Goal: Find contact information: Find contact information

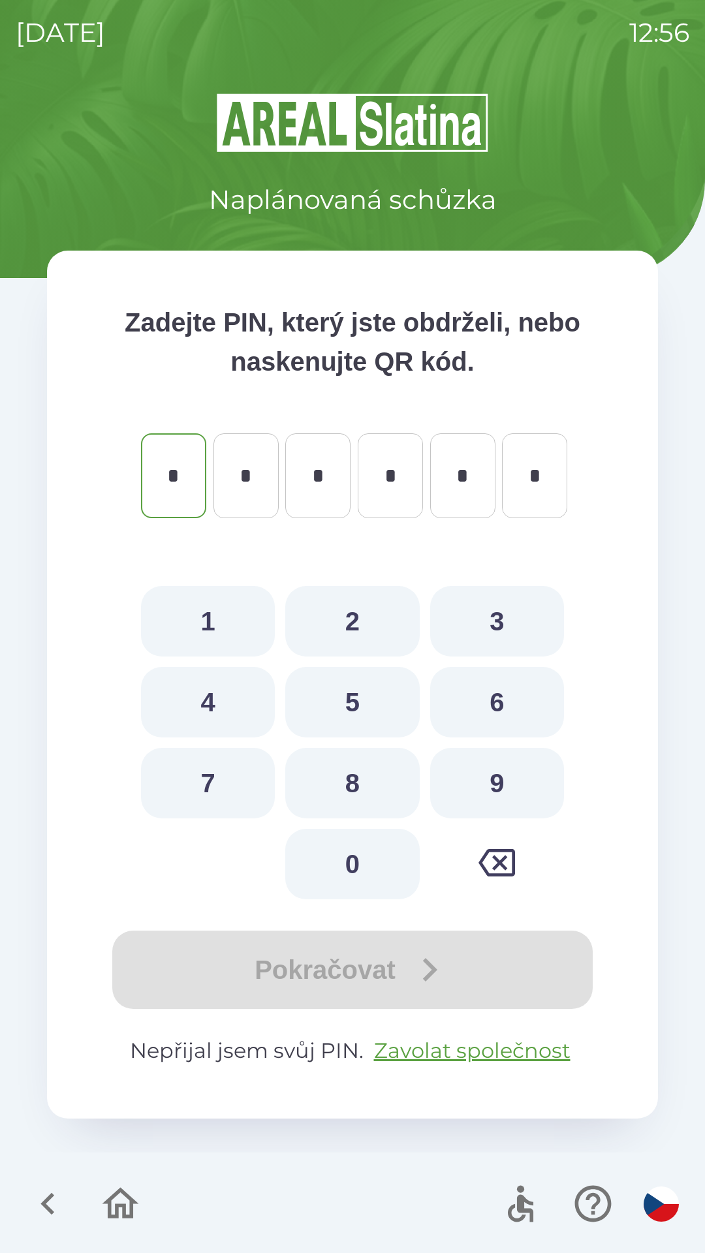
click at [48, 1200] on icon "button" at bounding box center [47, 1203] width 14 height 22
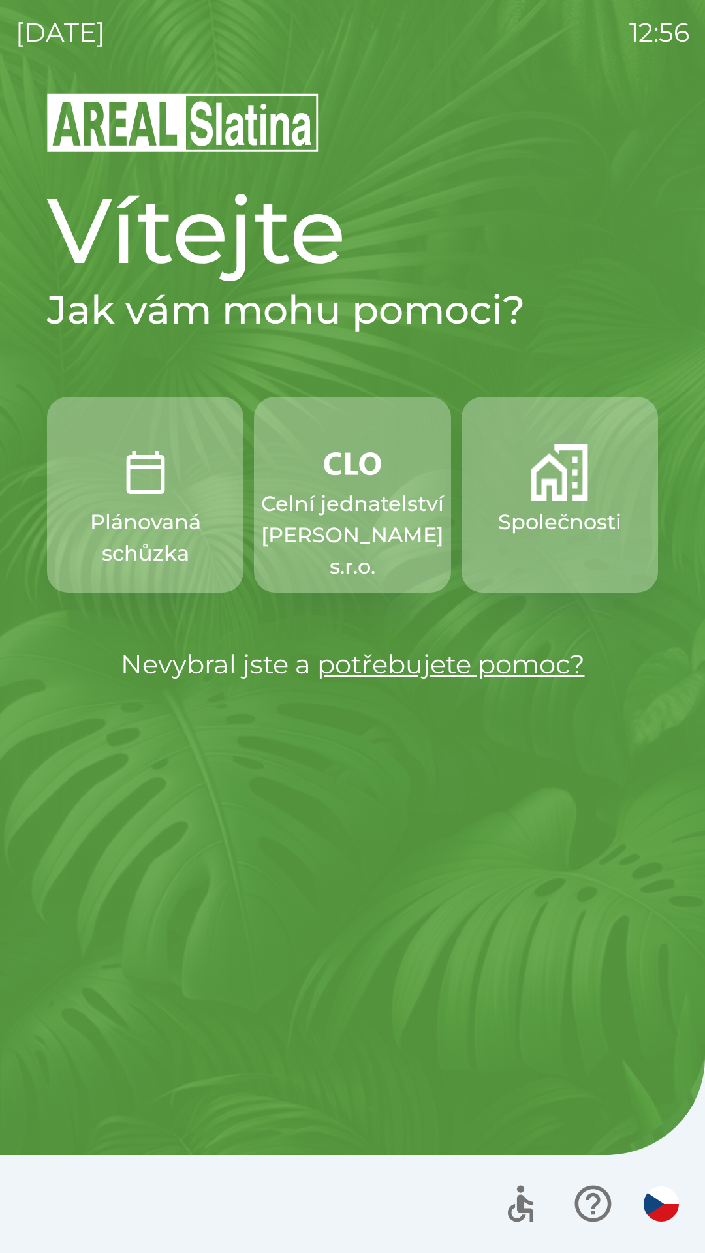
click at [521, 563] on button "Společnosti" at bounding box center [559, 495] width 196 height 196
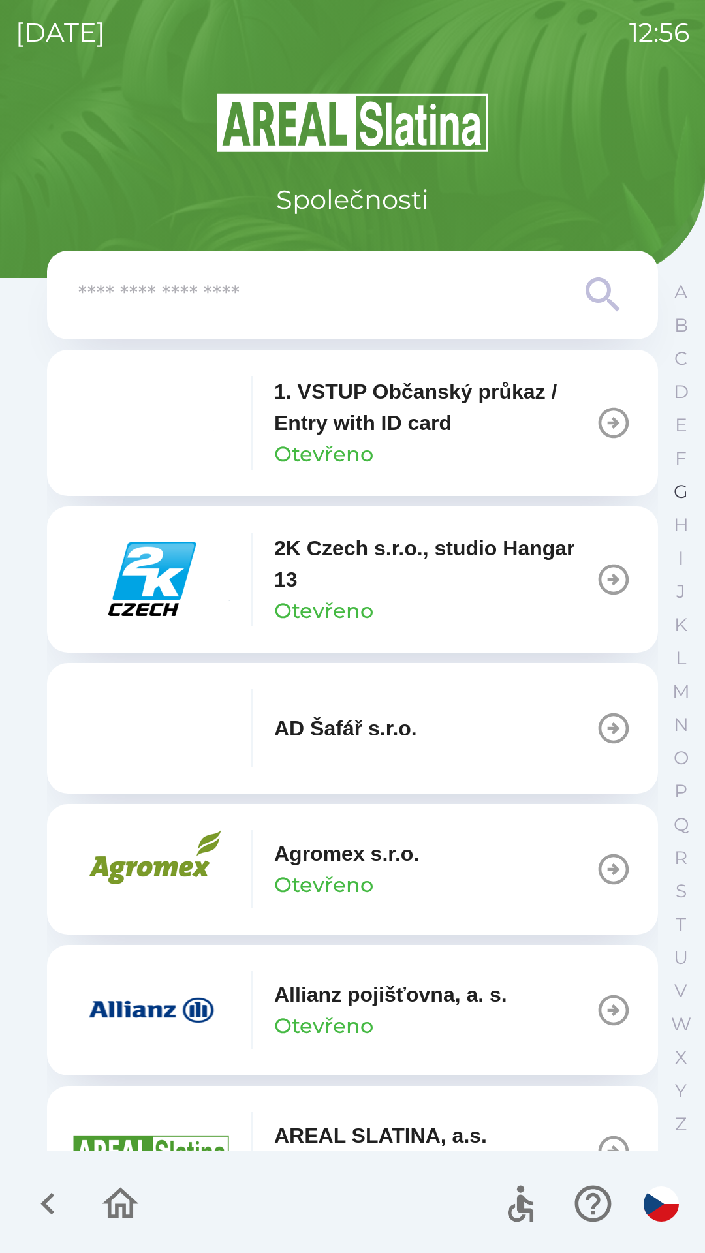
click at [669, 497] on button "G" at bounding box center [680, 491] width 33 height 33
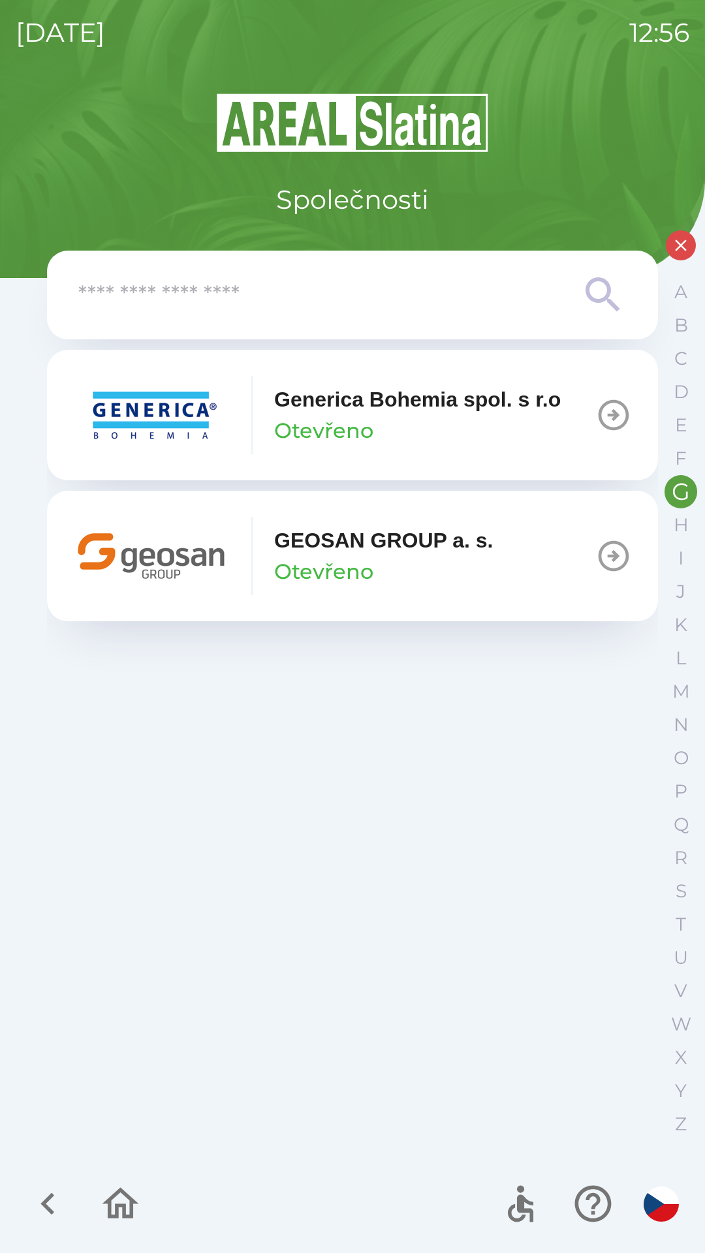
click at [127, 582] on img "button" at bounding box center [151, 556] width 157 height 78
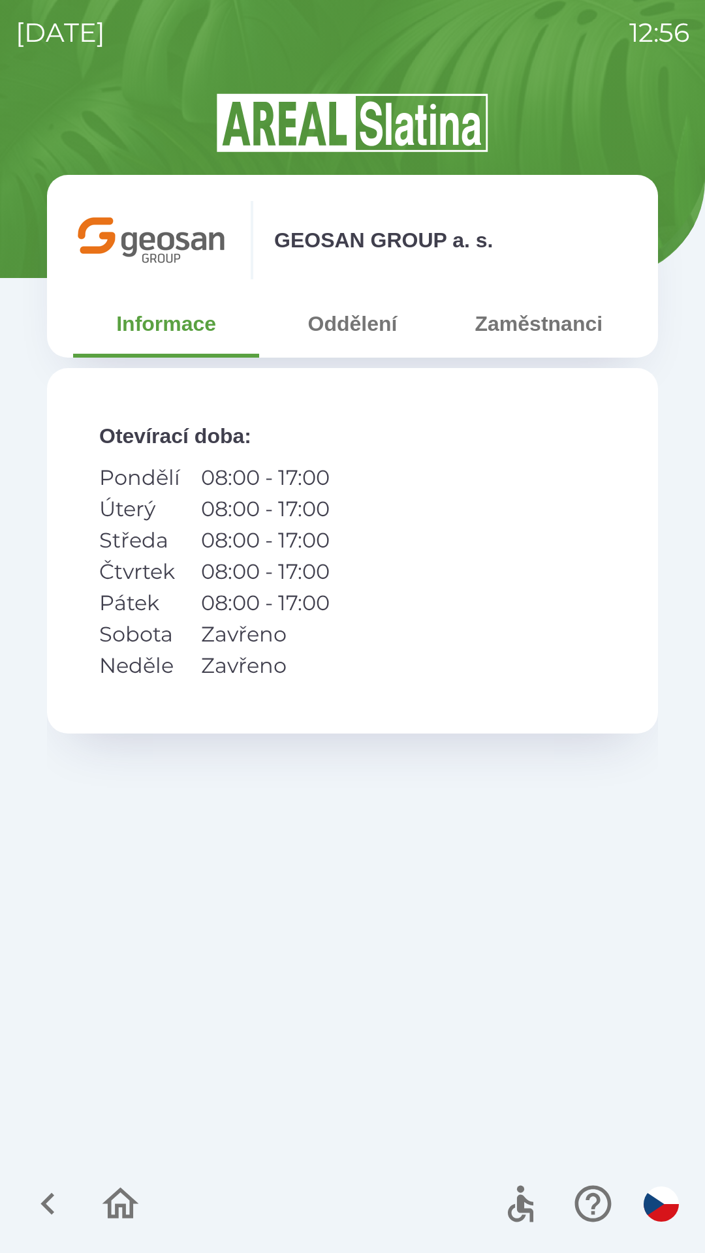
click at [318, 323] on button "Oddělení" at bounding box center [352, 323] width 186 height 47
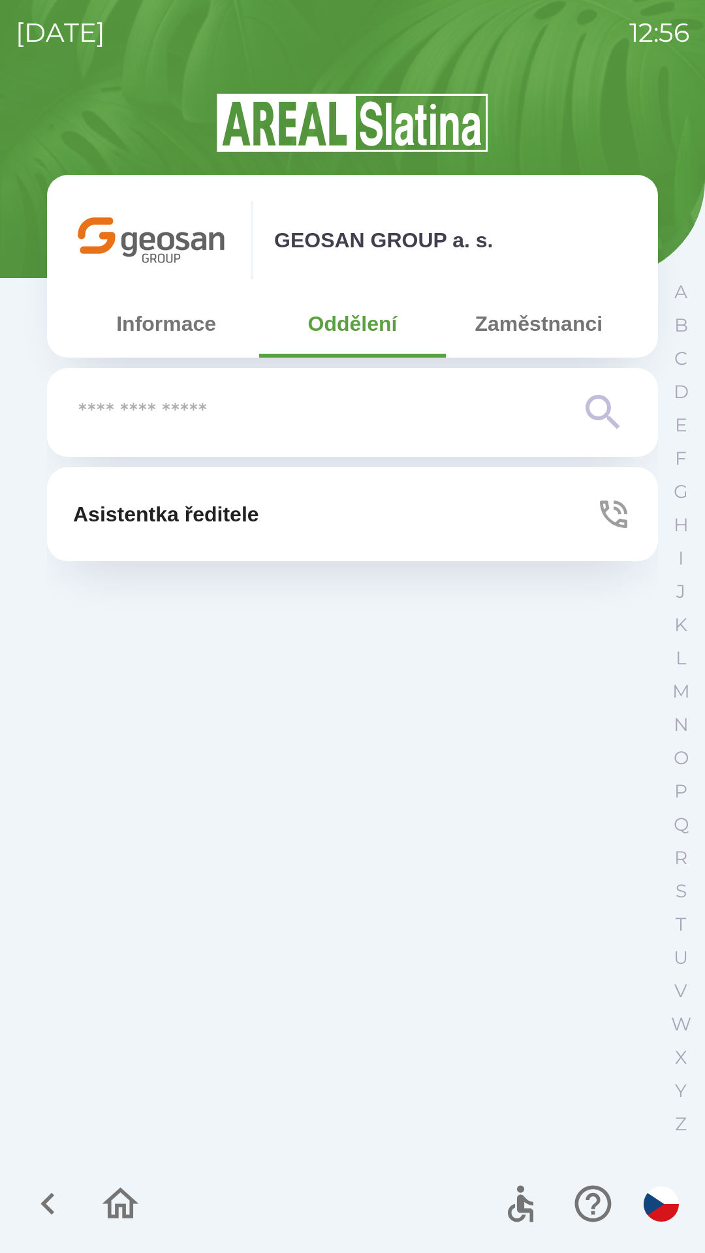
click at [535, 323] on button "Zaměstnanci" at bounding box center [539, 323] width 186 height 47
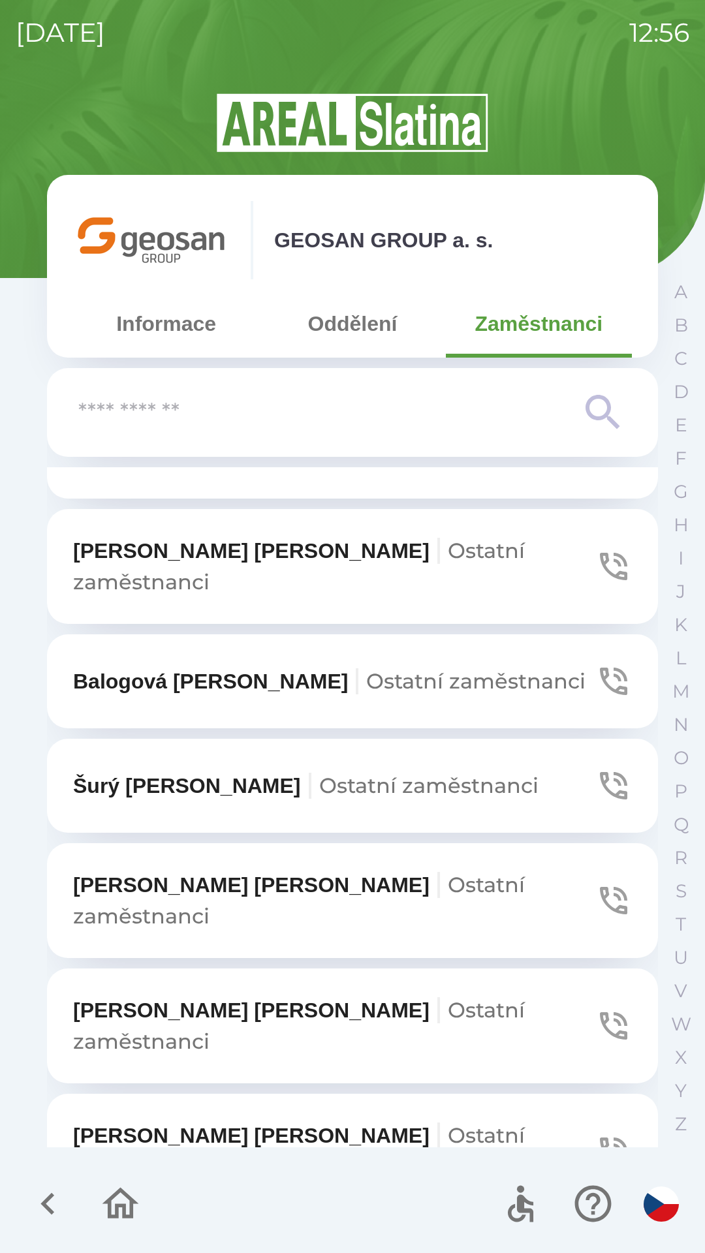
scroll to position [147, 0]
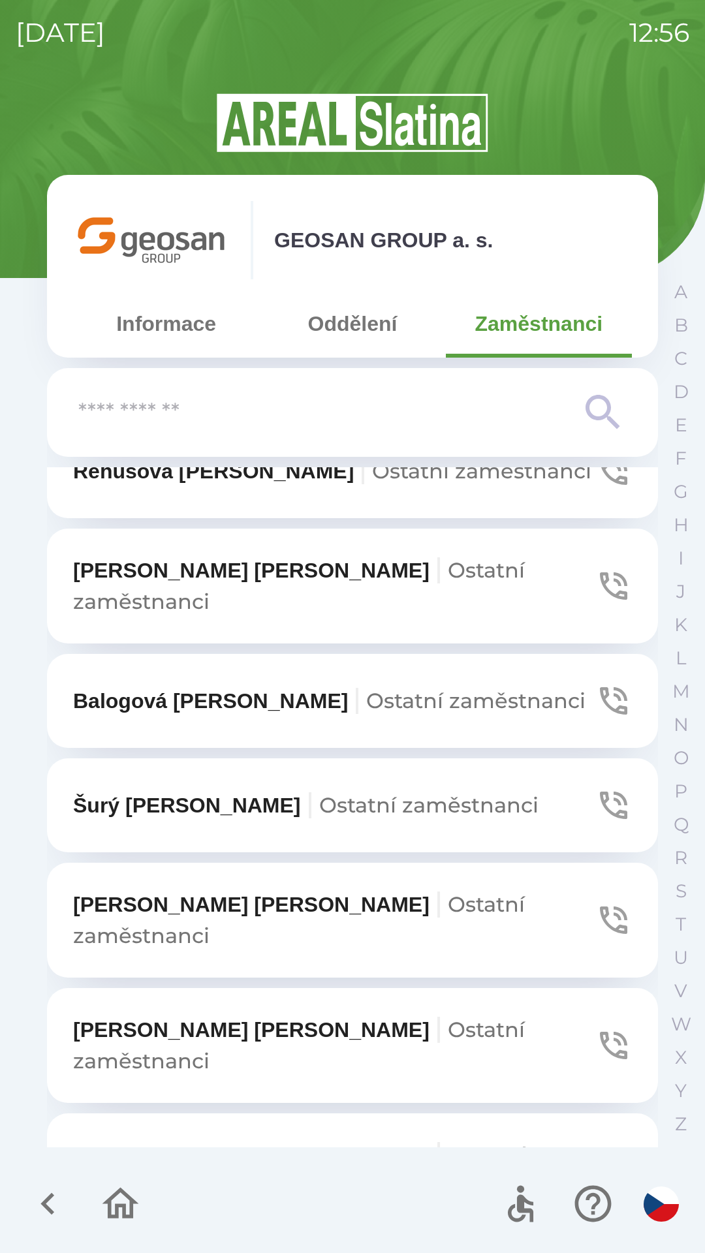
click at [100, 685] on p "[PERSON_NAME] zaměstnanci" at bounding box center [329, 700] width 512 height 31
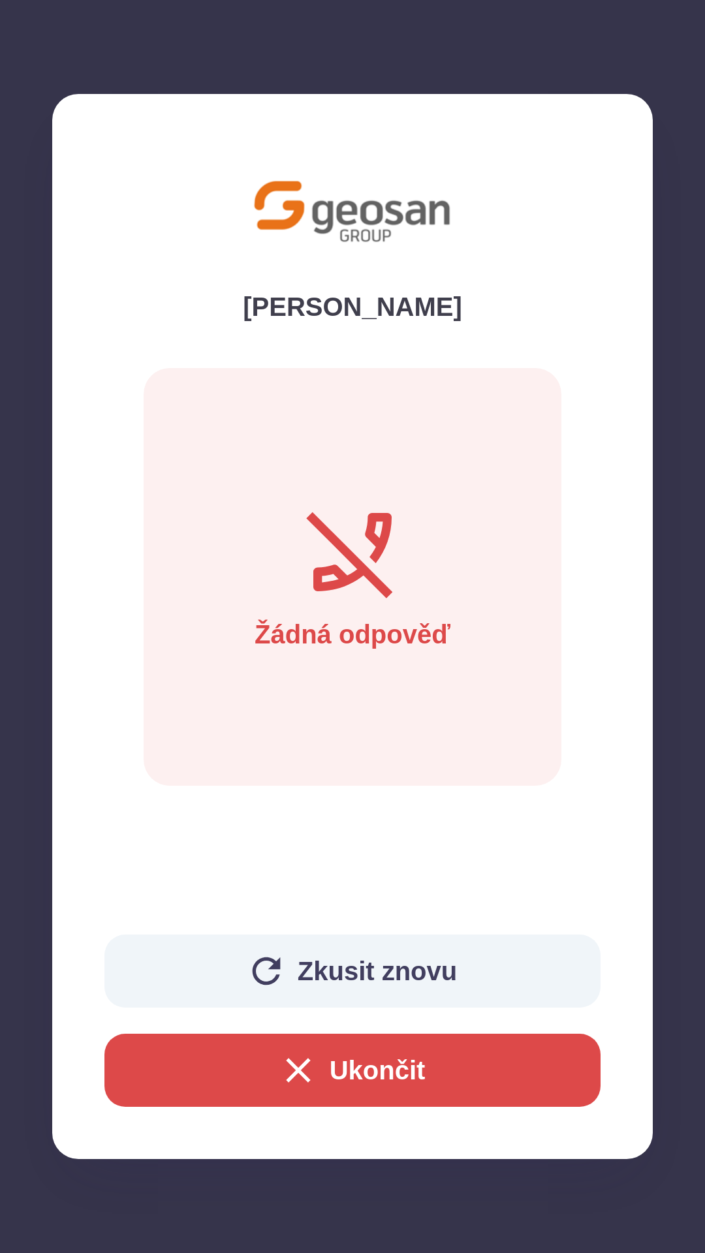
click at [153, 959] on button "Zkusit znovu" at bounding box center [352, 970] width 496 height 73
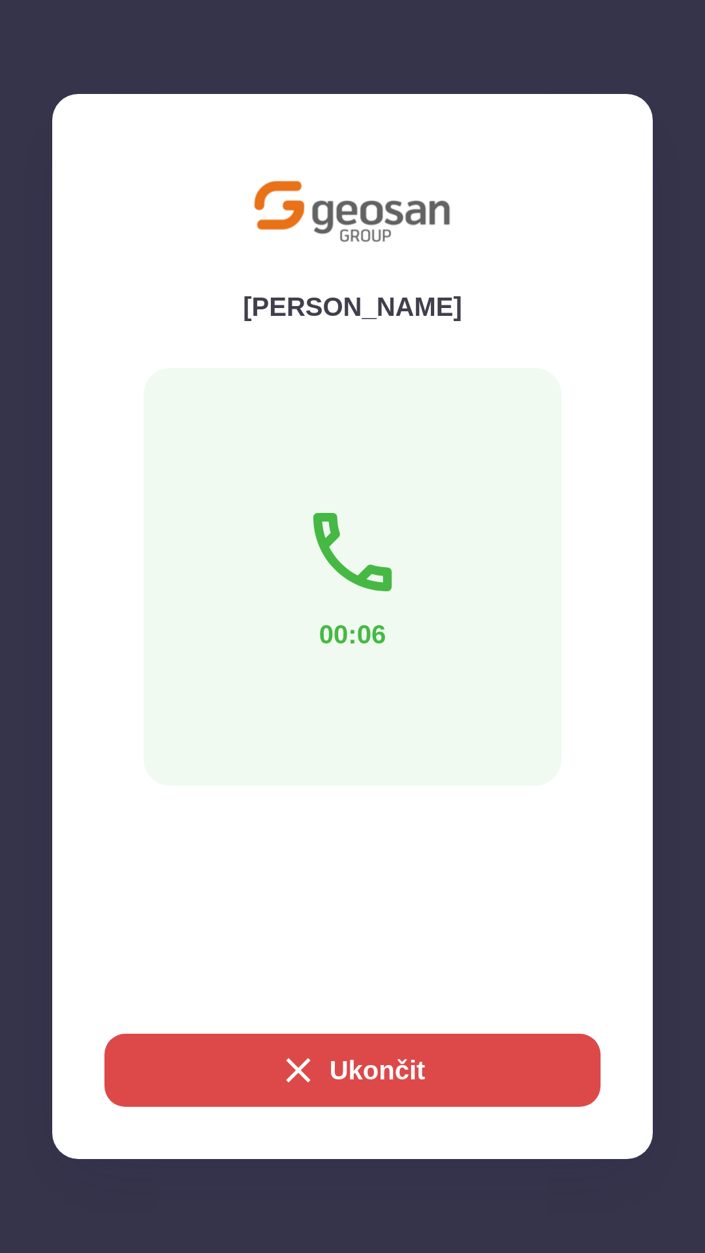
click at [133, 1069] on button "Ukončit" at bounding box center [352, 1069] width 496 height 73
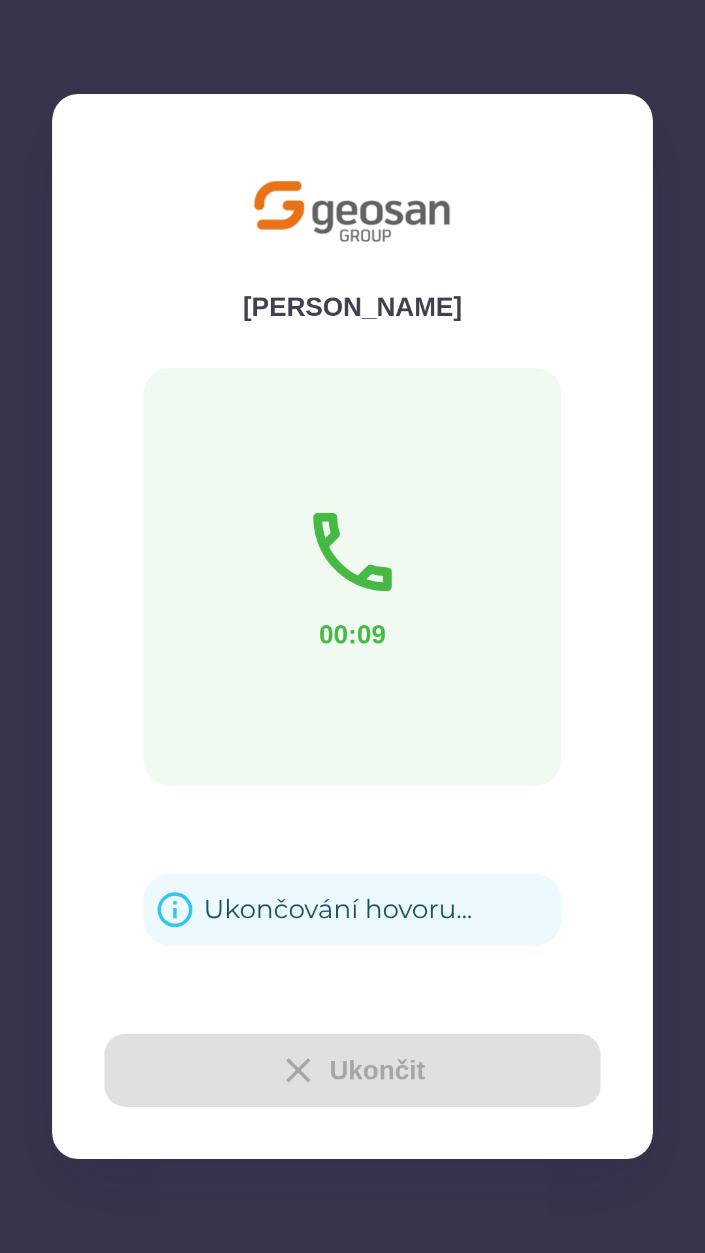
click at [127, 1062] on div "Ukončit" at bounding box center [352, 1069] width 496 height 73
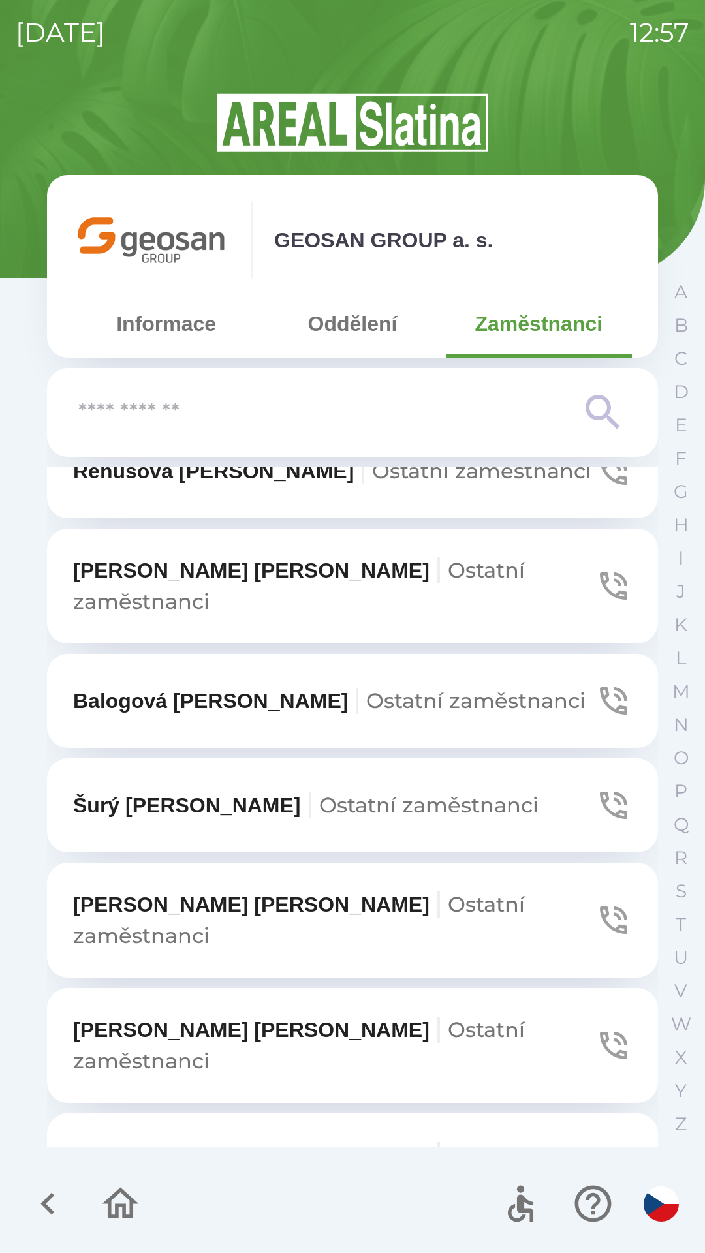
scroll to position [0, 0]
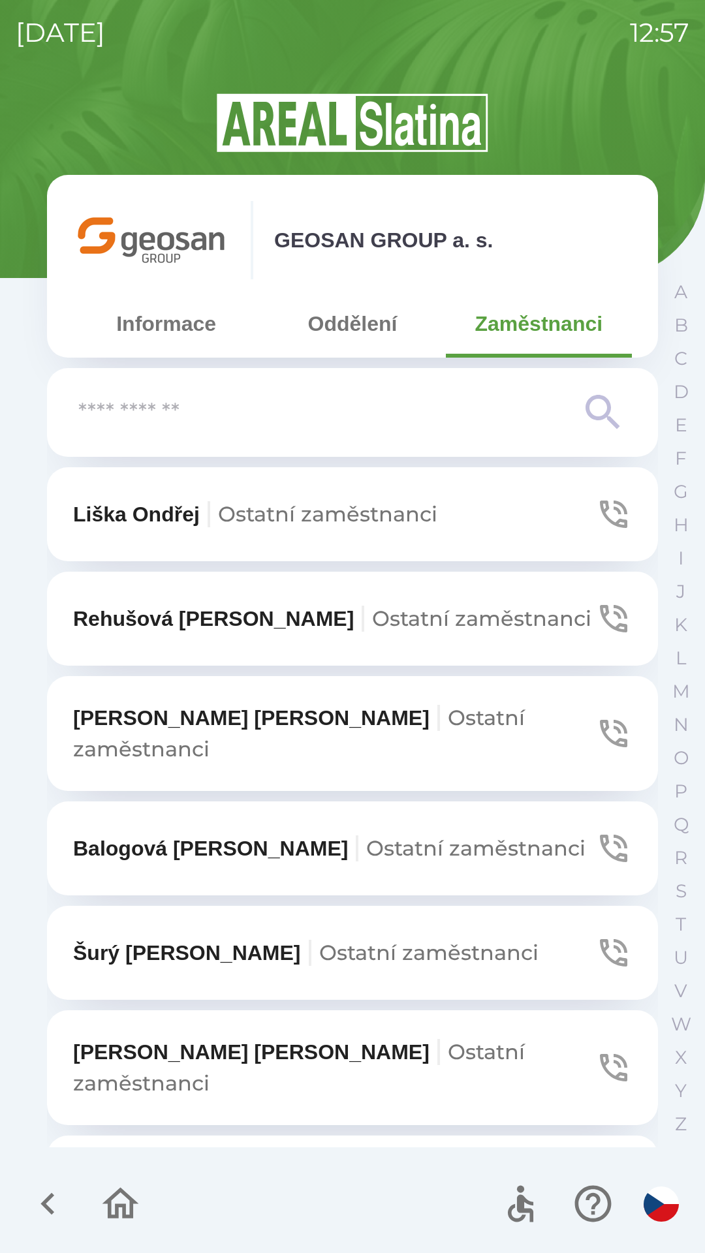
click at [305, 329] on button "Oddělení" at bounding box center [352, 323] width 186 height 47
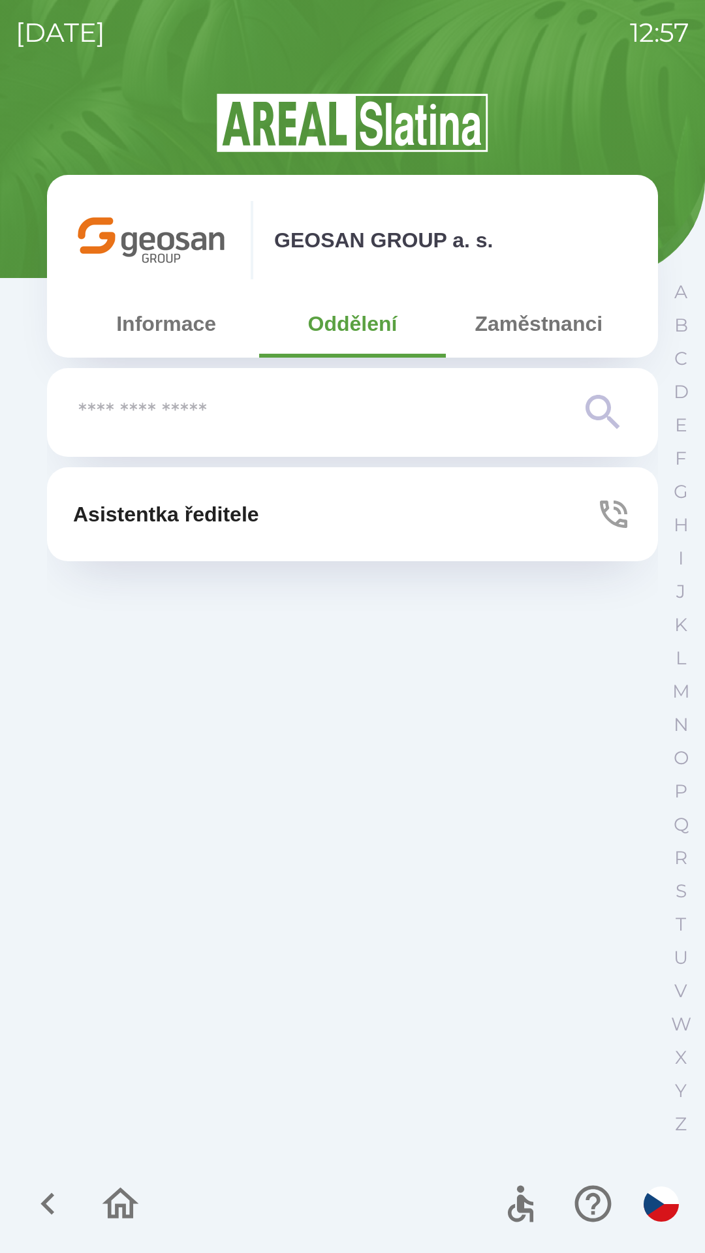
click at [487, 329] on button "Zaměstnanci" at bounding box center [539, 323] width 186 height 47
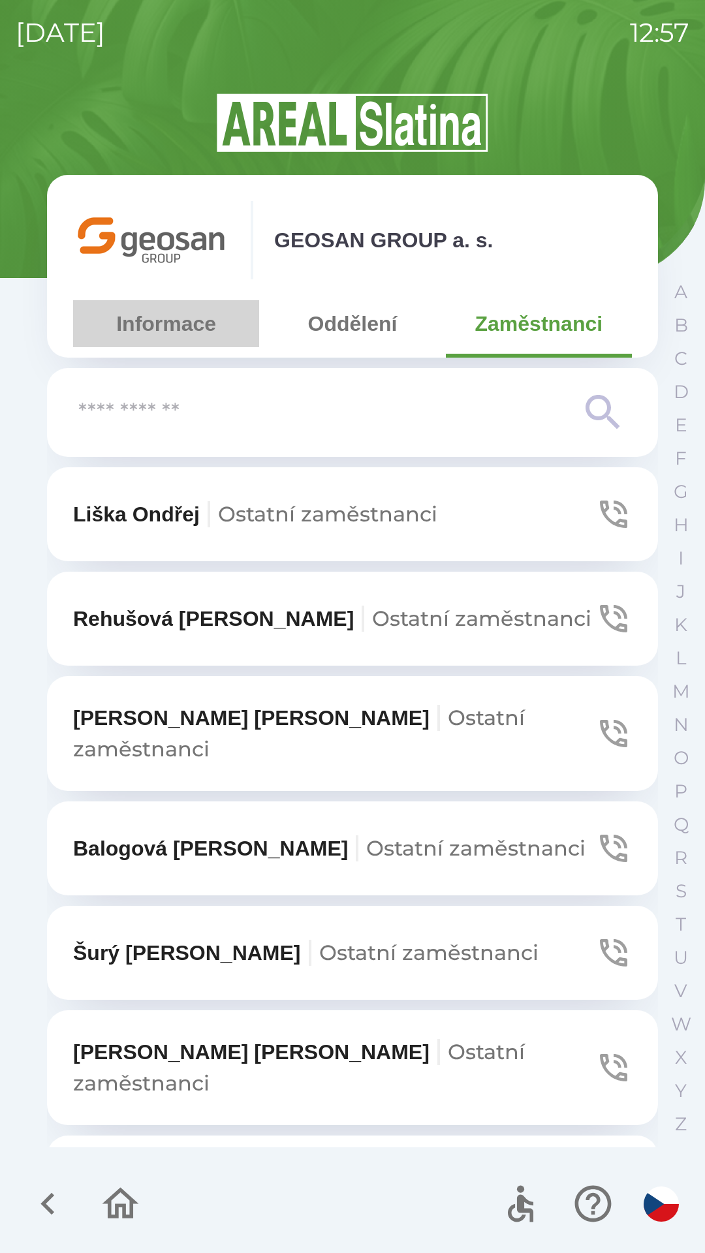
click at [160, 342] on button "Informace" at bounding box center [166, 323] width 186 height 47
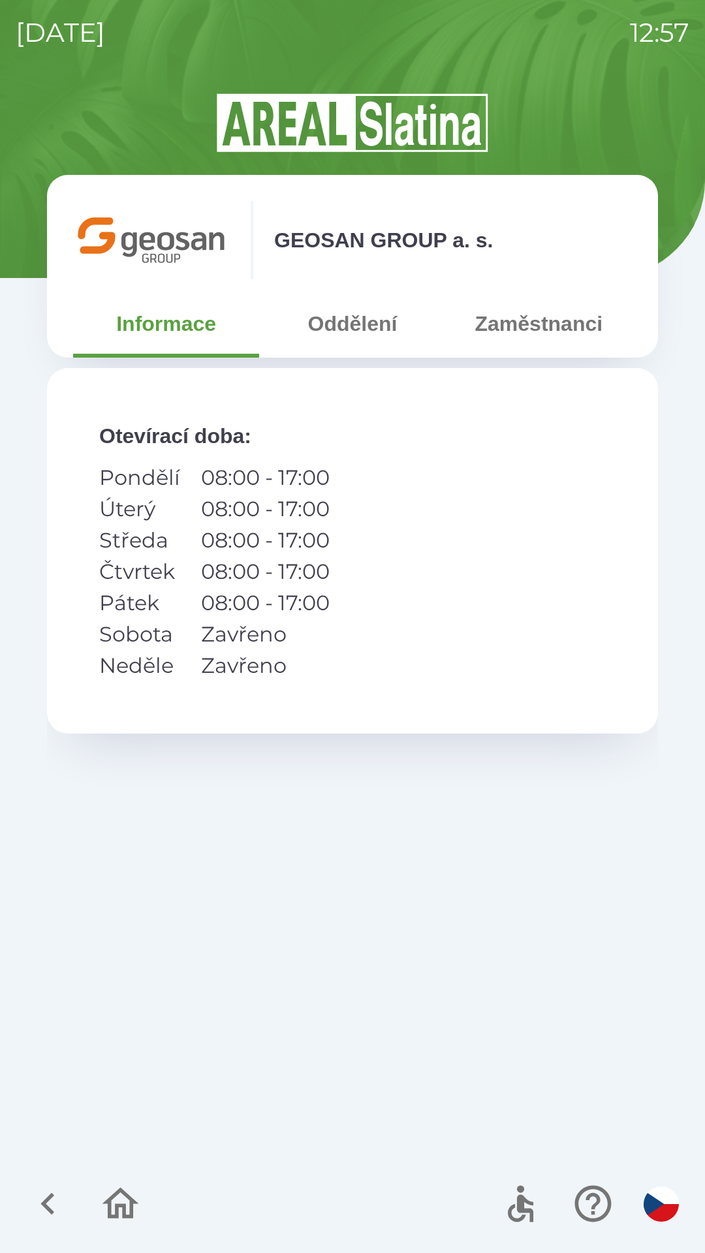
click at [40, 1198] on icon "button" at bounding box center [48, 1203] width 44 height 44
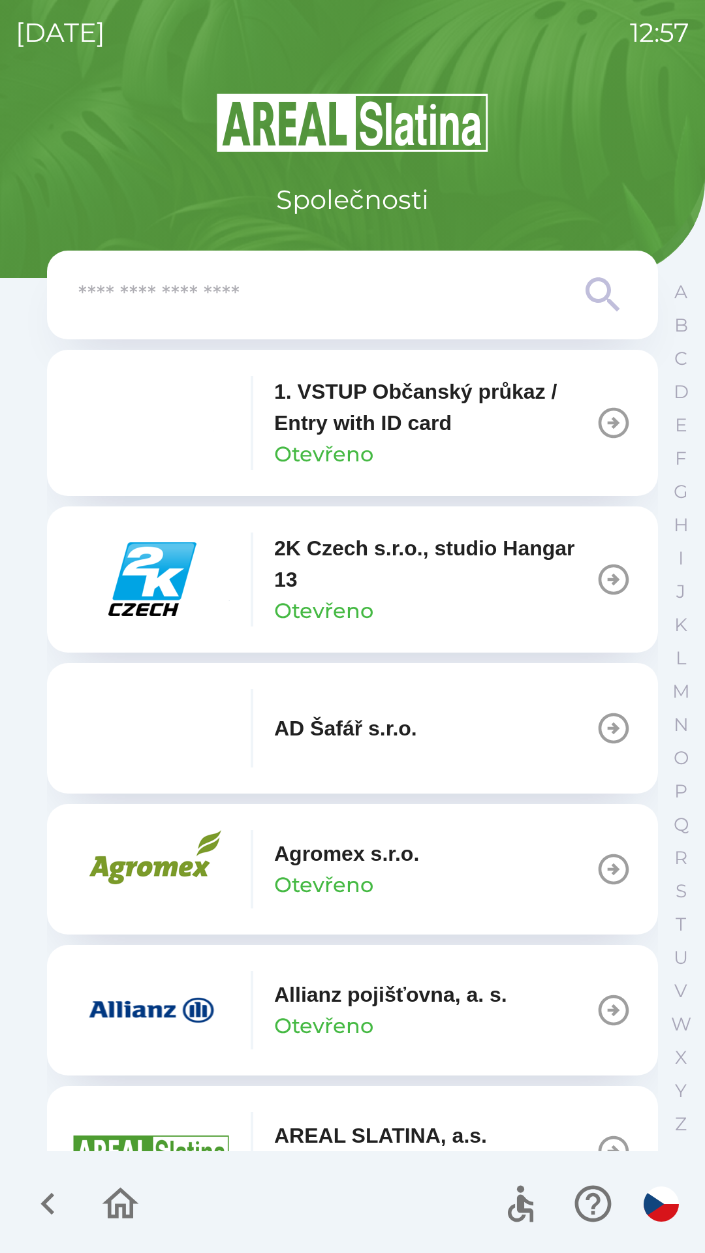
click at [98, 1198] on button "button" at bounding box center [120, 1203] width 54 height 54
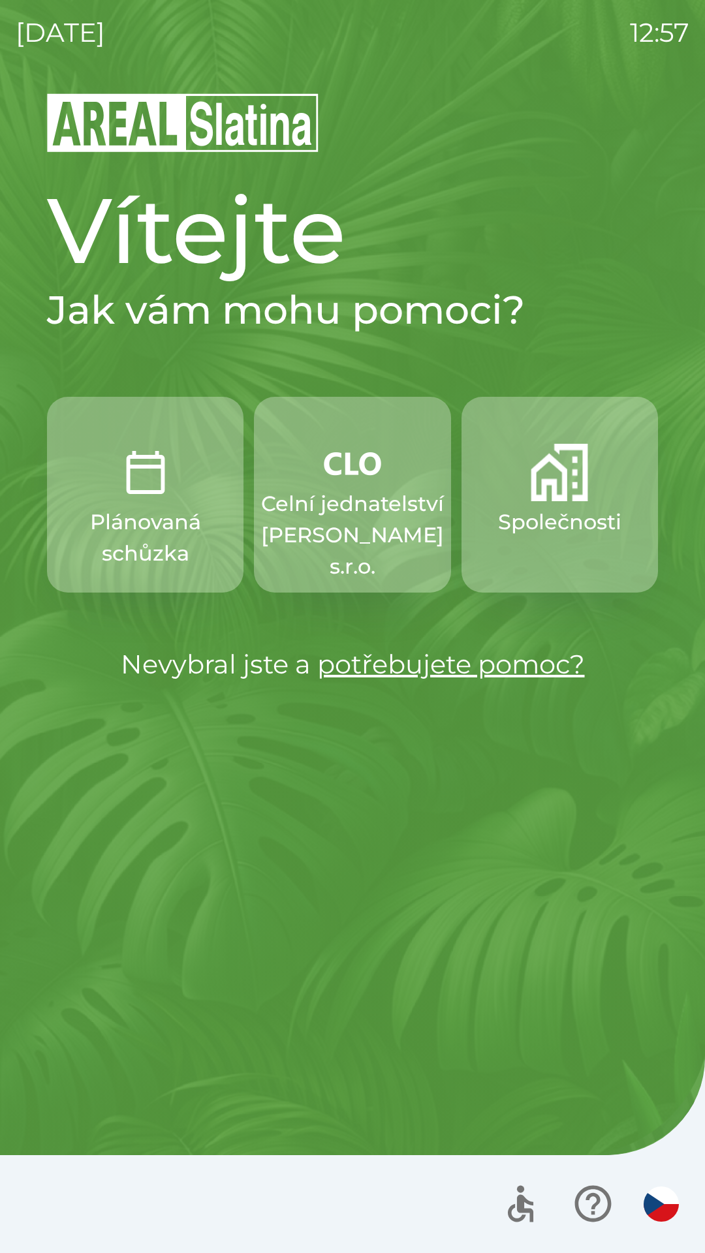
click at [535, 538] on button "Společnosti" at bounding box center [559, 495] width 196 height 196
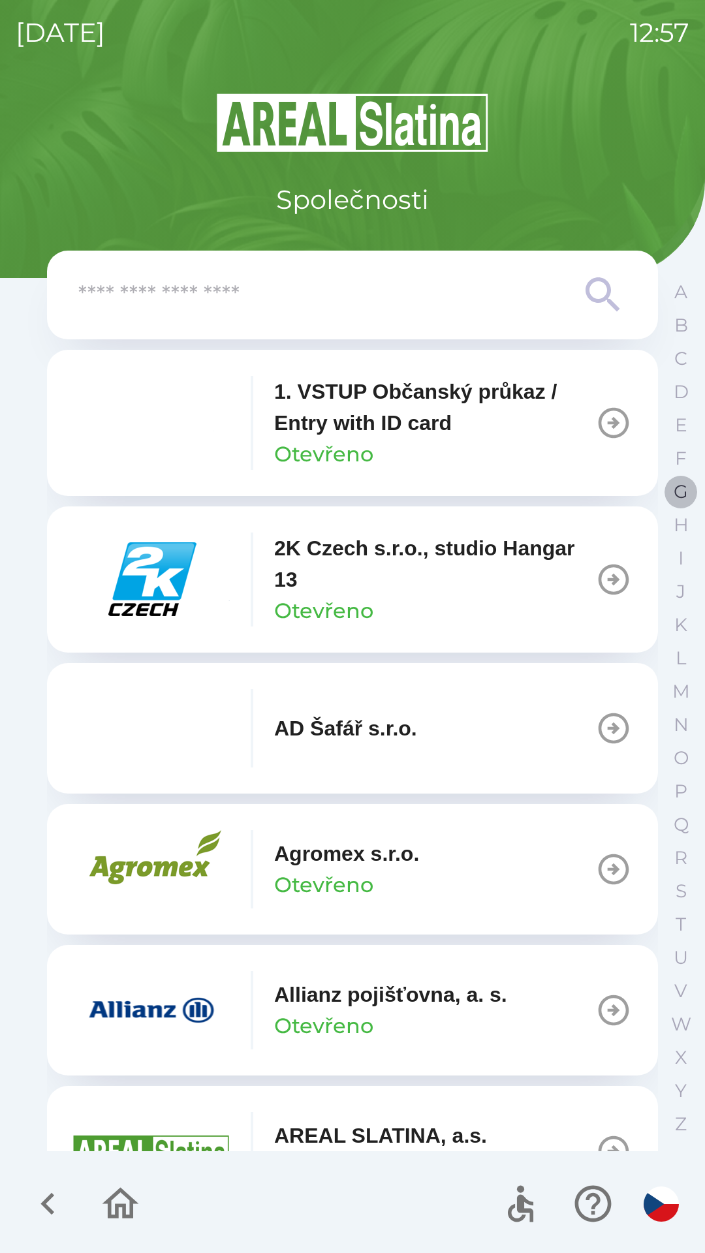
click at [676, 491] on p "G" at bounding box center [680, 491] width 14 height 23
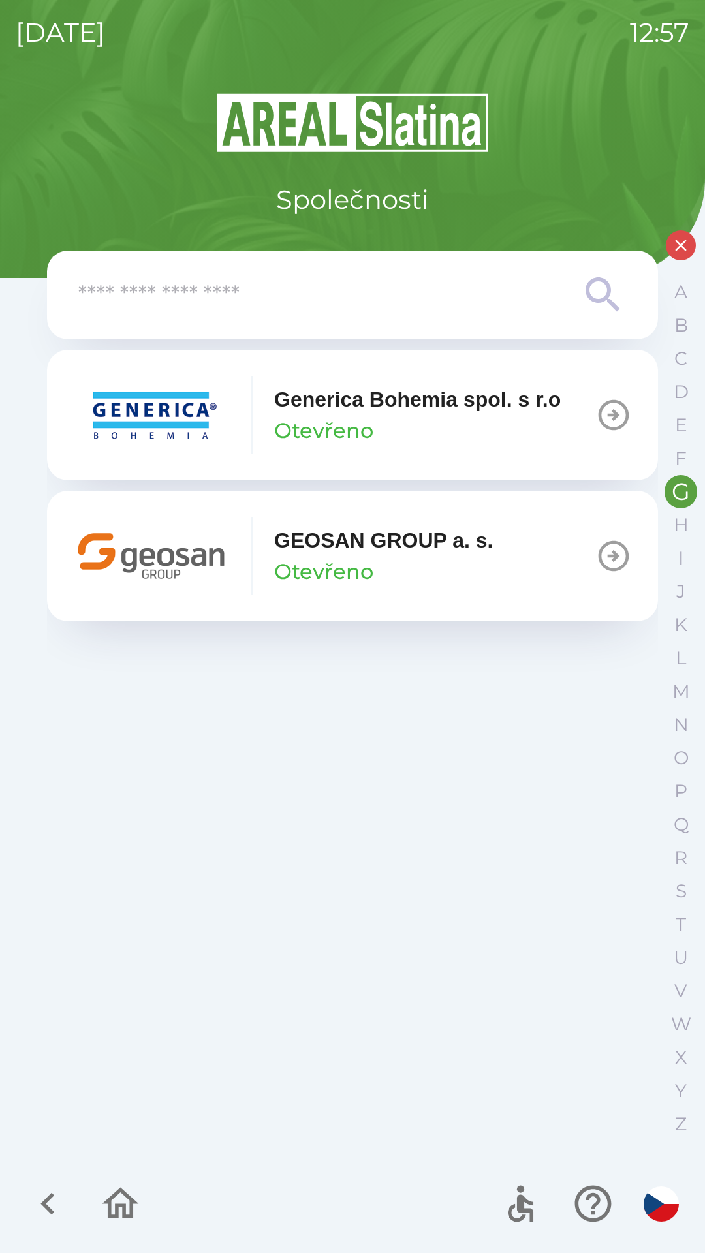
click at [348, 535] on p "GEOSAN GROUP a. s." at bounding box center [383, 539] width 219 height 31
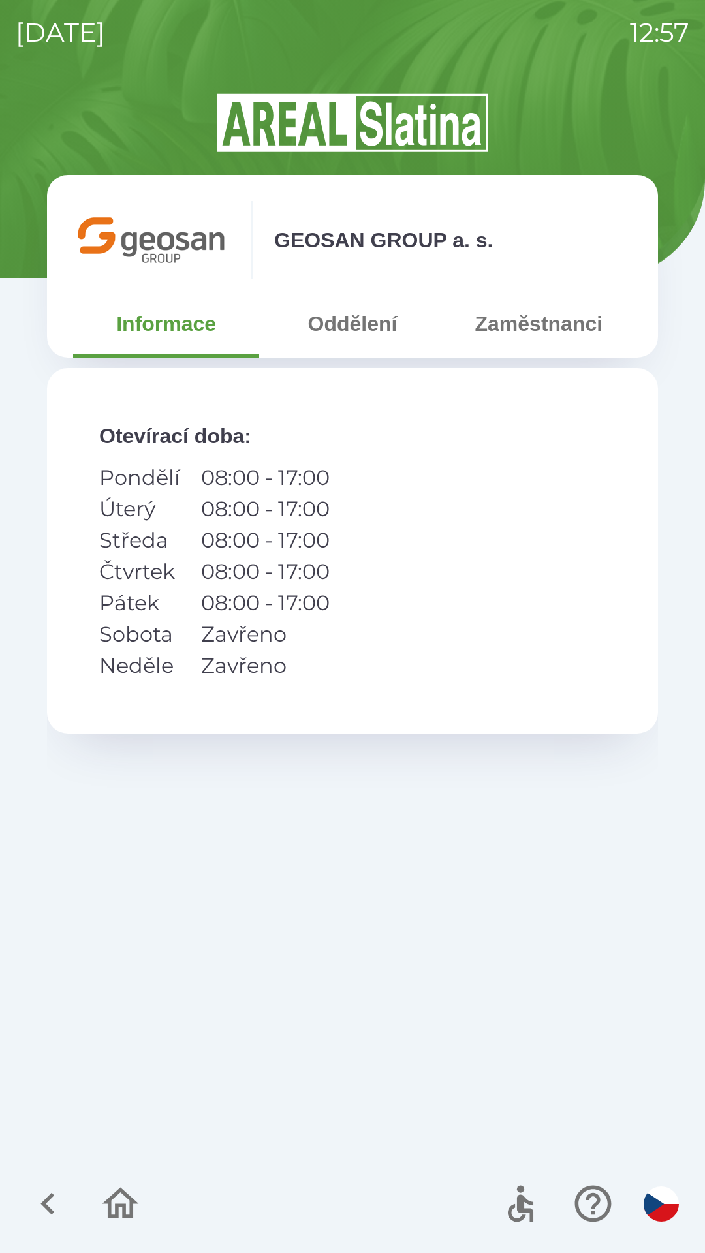
click at [472, 329] on button "Zaměstnanci" at bounding box center [539, 323] width 186 height 47
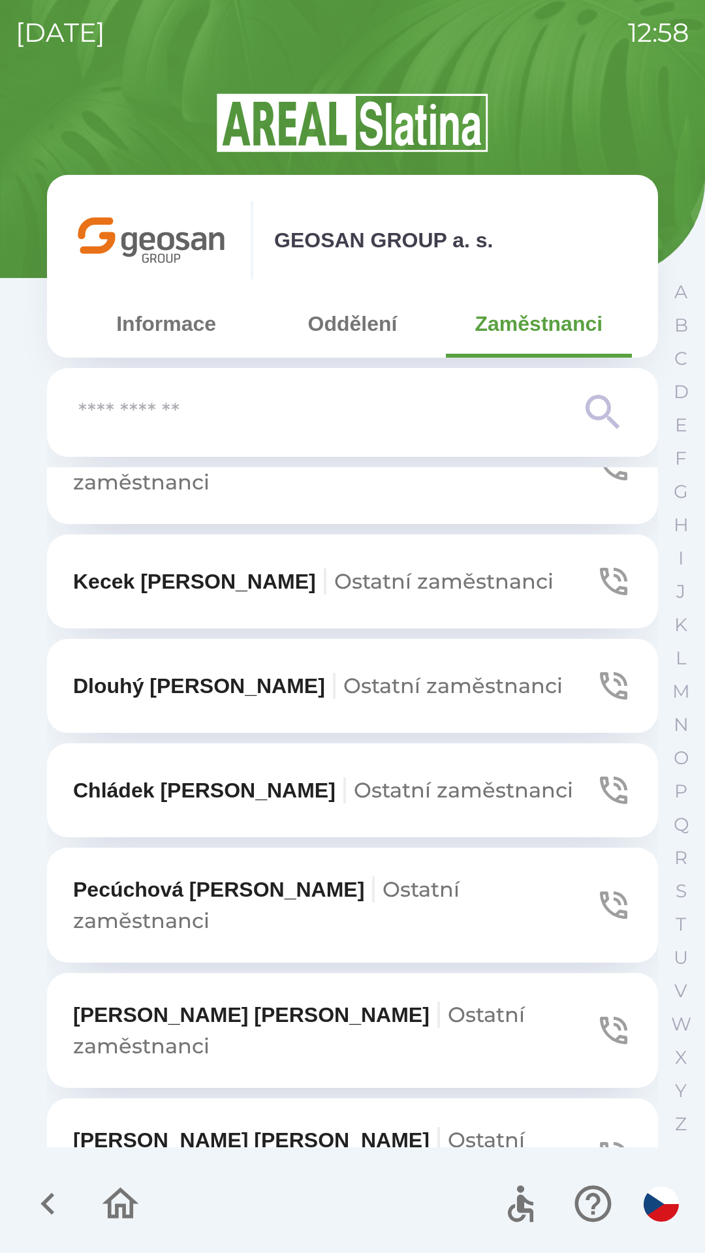
scroll to position [852, 0]
click at [15, 821] on div "[DATE] 12:58 GEOSAN GROUP a. s. Informace Oddělení Zaměstnanci [PERSON_NAME] za…" at bounding box center [352, 626] width 705 height 1253
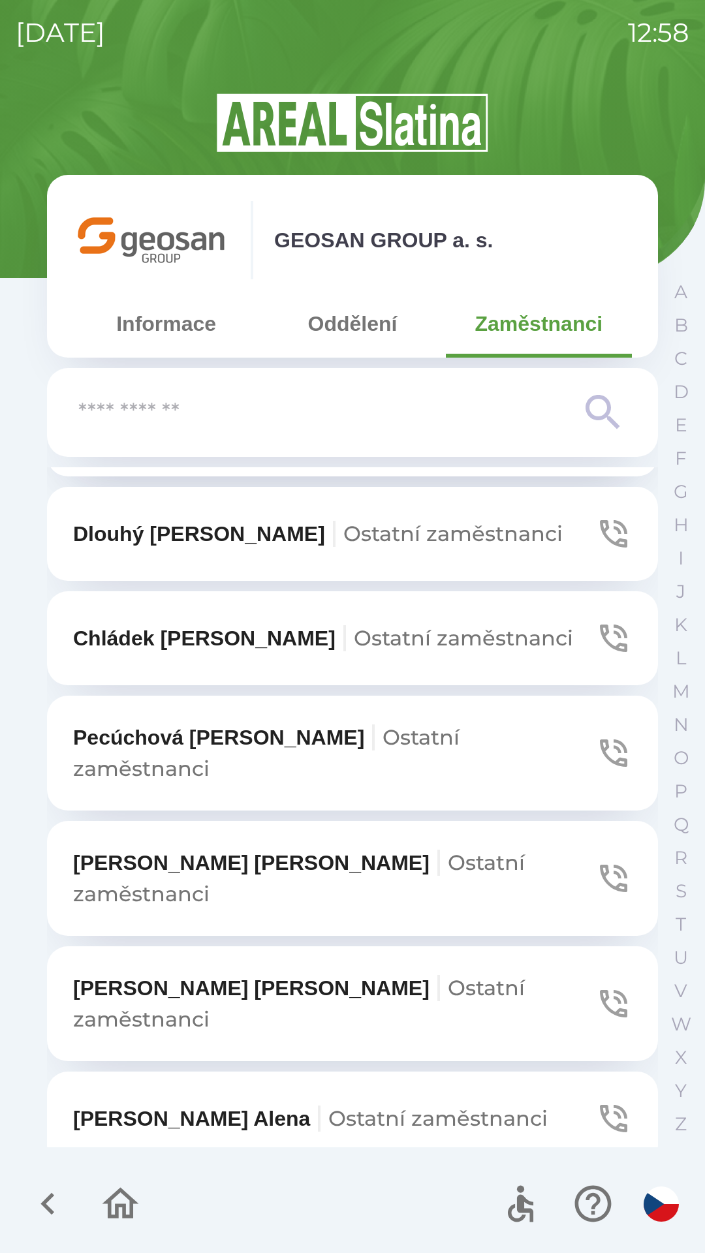
scroll to position [1084, 0]
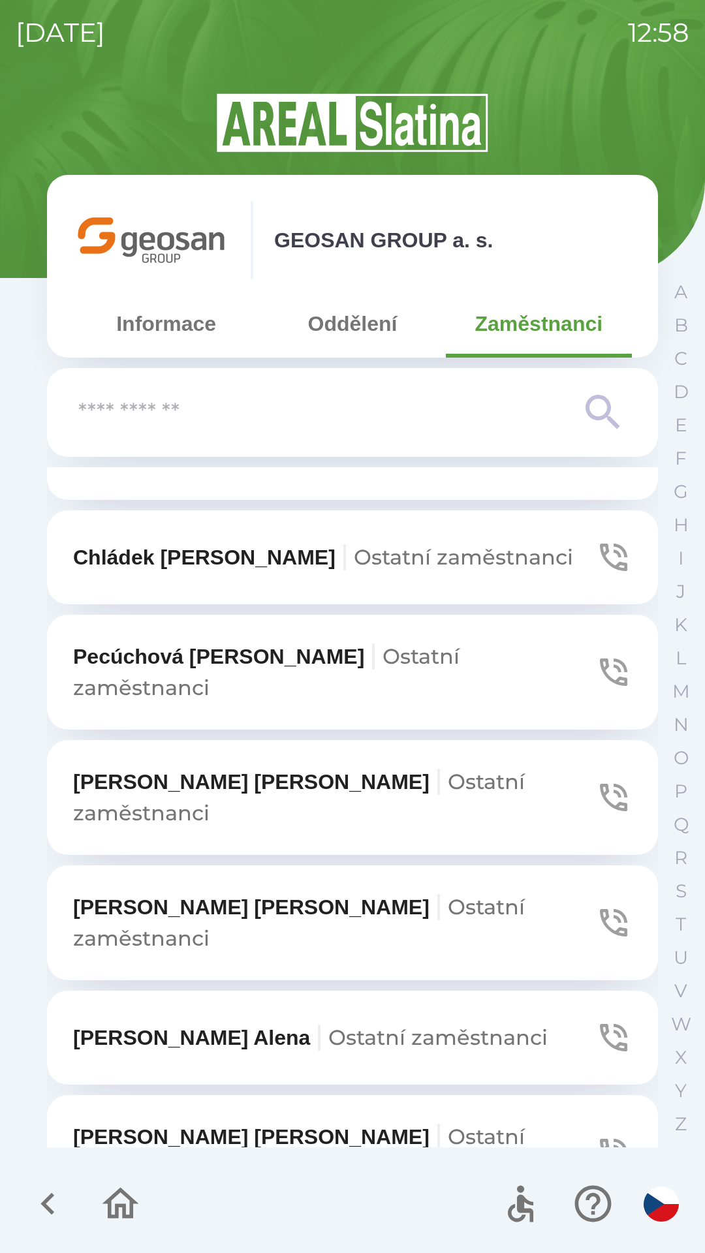
click at [90, 1121] on p "[PERSON_NAME] zaměstnanci" at bounding box center [334, 1152] width 522 height 63
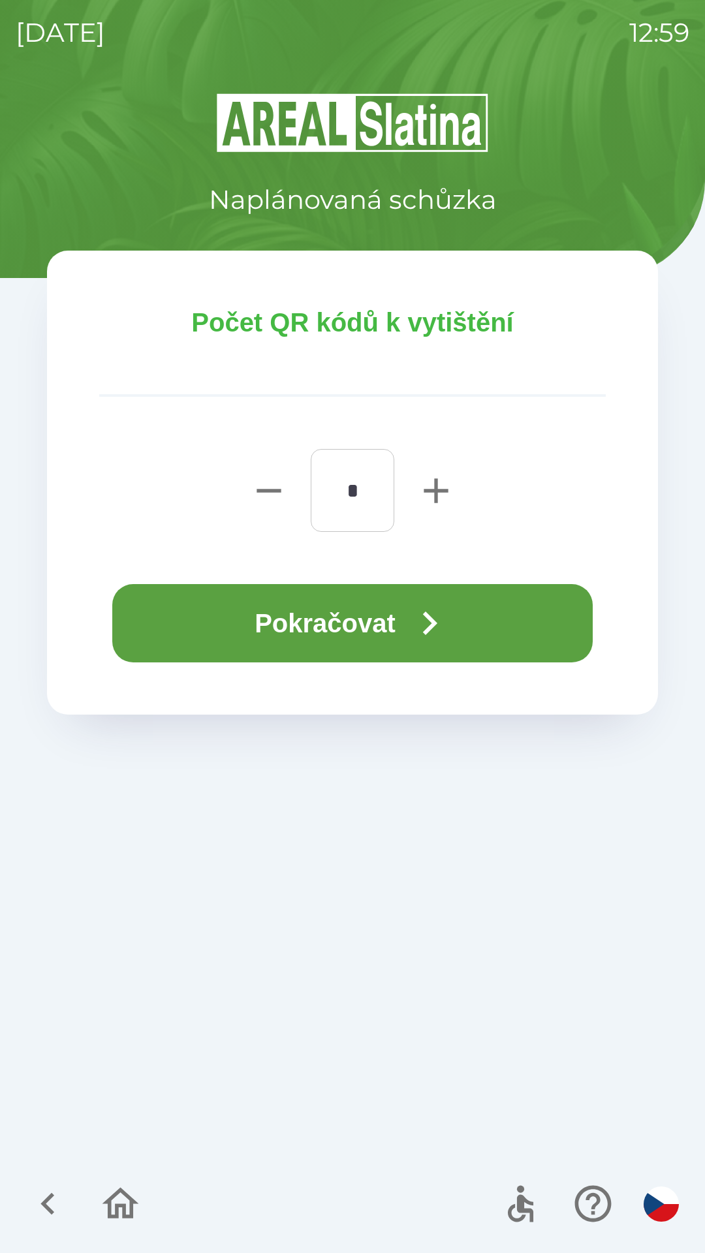
click at [333, 635] on button "Pokračovat" at bounding box center [352, 623] width 480 height 78
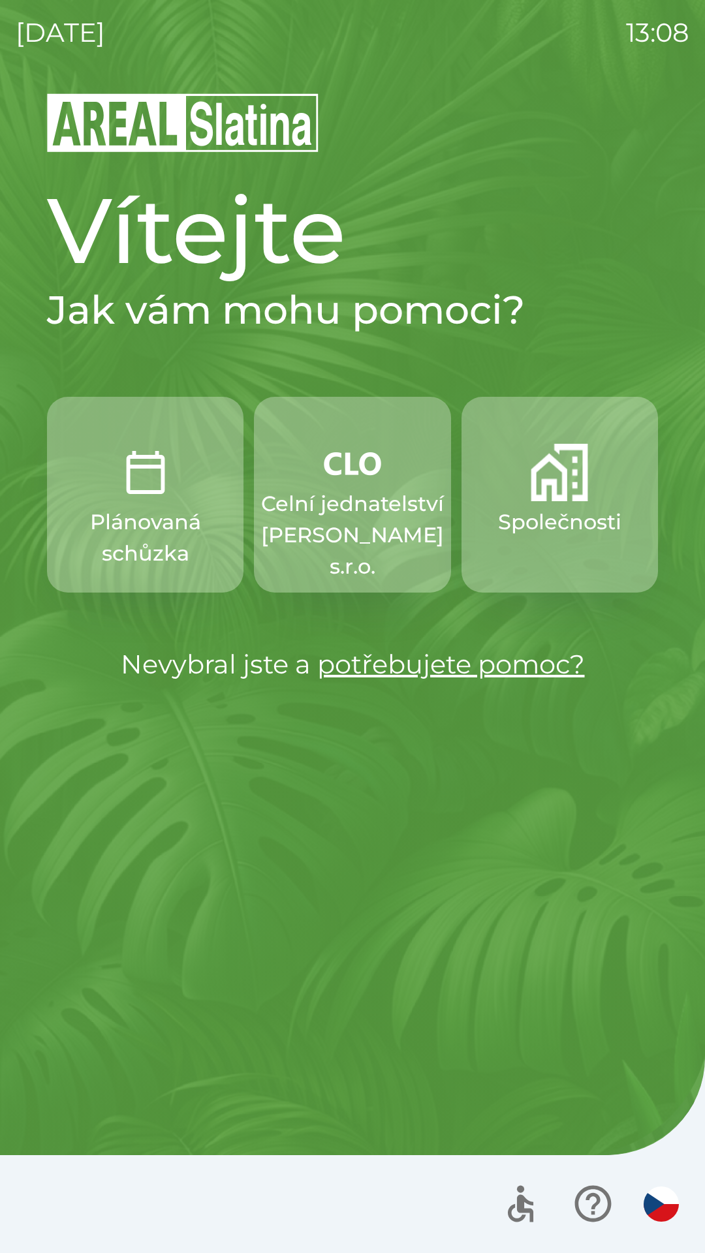
click at [367, 466] on img "button" at bounding box center [352, 463] width 57 height 39
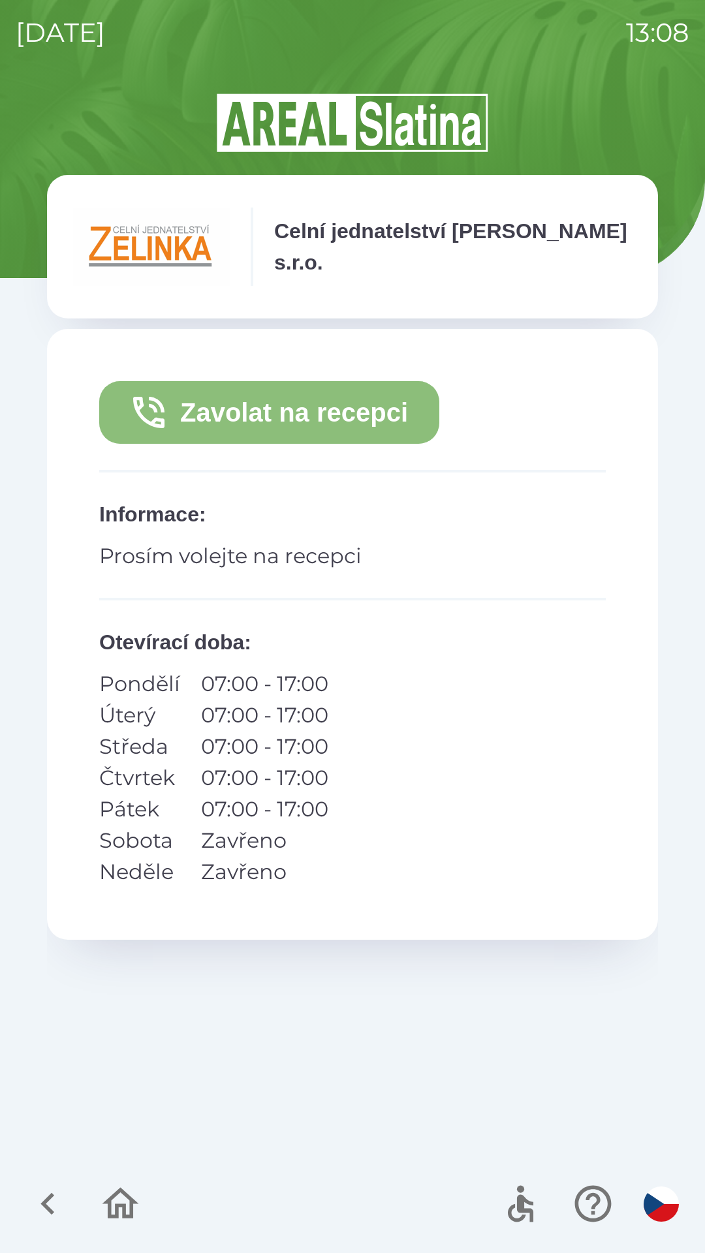
click at [331, 414] on button "Zavolat na recepci" at bounding box center [269, 412] width 340 height 63
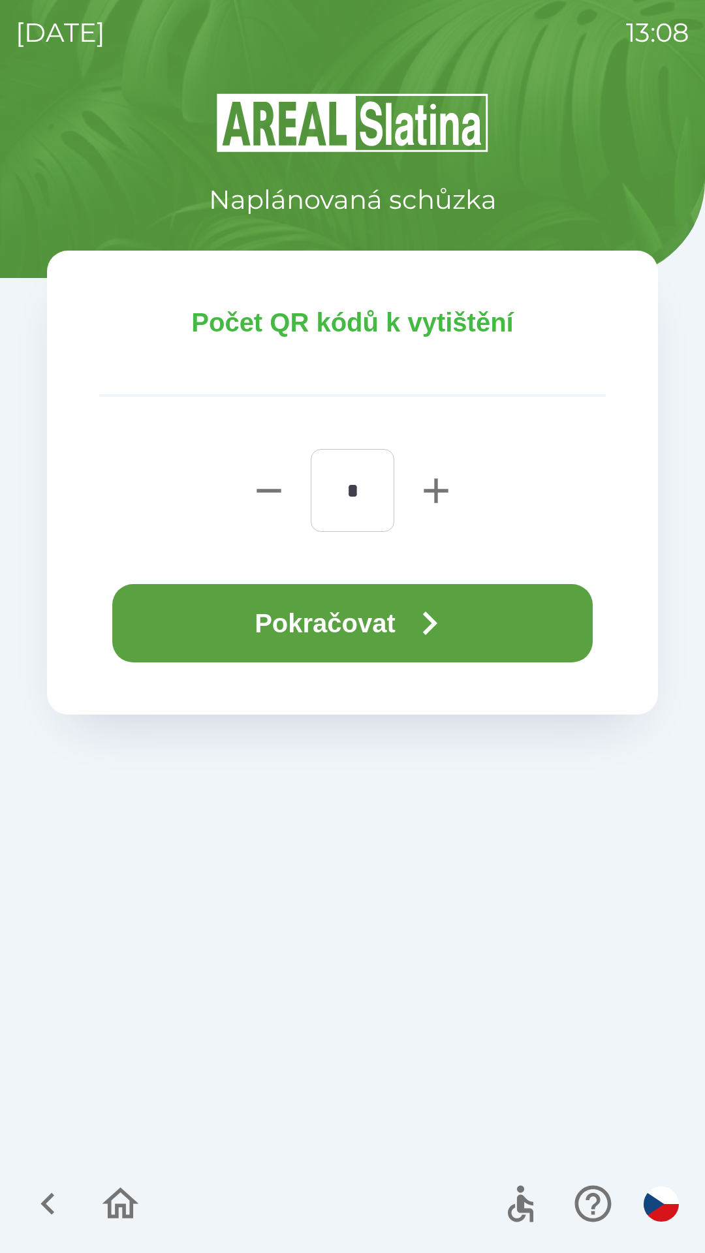
click at [353, 625] on button "Pokračovat" at bounding box center [352, 623] width 480 height 78
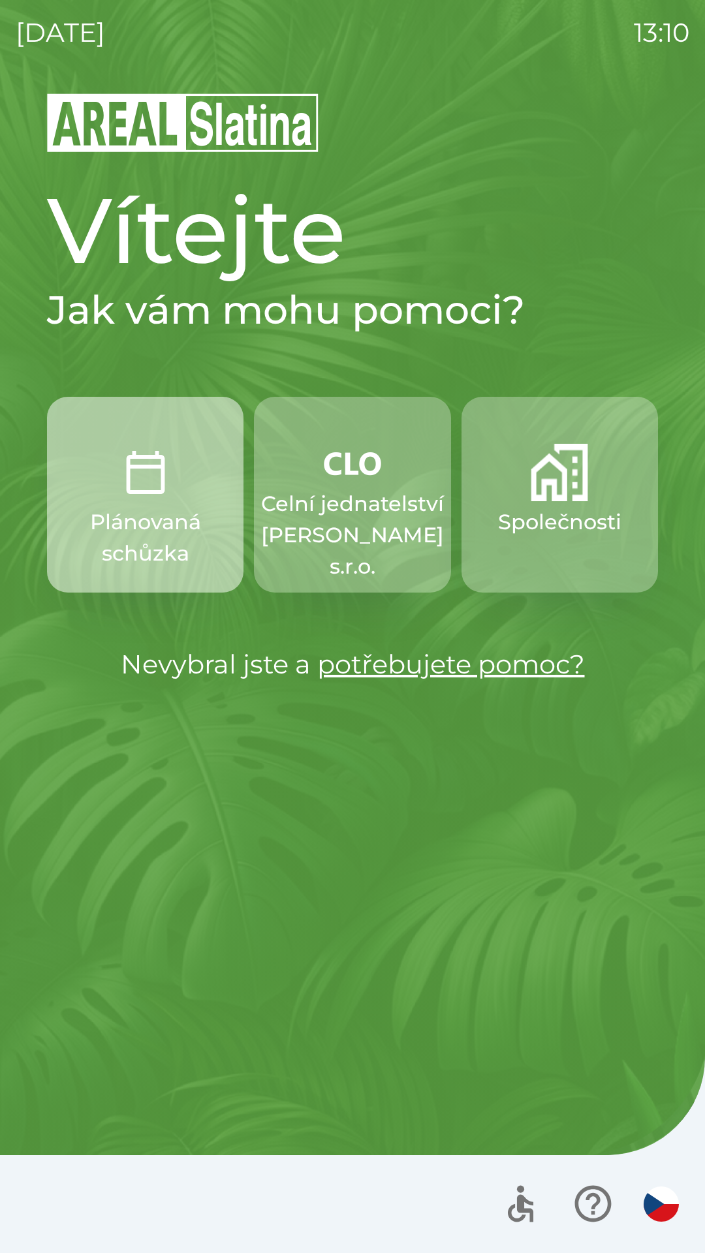
click at [157, 515] on p "Plánovaná schůzka" at bounding box center [145, 537] width 134 height 63
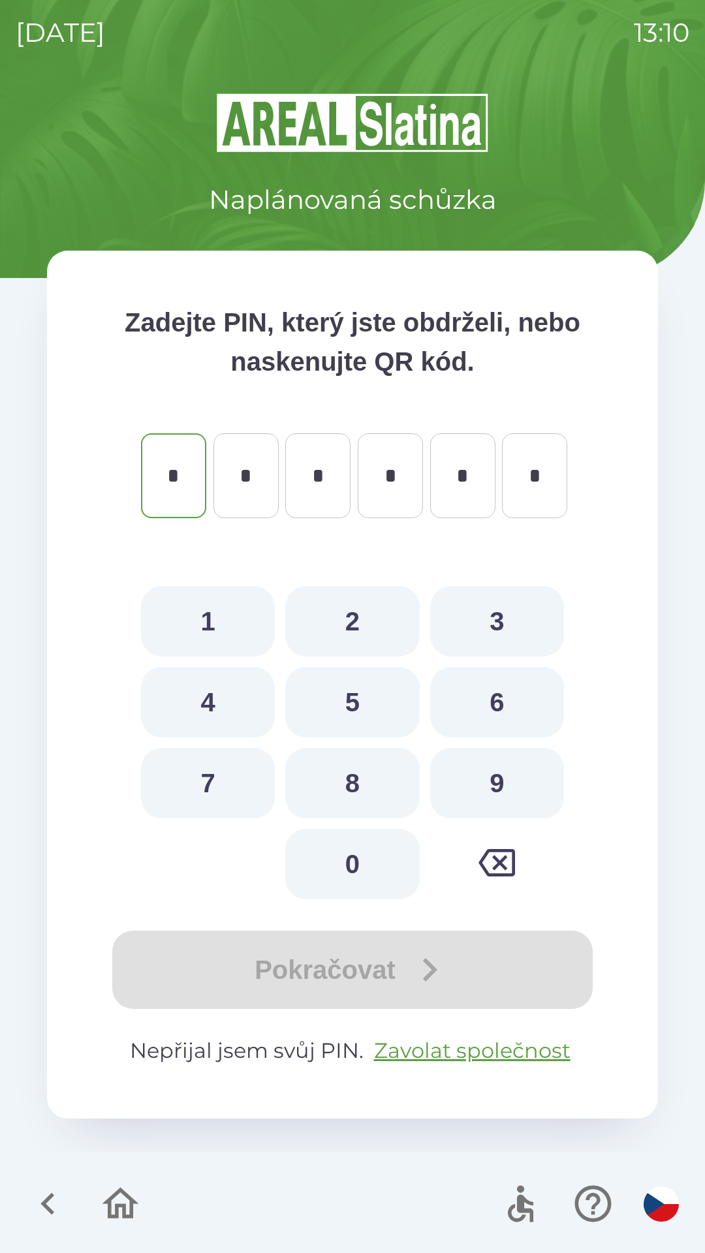
click at [38, 1184] on icon "button" at bounding box center [48, 1203] width 44 height 44
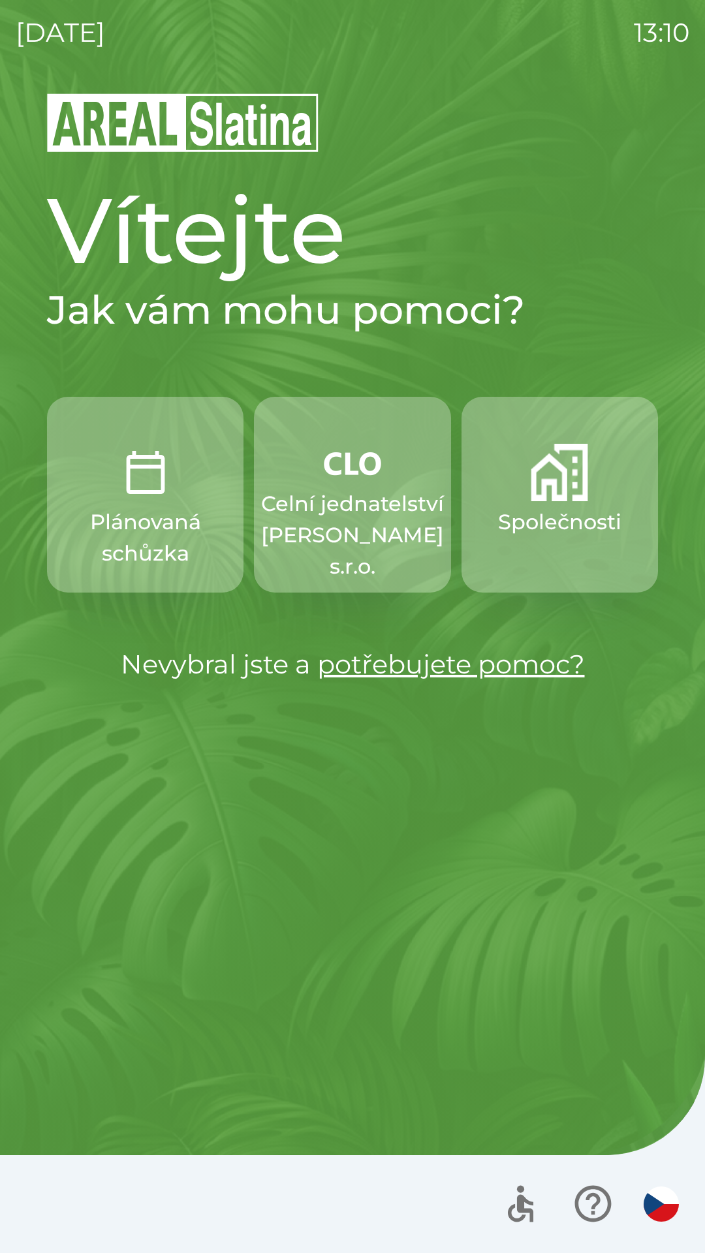
click at [558, 506] on p "Společnosti" at bounding box center [559, 521] width 123 height 31
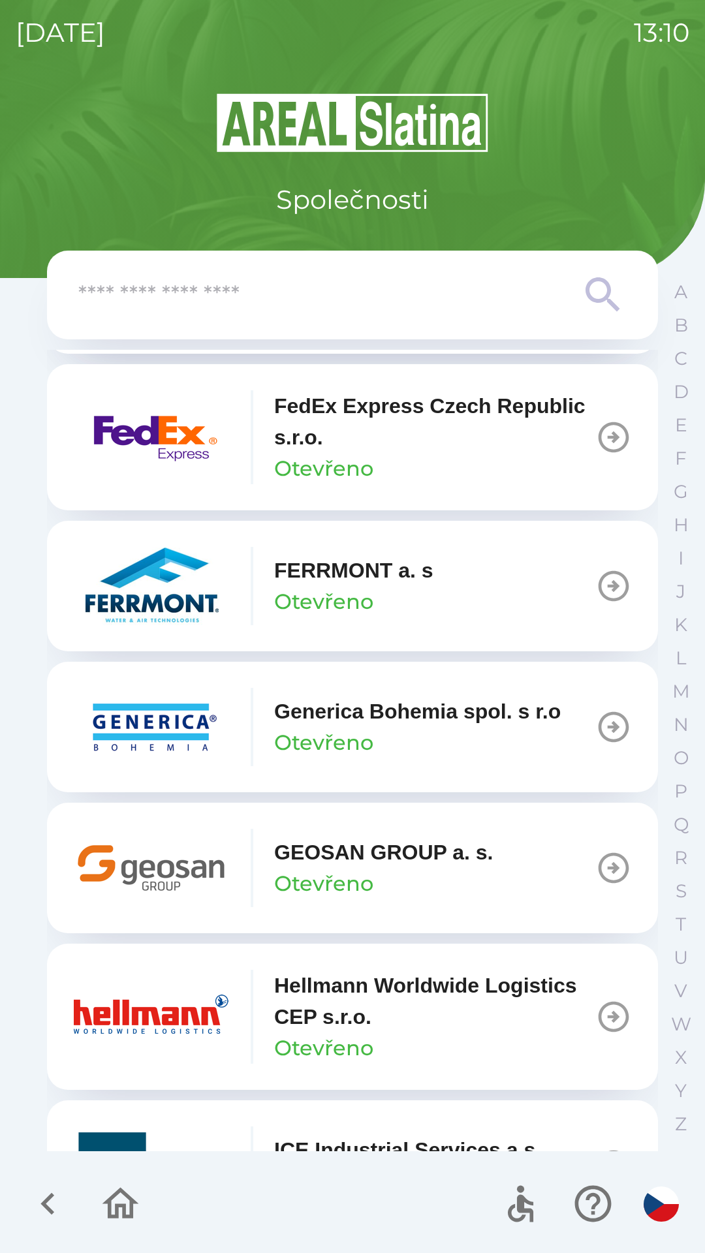
scroll to position [4264, 0]
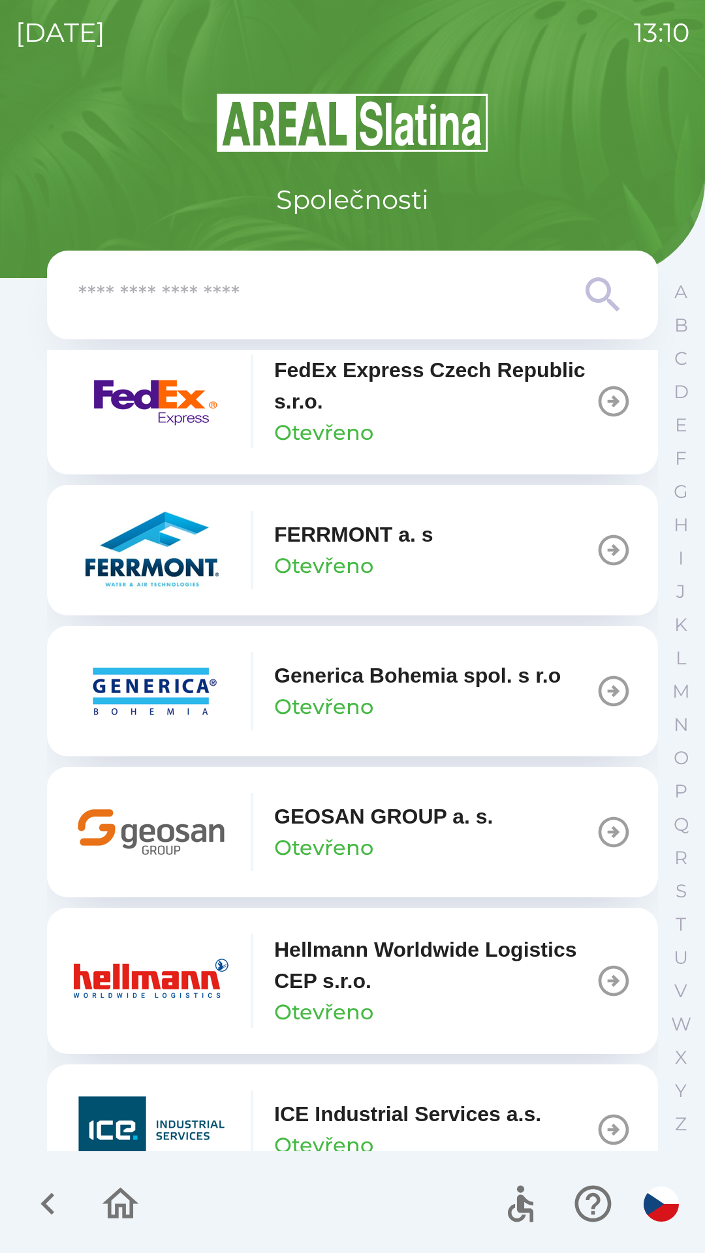
click at [384, 860] on div "GEOSAN GROUP a. s. Otevřeno" at bounding box center [383, 831] width 219 height 63
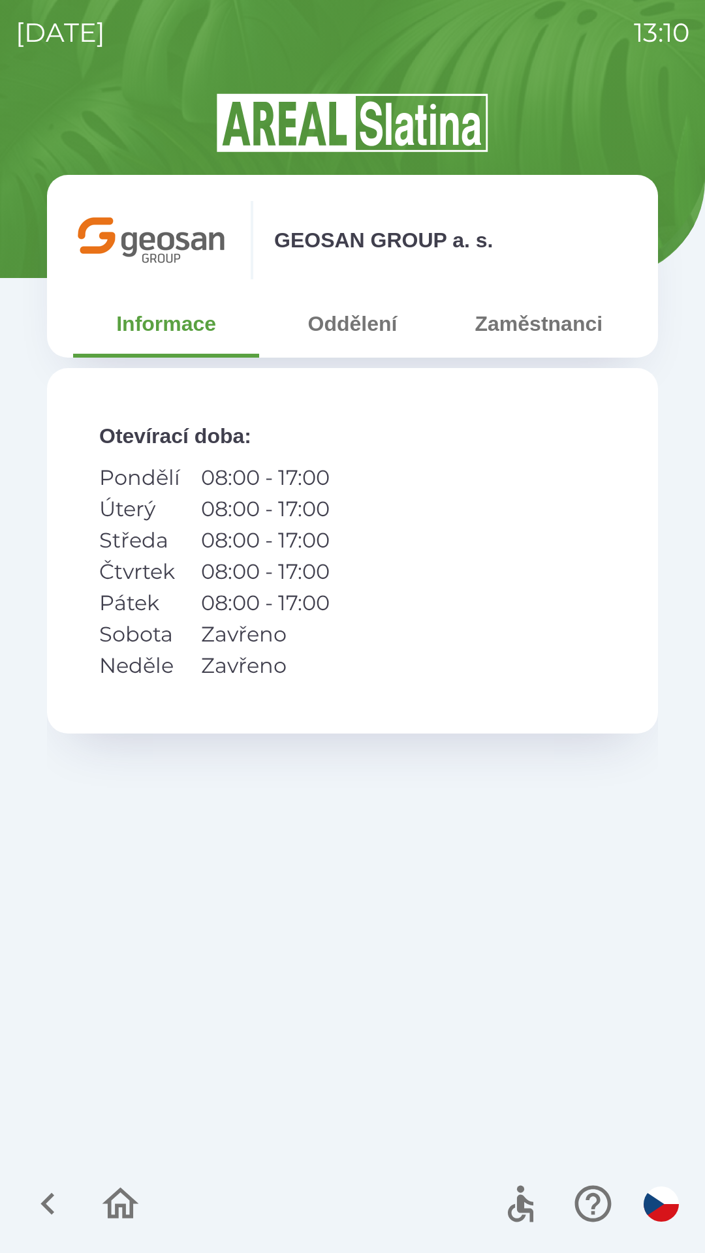
click at [518, 333] on button "Zaměstnanci" at bounding box center [539, 323] width 186 height 47
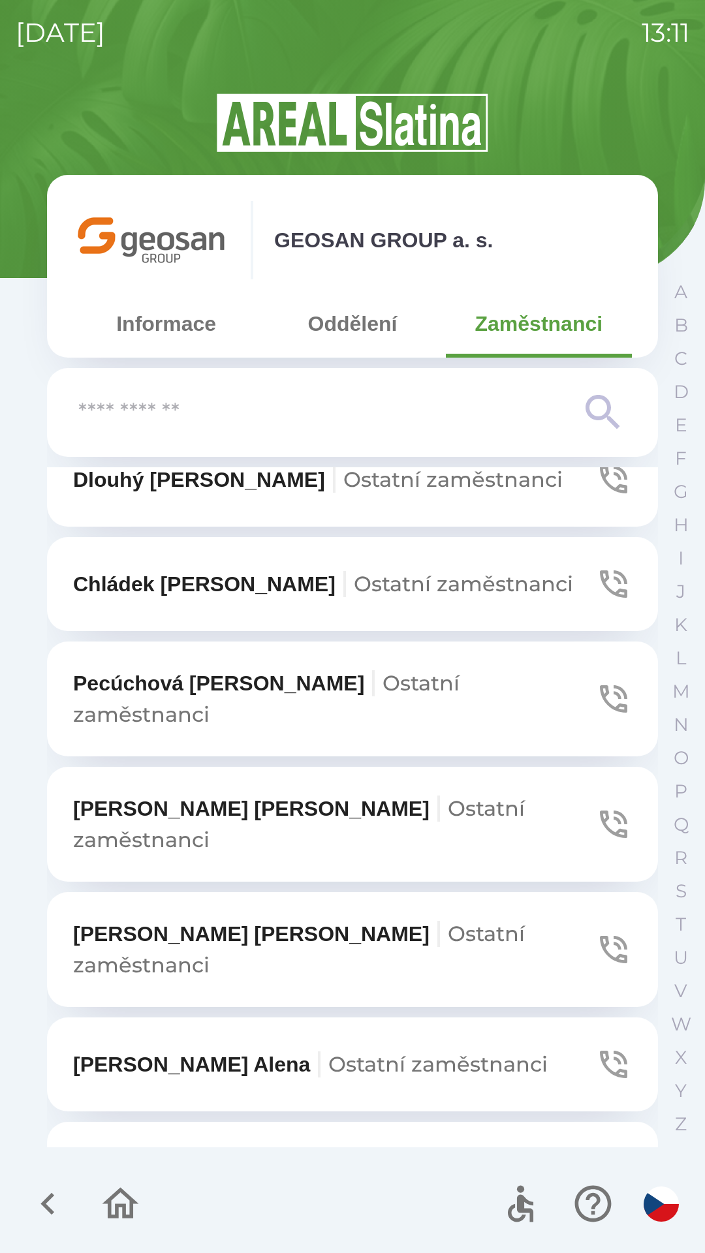
scroll to position [1058, 0]
click at [382, 920] on span "Ostatní zaměstnanci" at bounding box center [298, 948] width 451 height 57
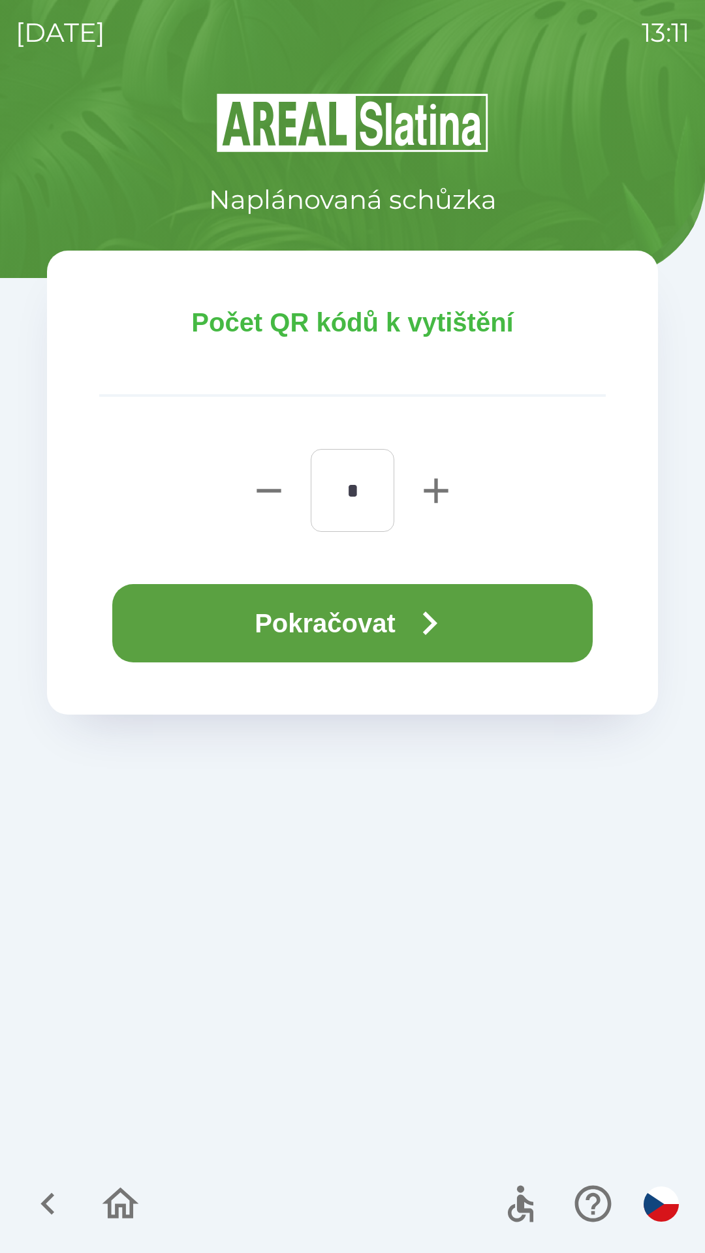
click at [369, 622] on button "Pokračovat" at bounding box center [352, 623] width 480 height 78
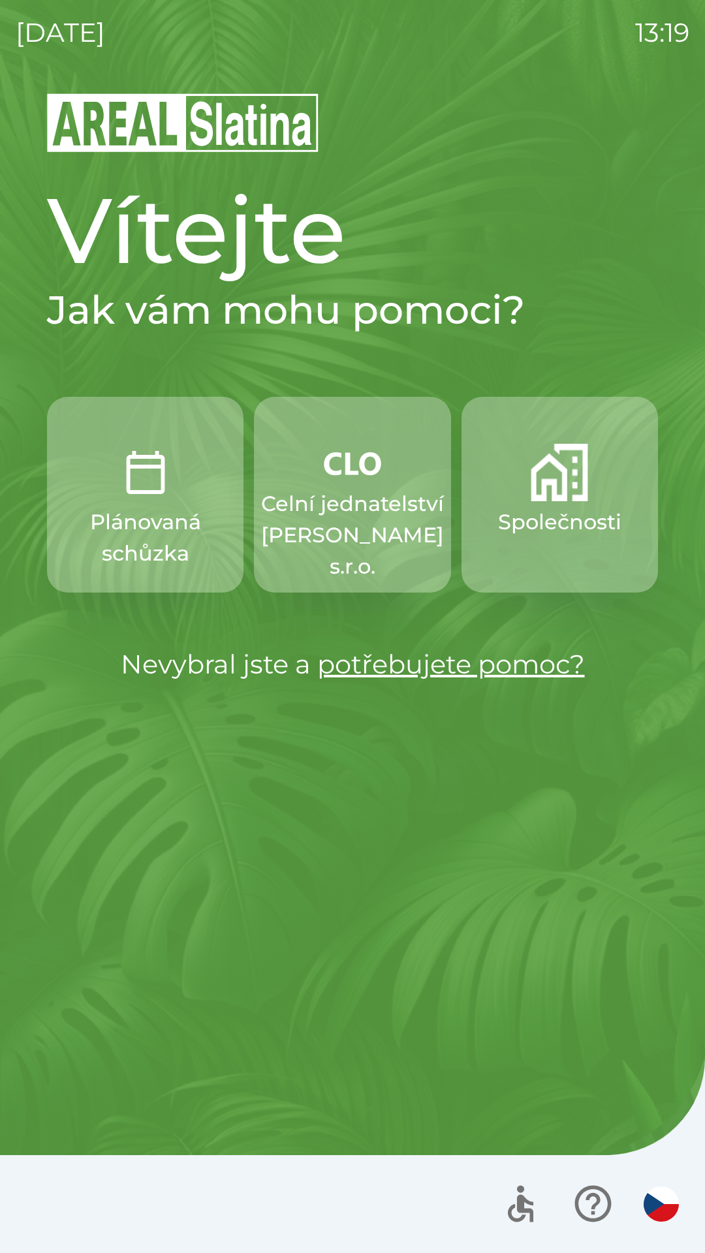
click at [517, 492] on button "Společnosti" at bounding box center [559, 495] width 196 height 196
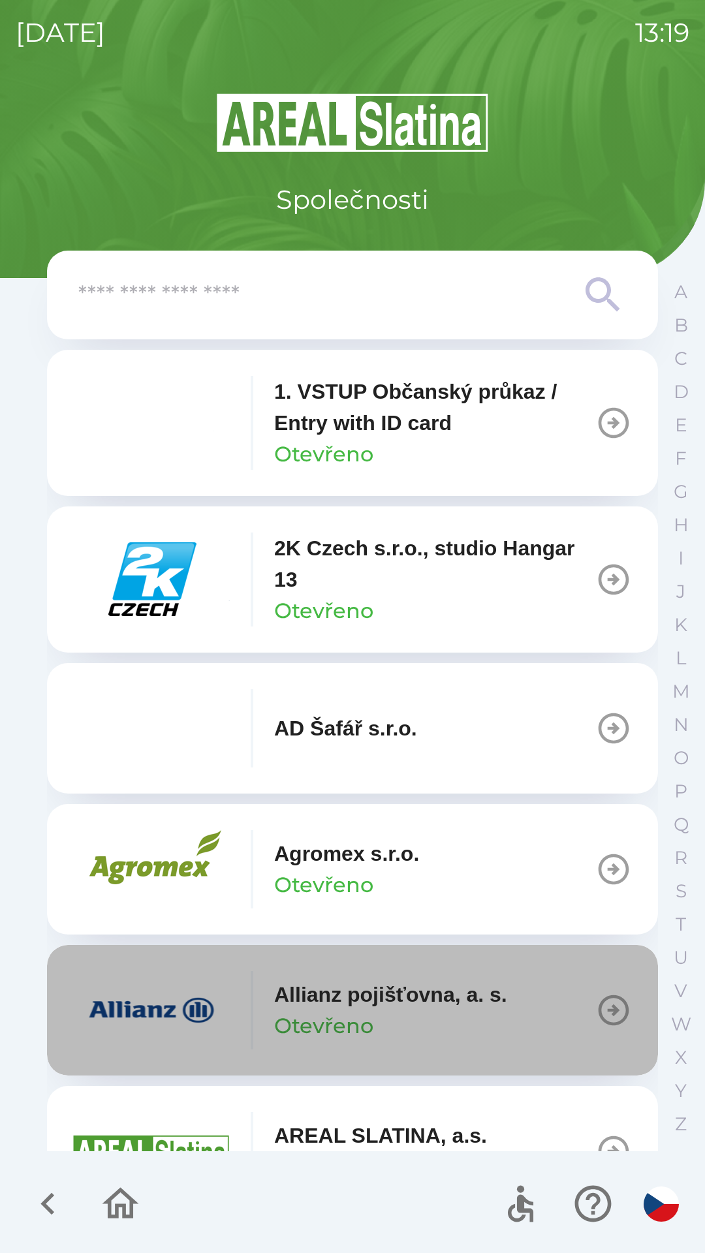
click at [598, 999] on icon "button" at bounding box center [613, 1010] width 31 height 31
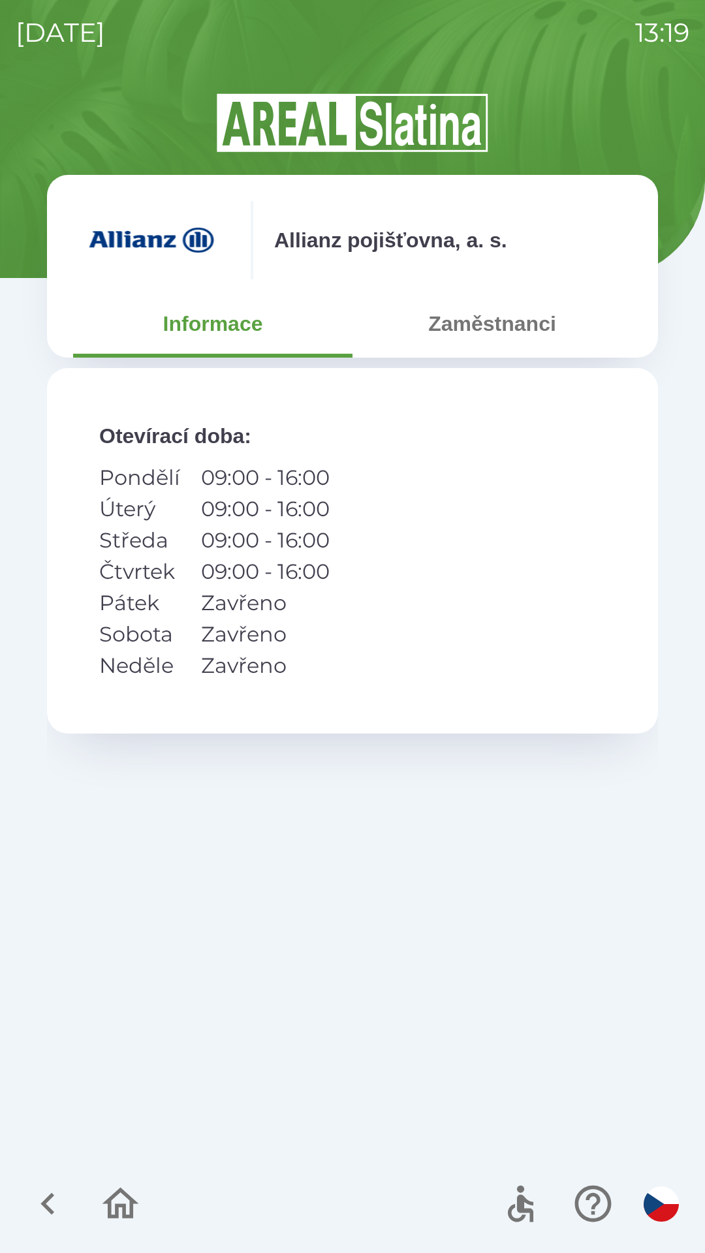
click at [498, 996] on div "Otevírací doba : Pondělí 09:00 - 16:00 Úterý 09:00 - 16:00 Středa 09:00 - 16:00…" at bounding box center [352, 757] width 611 height 779
click at [485, 322] on button "Zaměstnanci" at bounding box center [491, 323] width 279 height 47
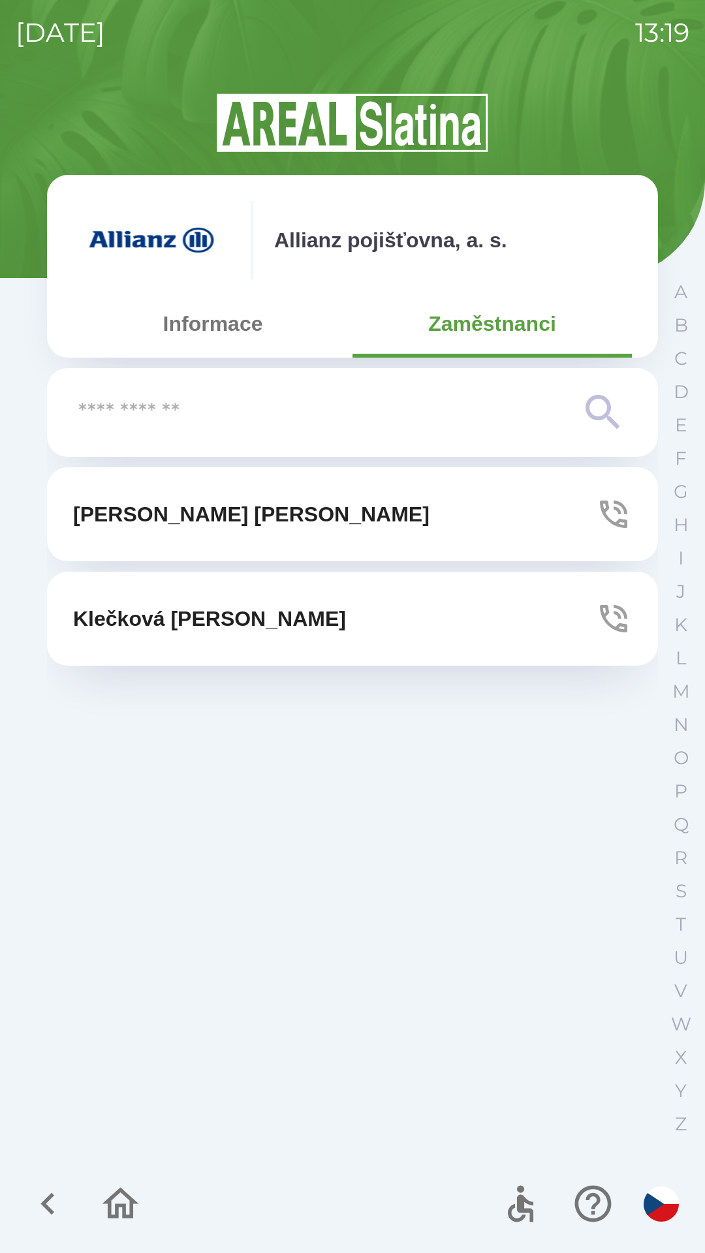
click at [607, 519] on icon "button" at bounding box center [613, 513] width 27 height 27
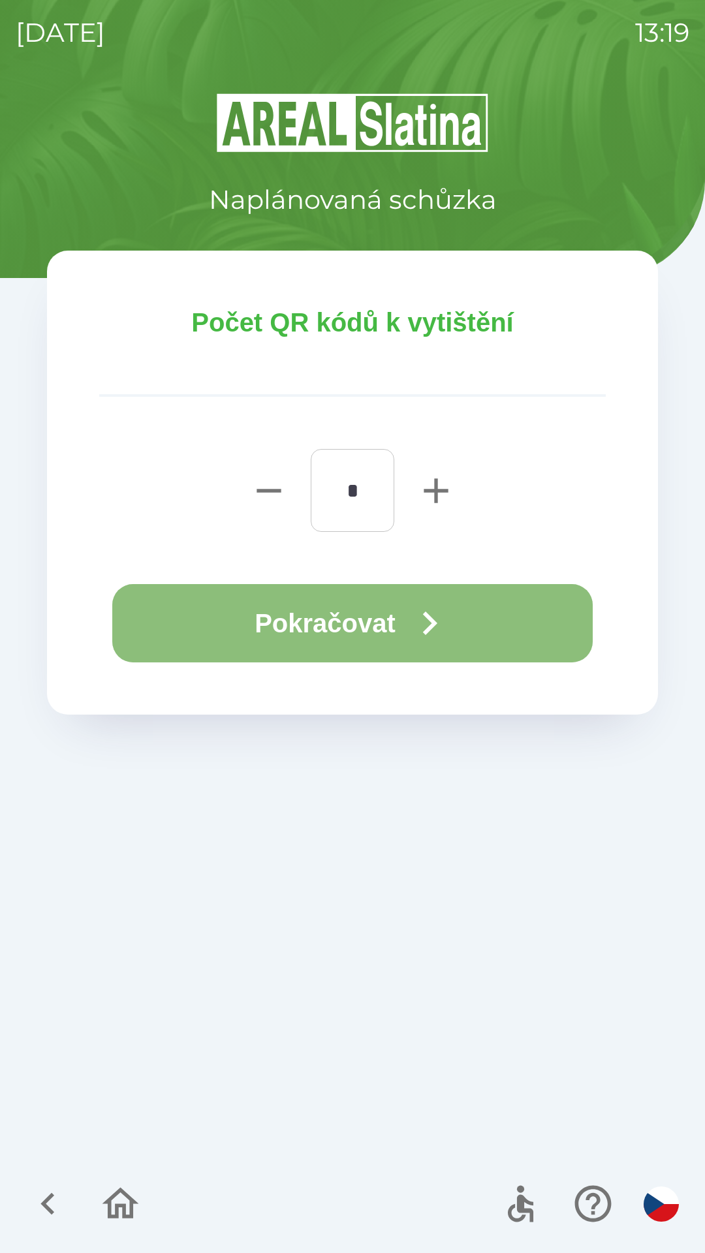
click at [458, 599] on button "Pokračovat" at bounding box center [352, 623] width 480 height 78
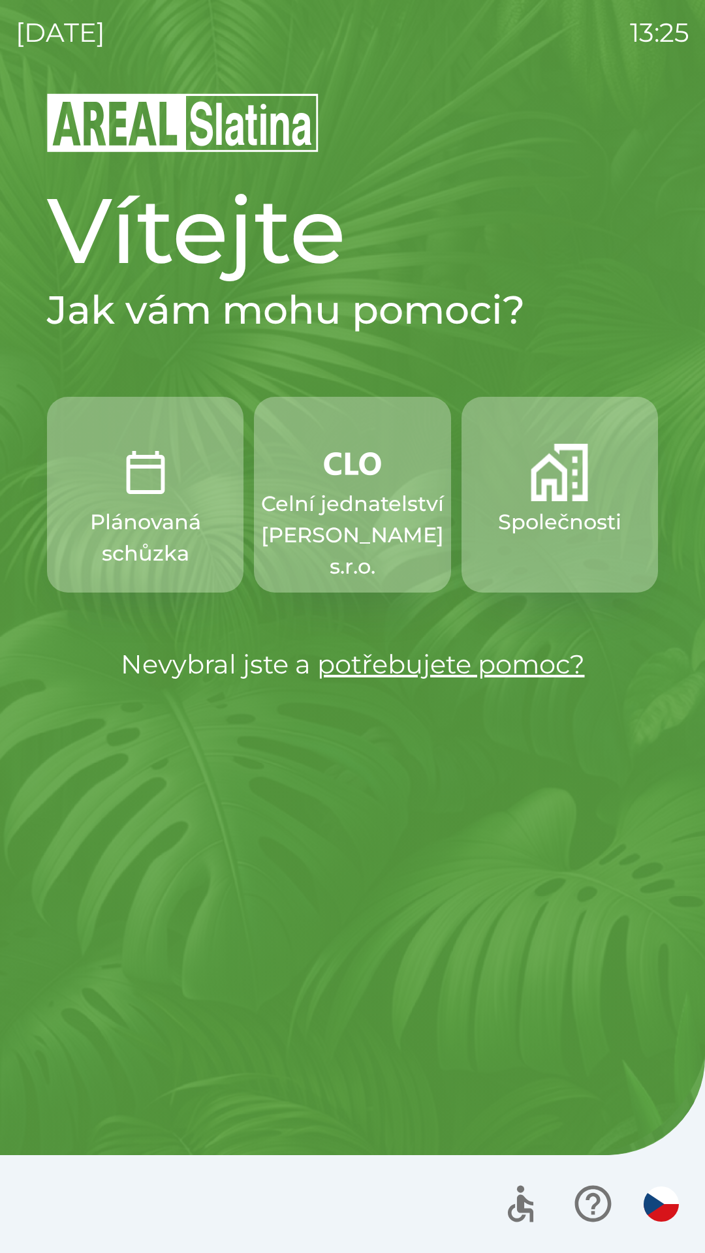
click at [566, 536] on p "Společnosti" at bounding box center [559, 521] width 123 height 31
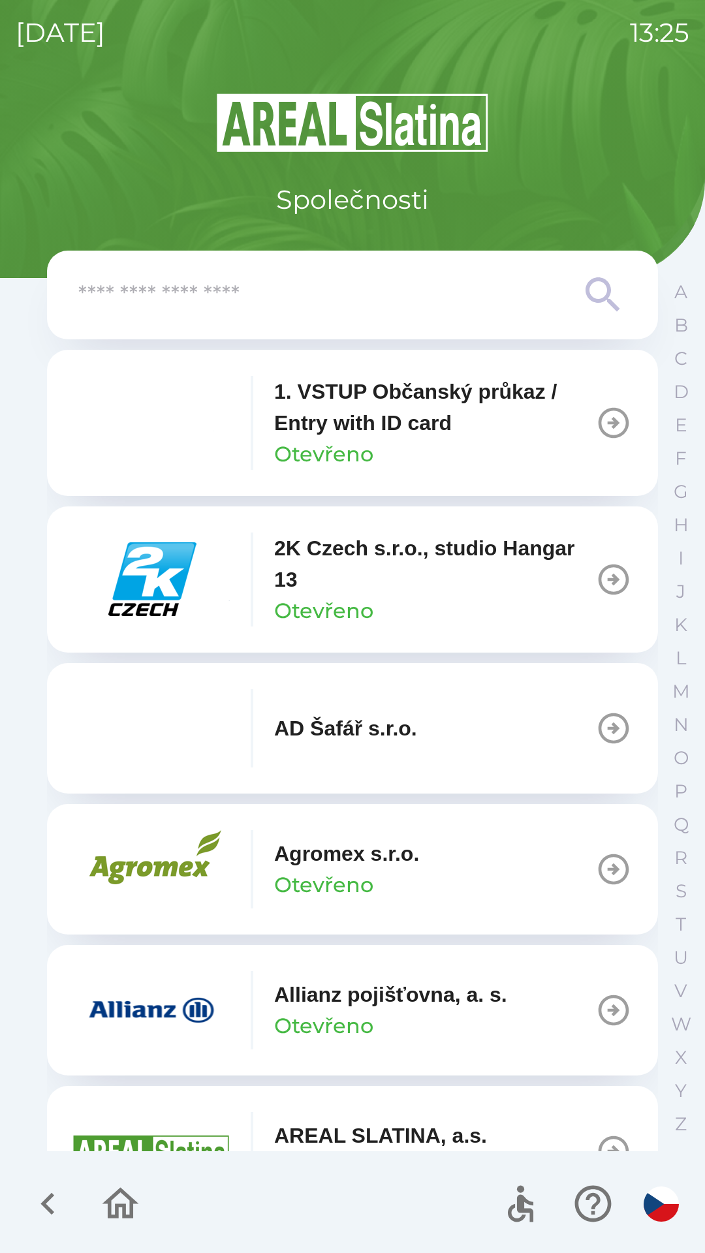
click at [609, 995] on icon "button" at bounding box center [613, 1010] width 37 height 37
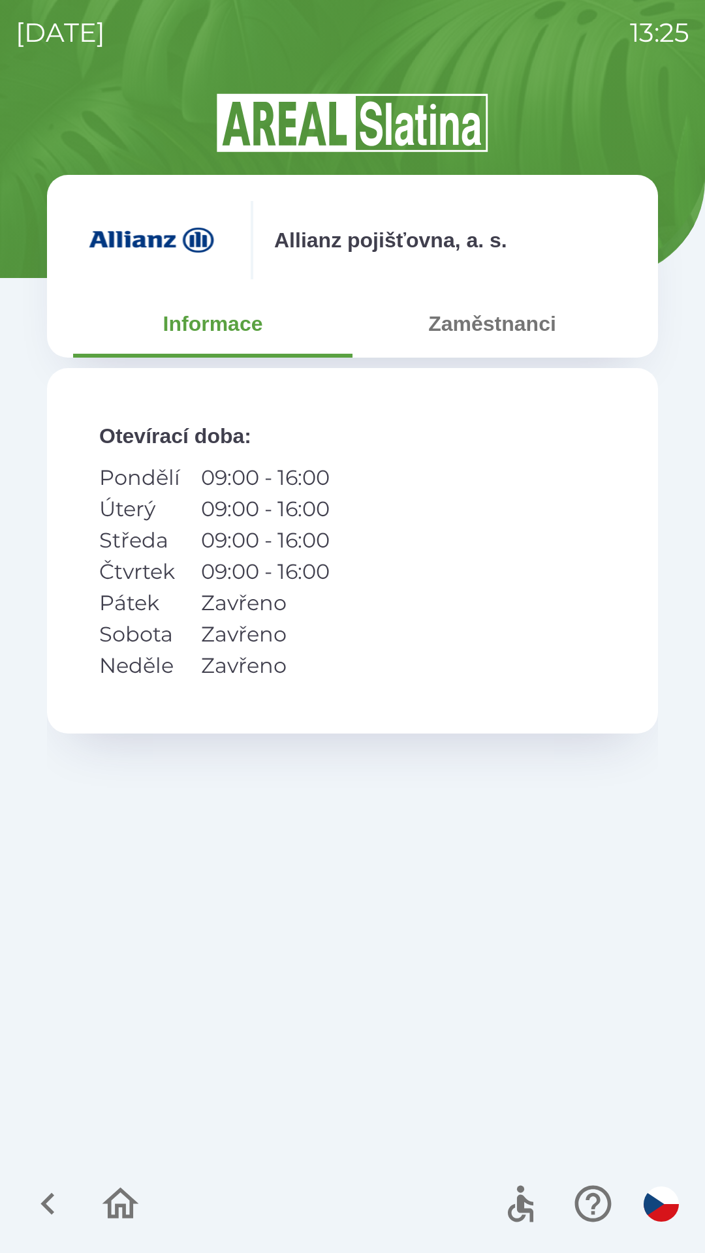
click at [506, 324] on button "Zaměstnanci" at bounding box center [491, 323] width 279 height 47
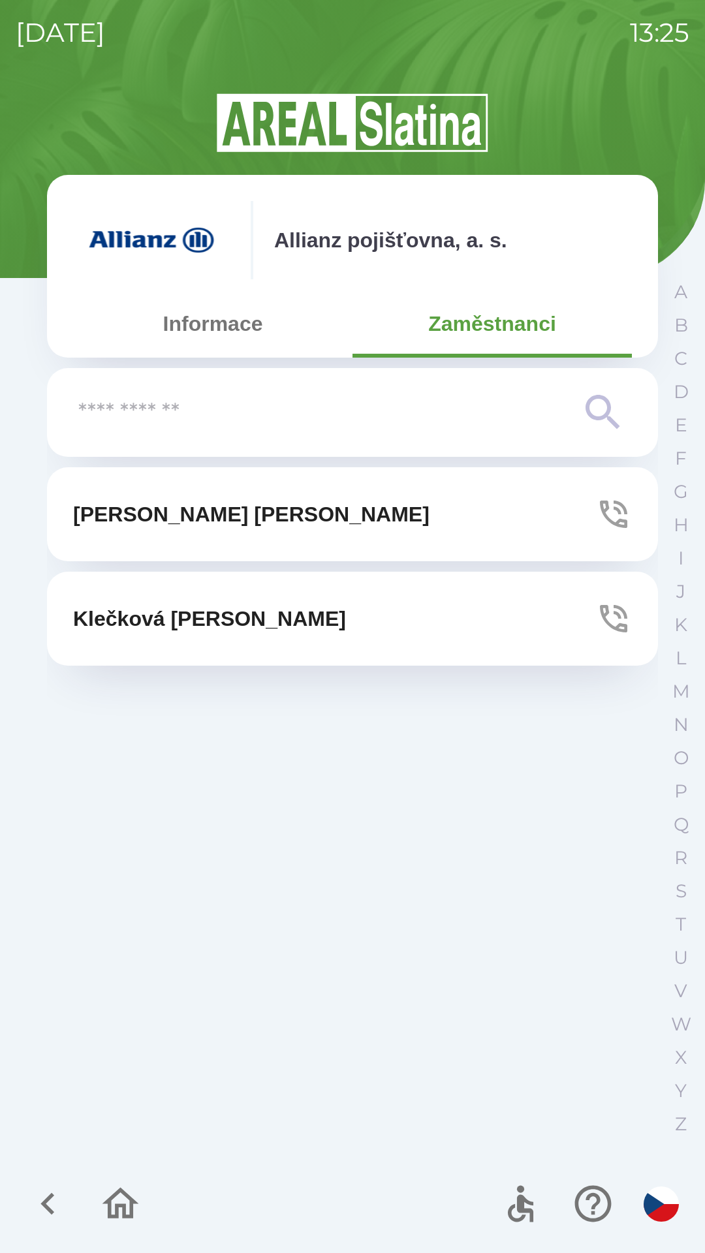
click at [554, 519] on button "[PERSON_NAME]" at bounding box center [352, 514] width 611 height 94
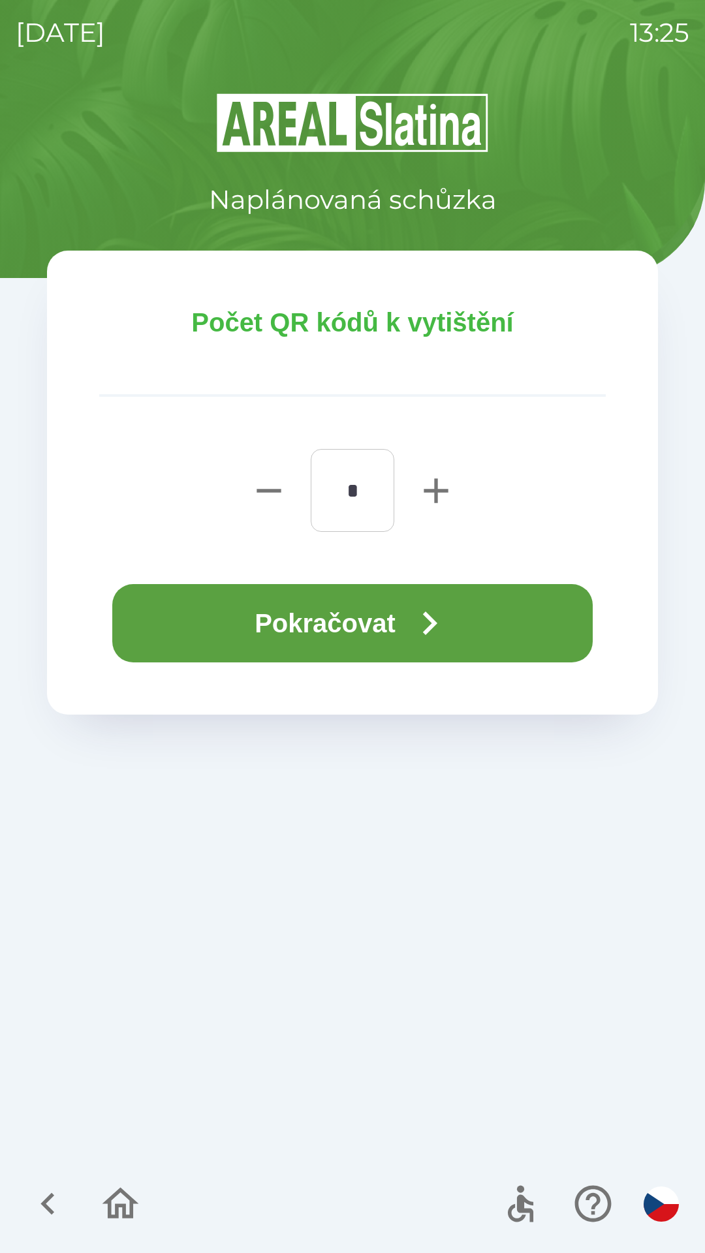
click at [511, 609] on button "Pokračovat" at bounding box center [352, 623] width 480 height 78
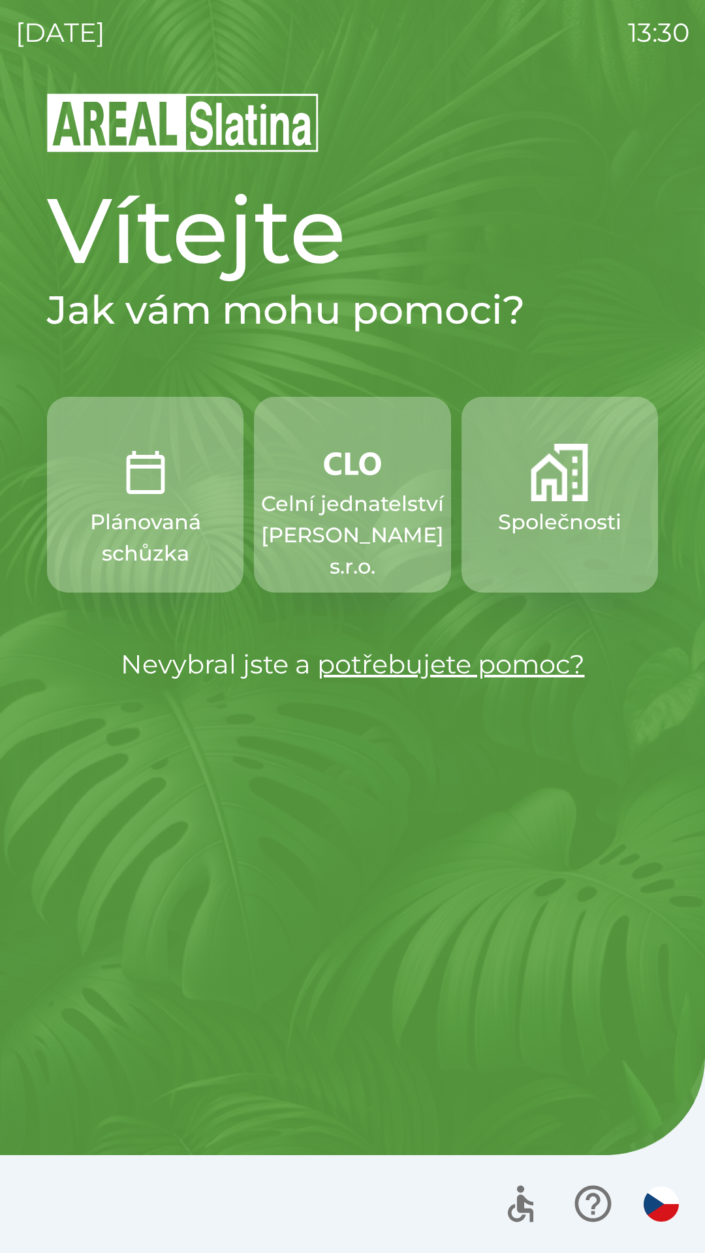
click at [567, 519] on p "Společnosti" at bounding box center [559, 521] width 123 height 31
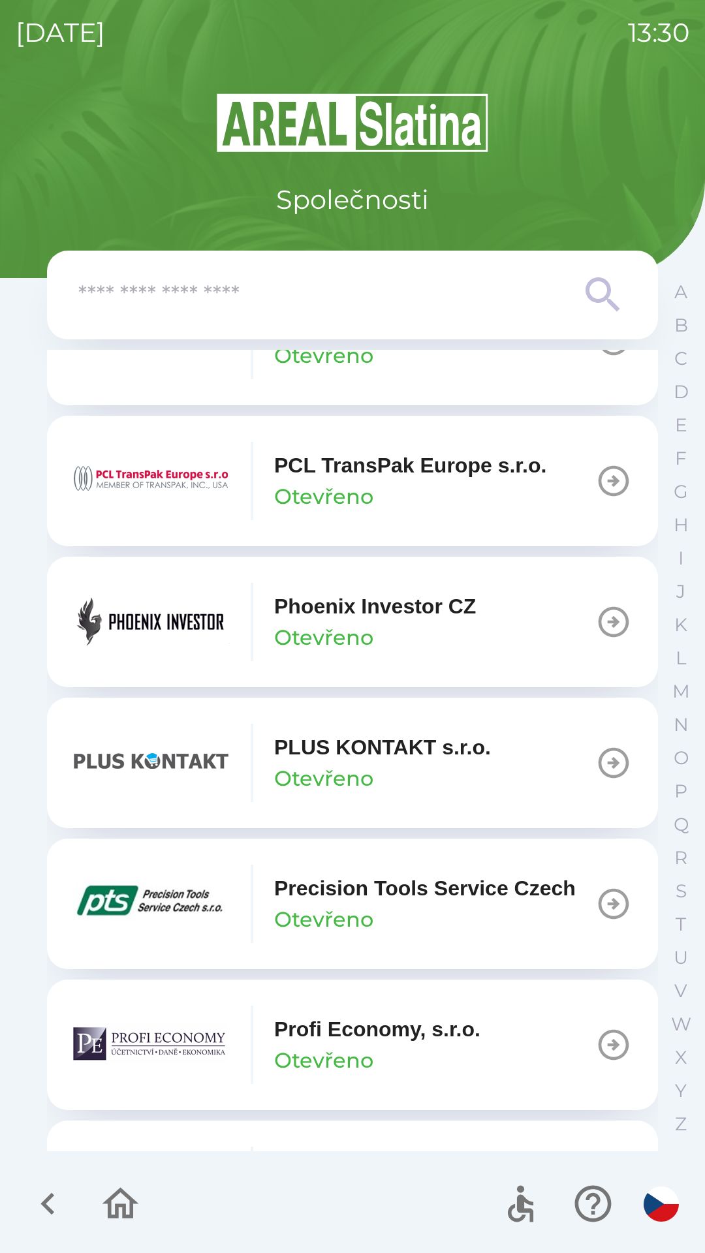
scroll to position [7158, 0]
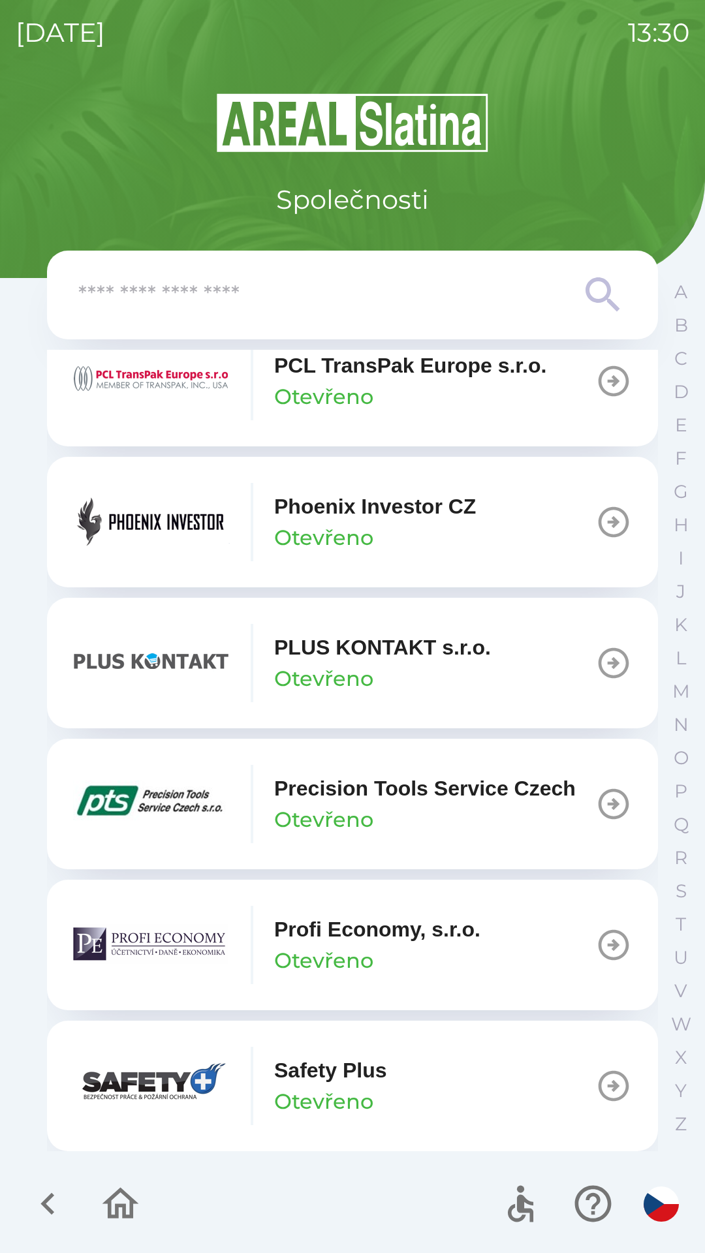
click at [317, 307] on input "text" at bounding box center [326, 295] width 496 height 36
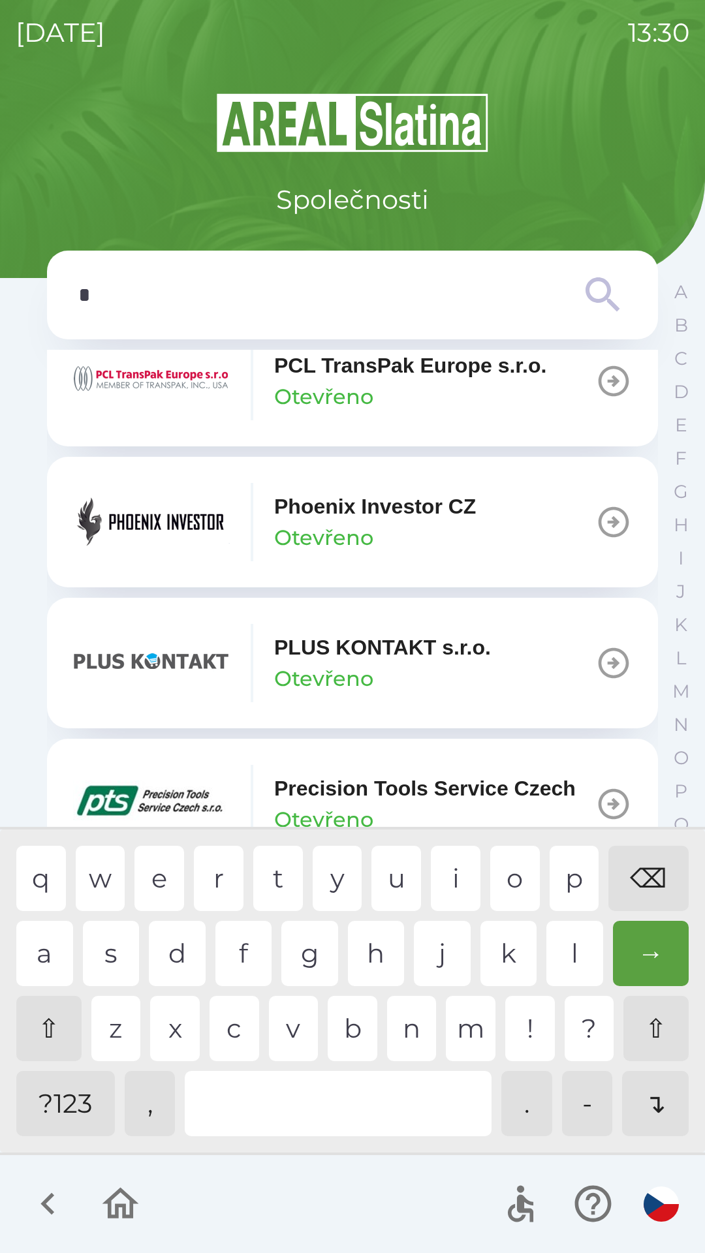
scroll to position [7173, 0]
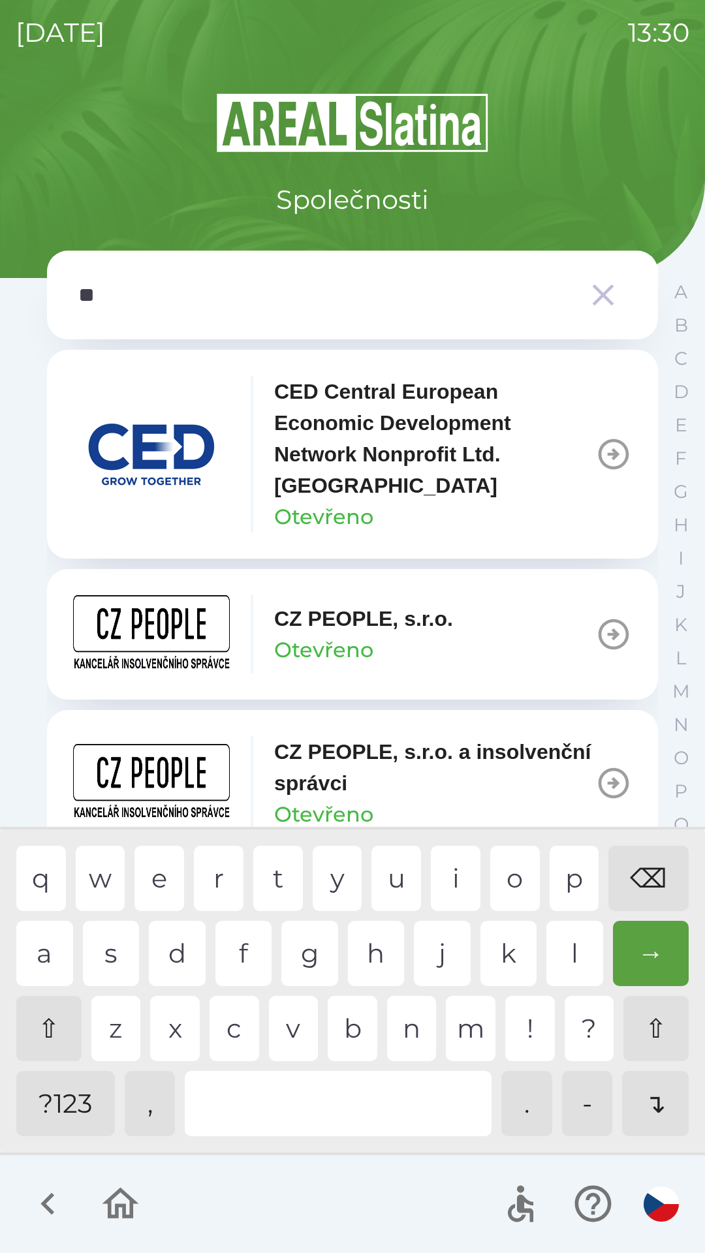
click at [558, 882] on div "p" at bounding box center [574, 877] width 50 height 65
type input "***"
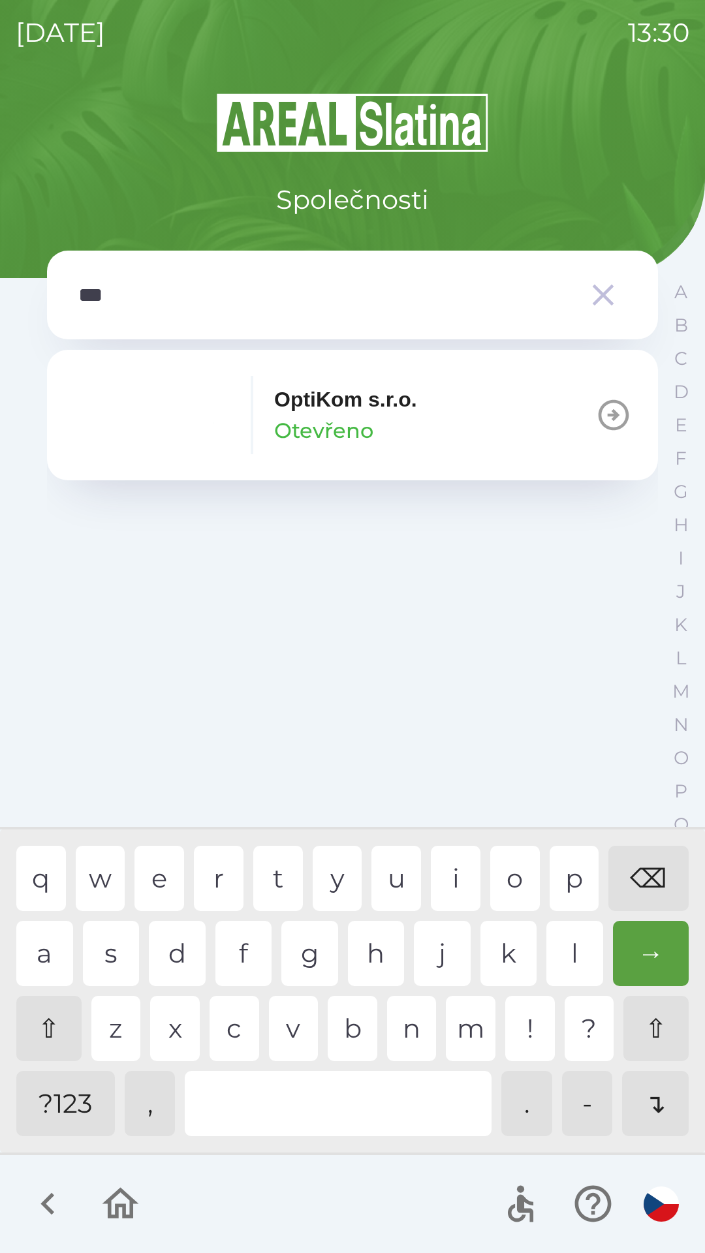
click at [209, 421] on img "button" at bounding box center [151, 415] width 157 height 78
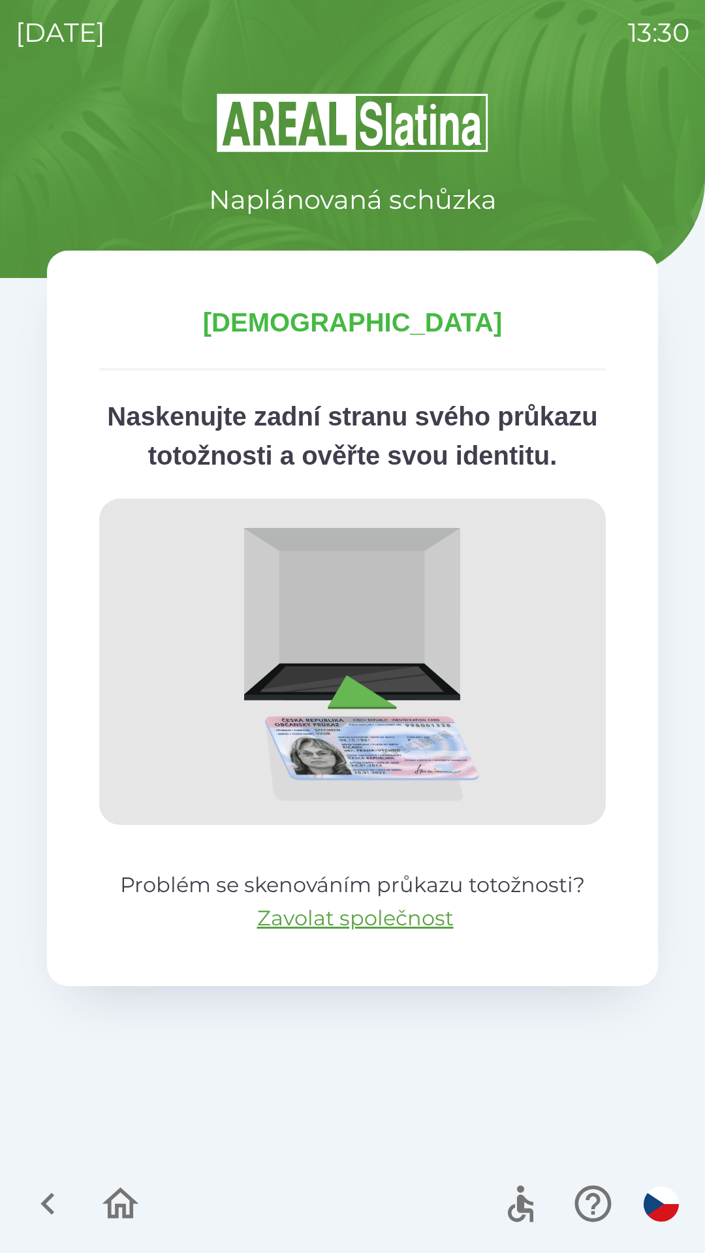
click at [38, 1203] on icon "button" at bounding box center [48, 1203] width 44 height 44
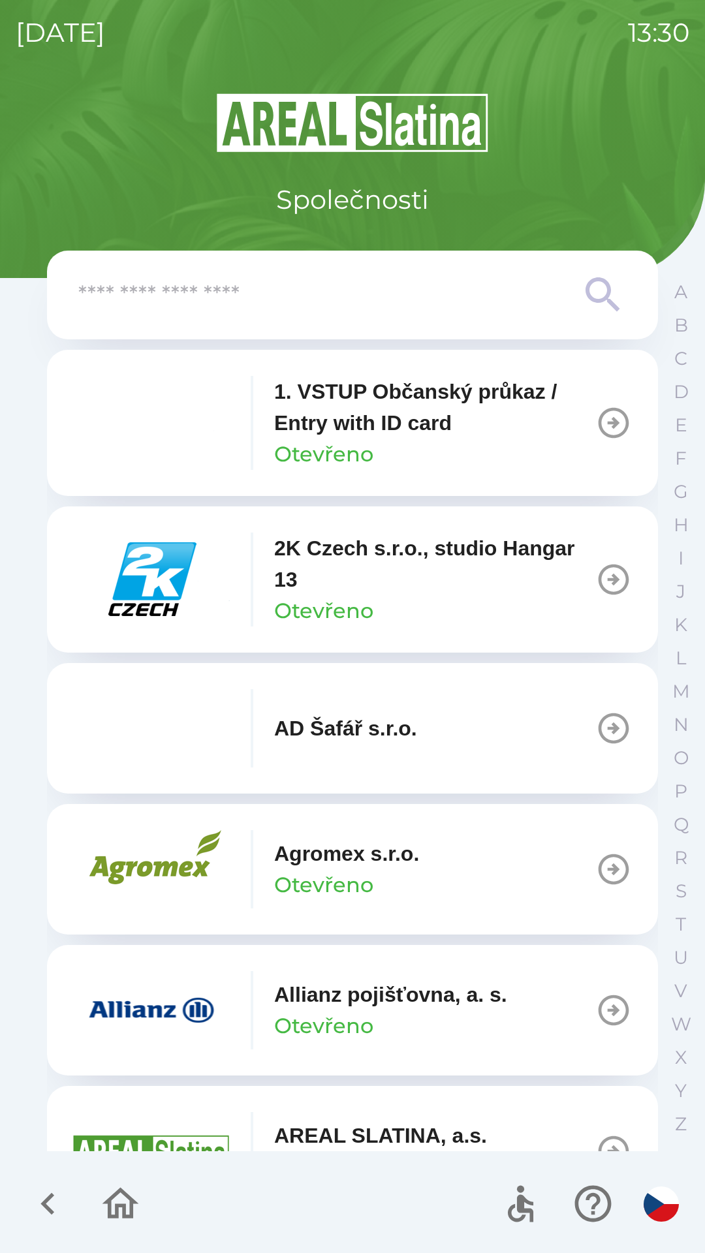
click at [438, 308] on input "text" at bounding box center [326, 295] width 496 height 36
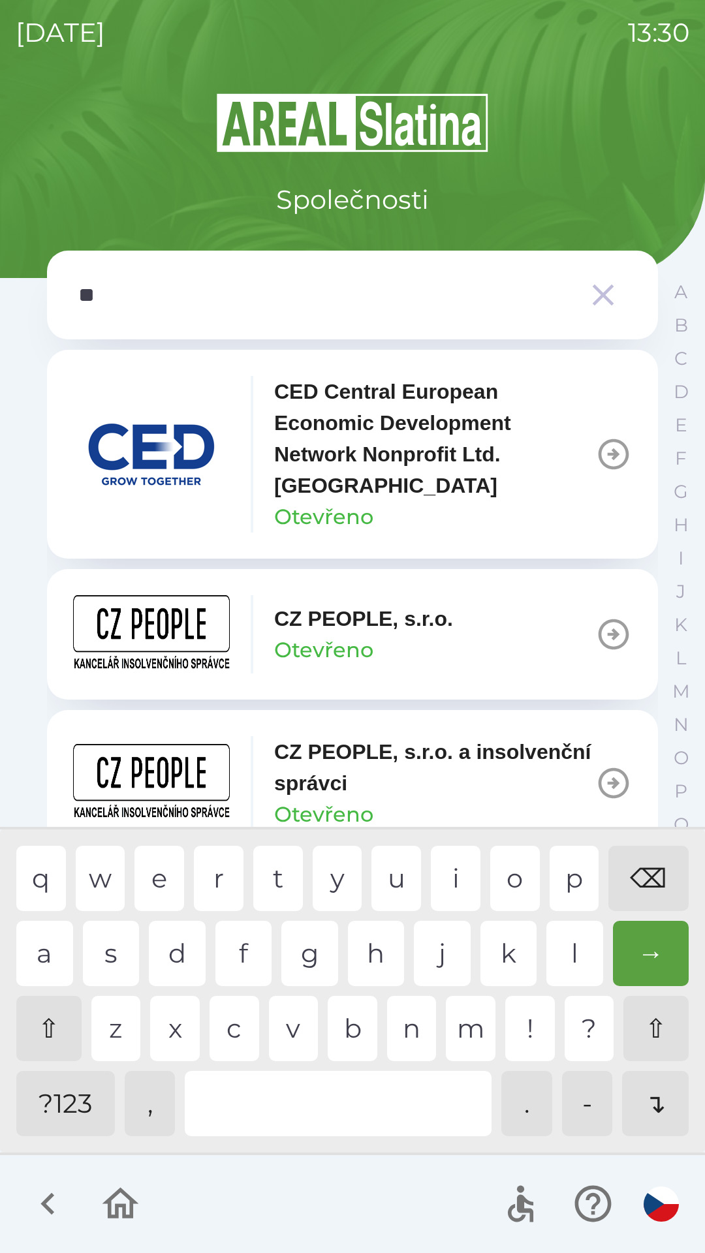
type input "***"
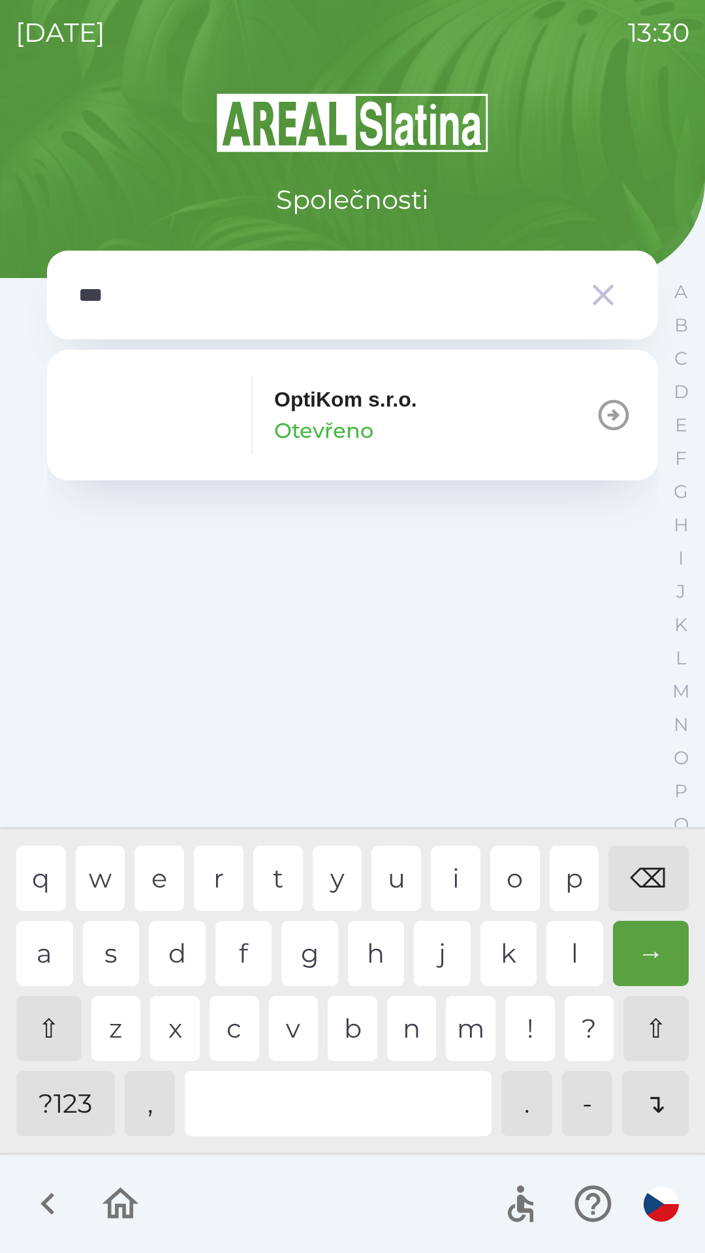
click at [277, 436] on p "Otevřeno" at bounding box center [323, 430] width 99 height 31
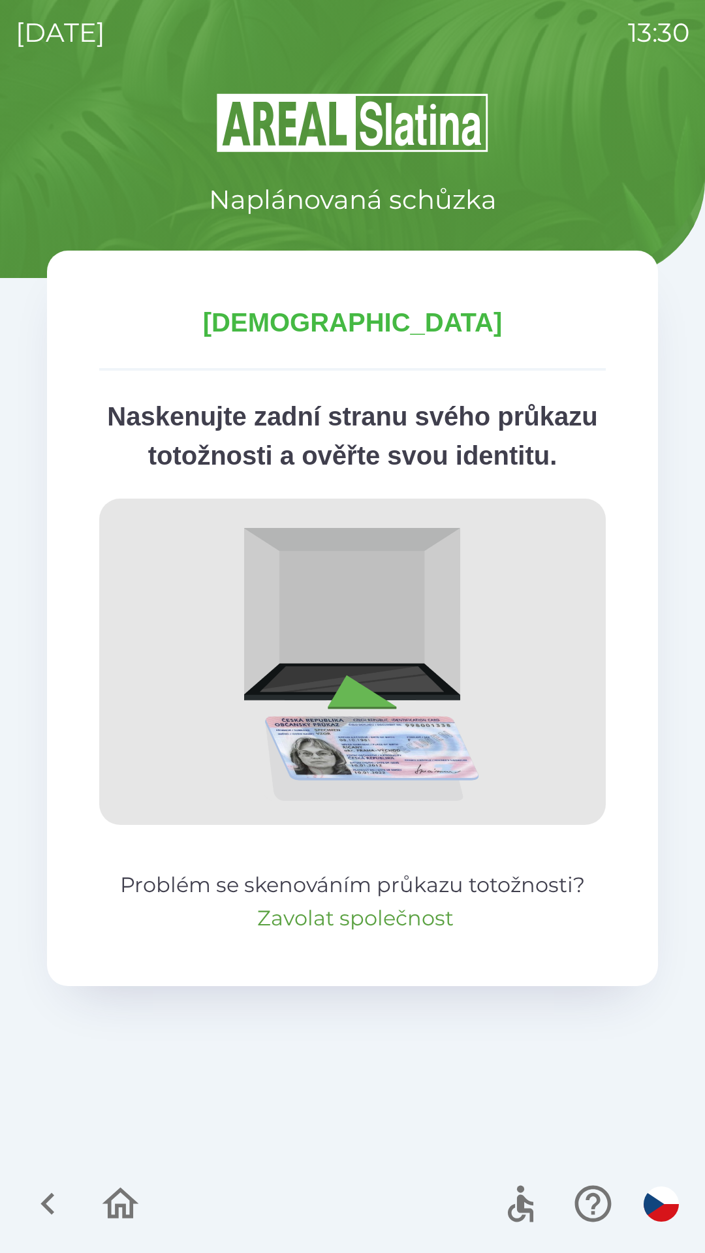
click at [339, 934] on button "Zavolat společnost" at bounding box center [355, 917] width 196 height 31
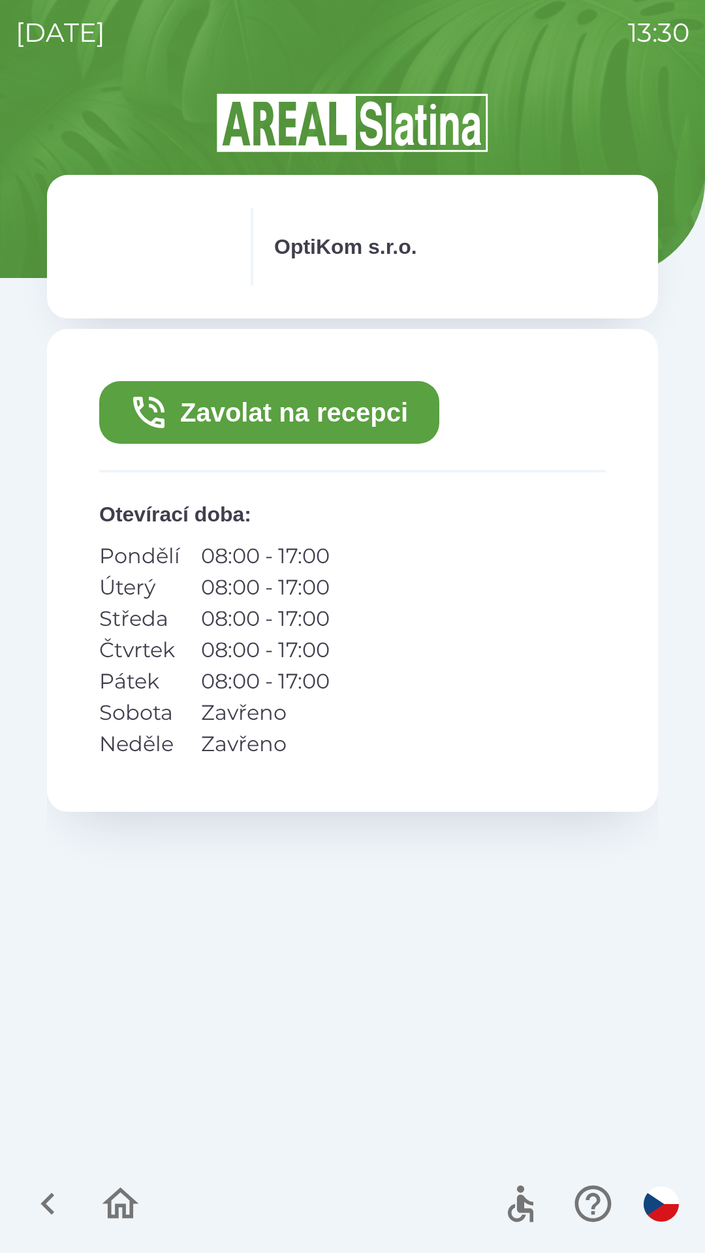
click at [189, 406] on button "Zavolat na recepci" at bounding box center [269, 412] width 340 height 63
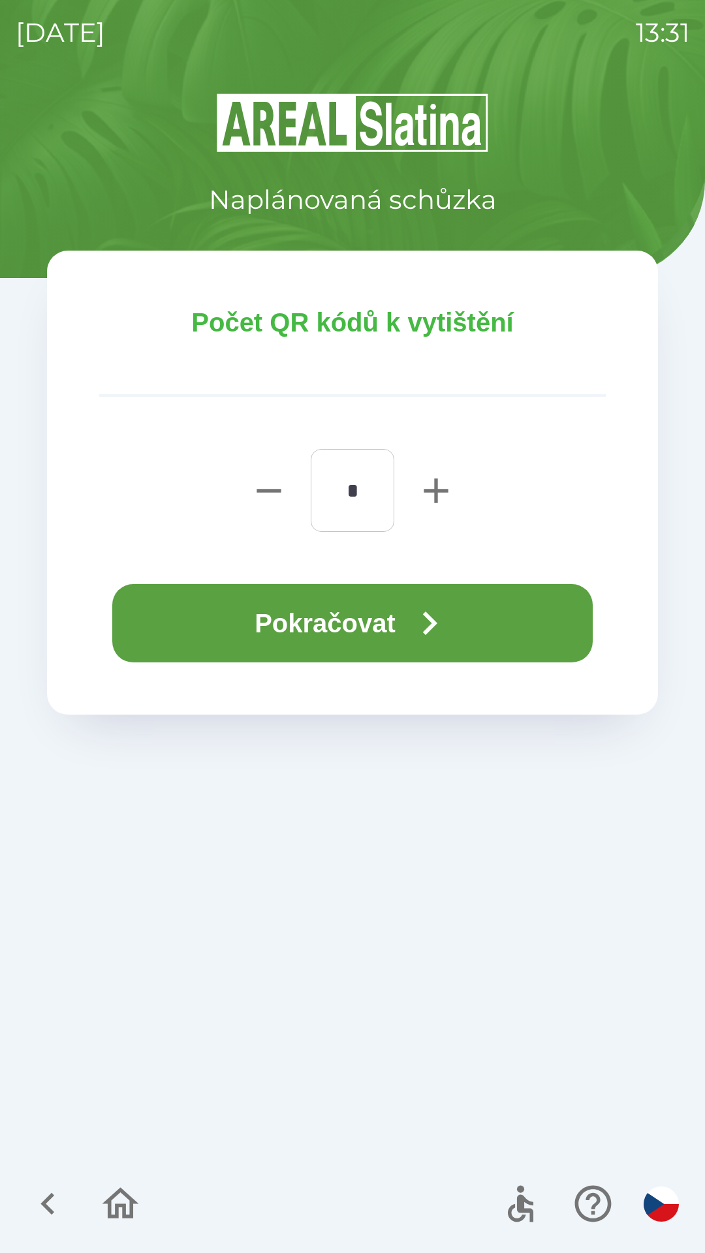
click at [434, 478] on icon "button" at bounding box center [435, 490] width 24 height 24
type input "*"
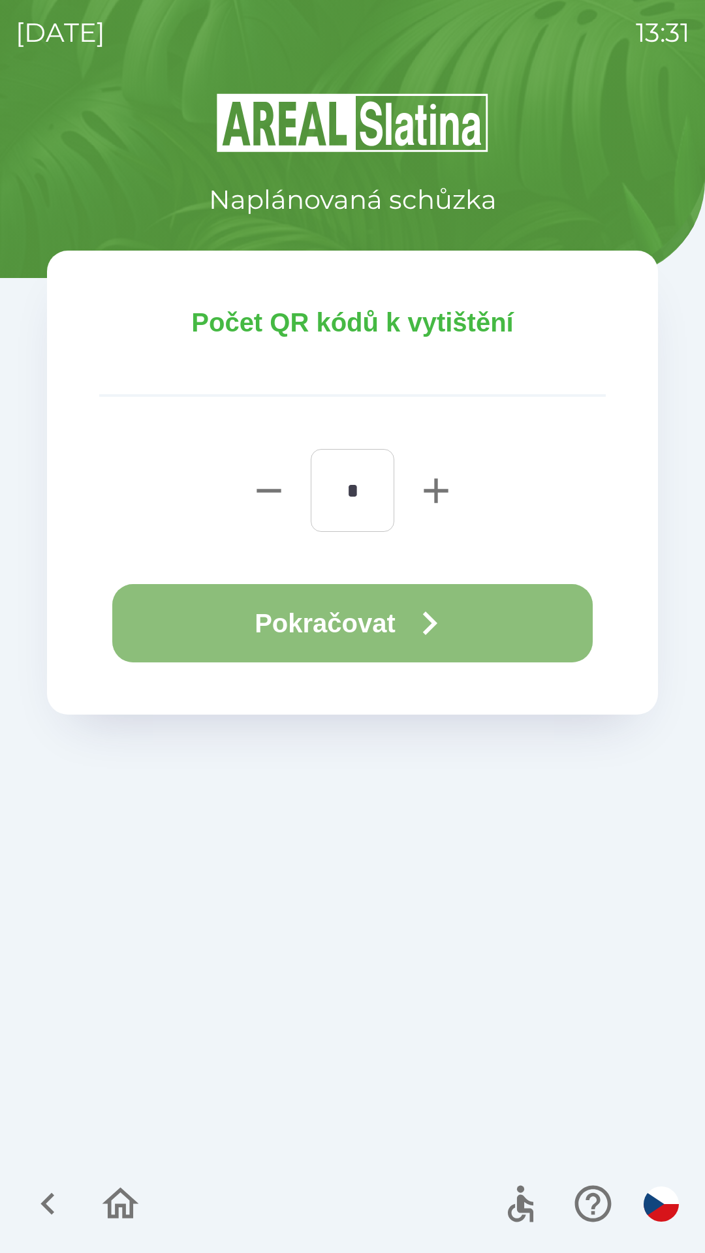
click at [424, 630] on icon "button" at bounding box center [429, 623] width 47 height 47
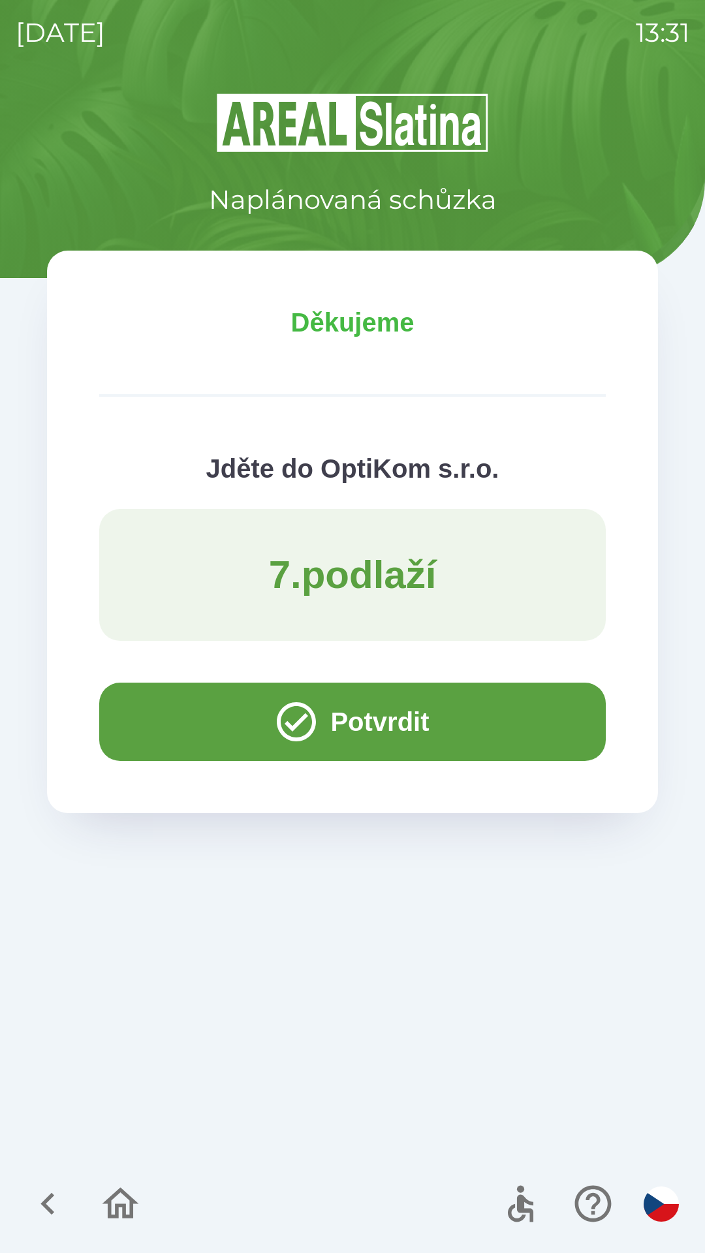
click at [205, 710] on button "Potvrdit" at bounding box center [352, 721] width 506 height 78
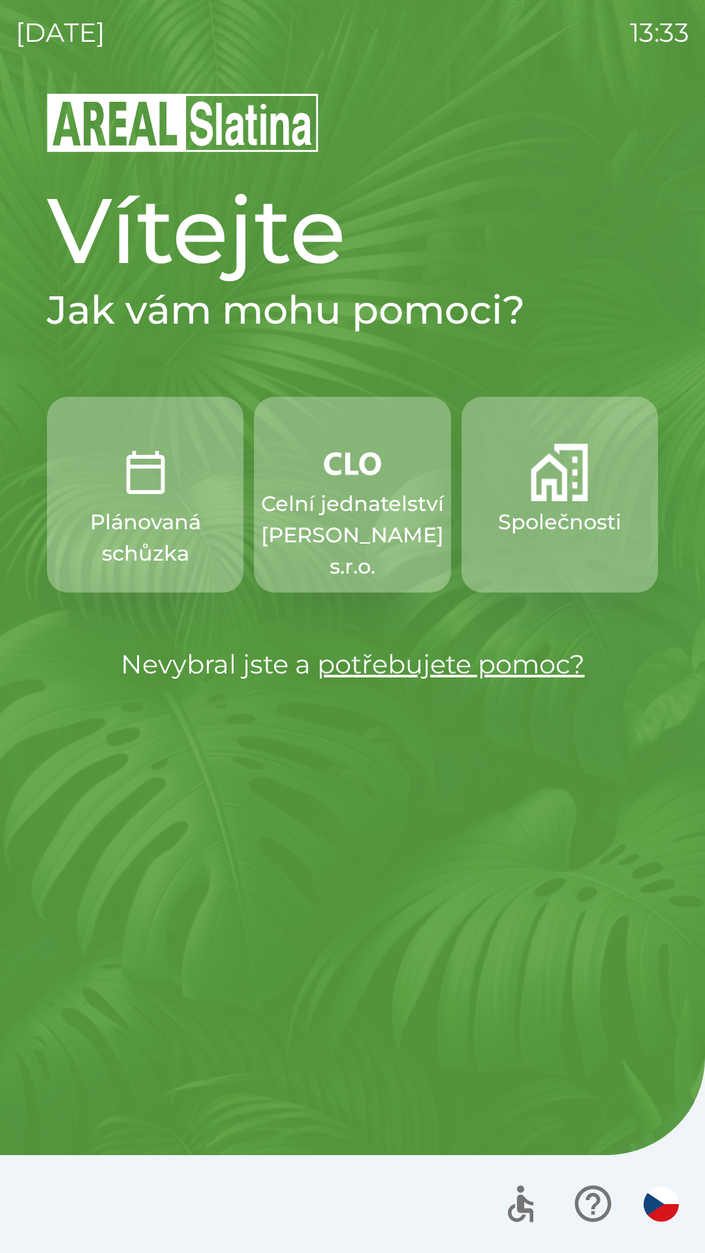
click at [354, 492] on p "Celní jednatelství [PERSON_NAME] s.r.o." at bounding box center [352, 535] width 183 height 94
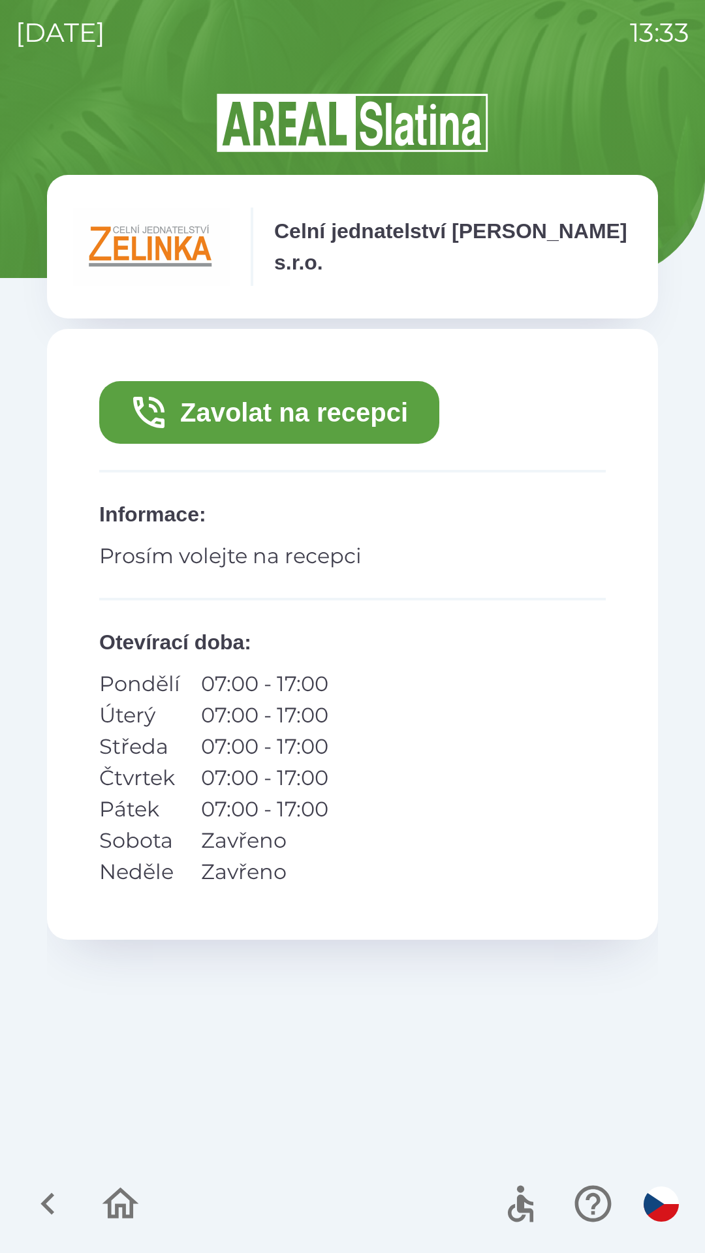
click at [333, 395] on button "Zavolat na recepci" at bounding box center [269, 412] width 340 height 63
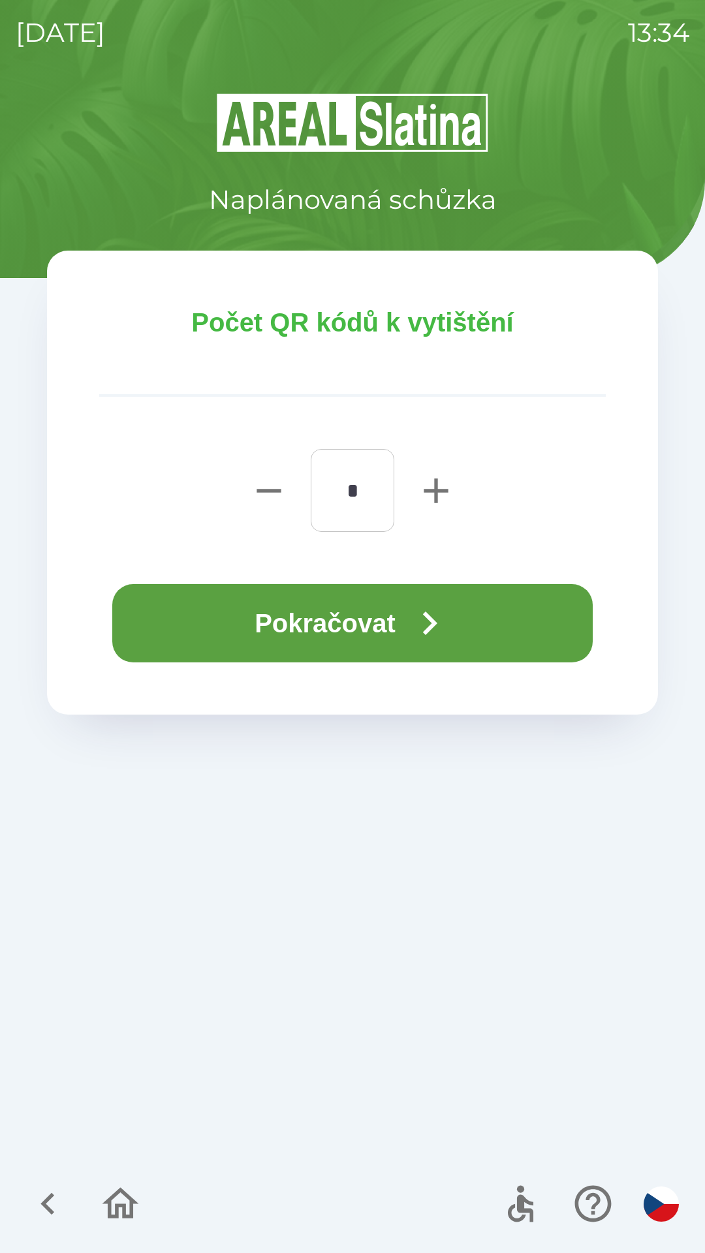
click at [331, 615] on button "Pokračovat" at bounding box center [352, 623] width 480 height 78
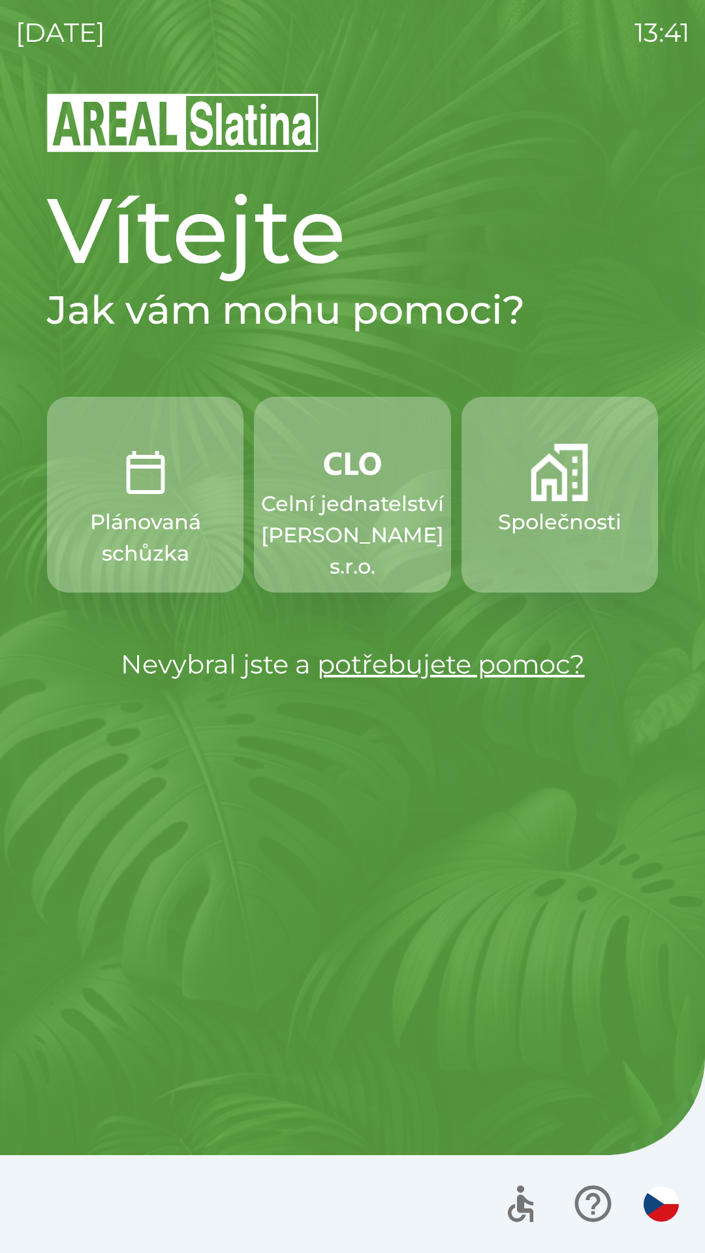
click at [571, 514] on p "Společnosti" at bounding box center [559, 521] width 123 height 31
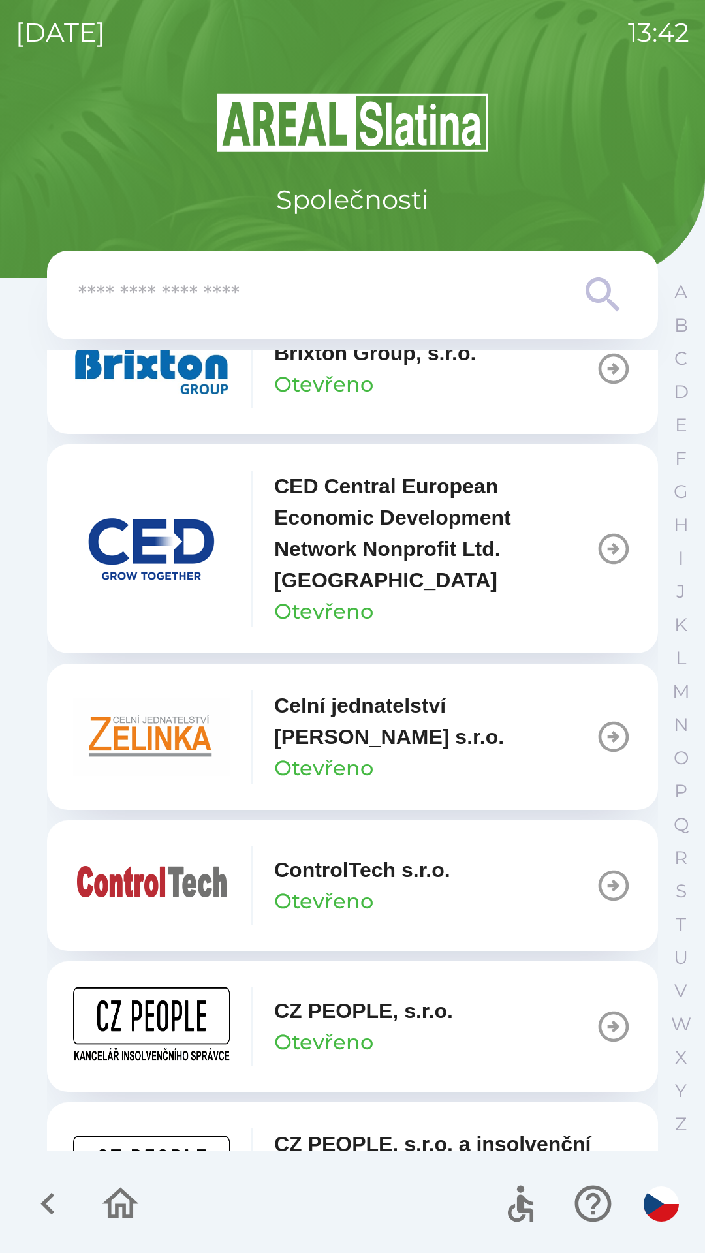
scroll to position [2079, 0]
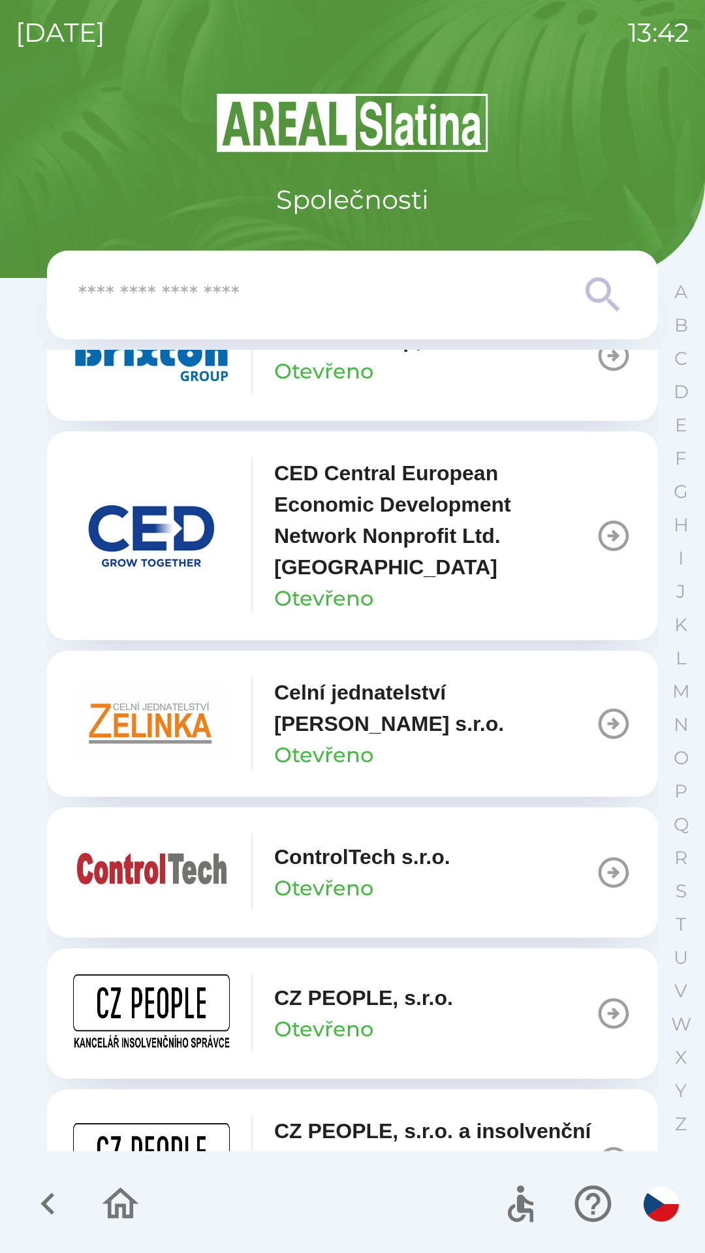
click at [368, 708] on p "Celní jednatelství [PERSON_NAME] s.r.o." at bounding box center [434, 707] width 321 height 63
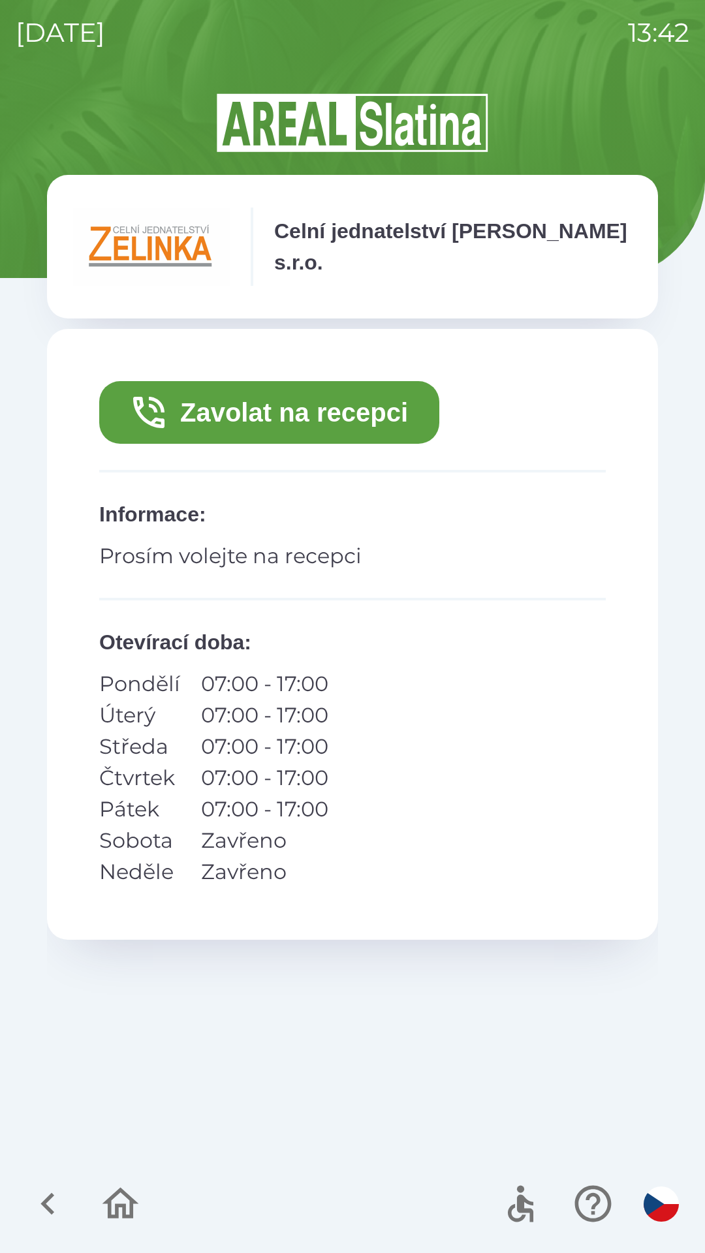
click at [299, 421] on button "Zavolat na recepci" at bounding box center [269, 412] width 340 height 63
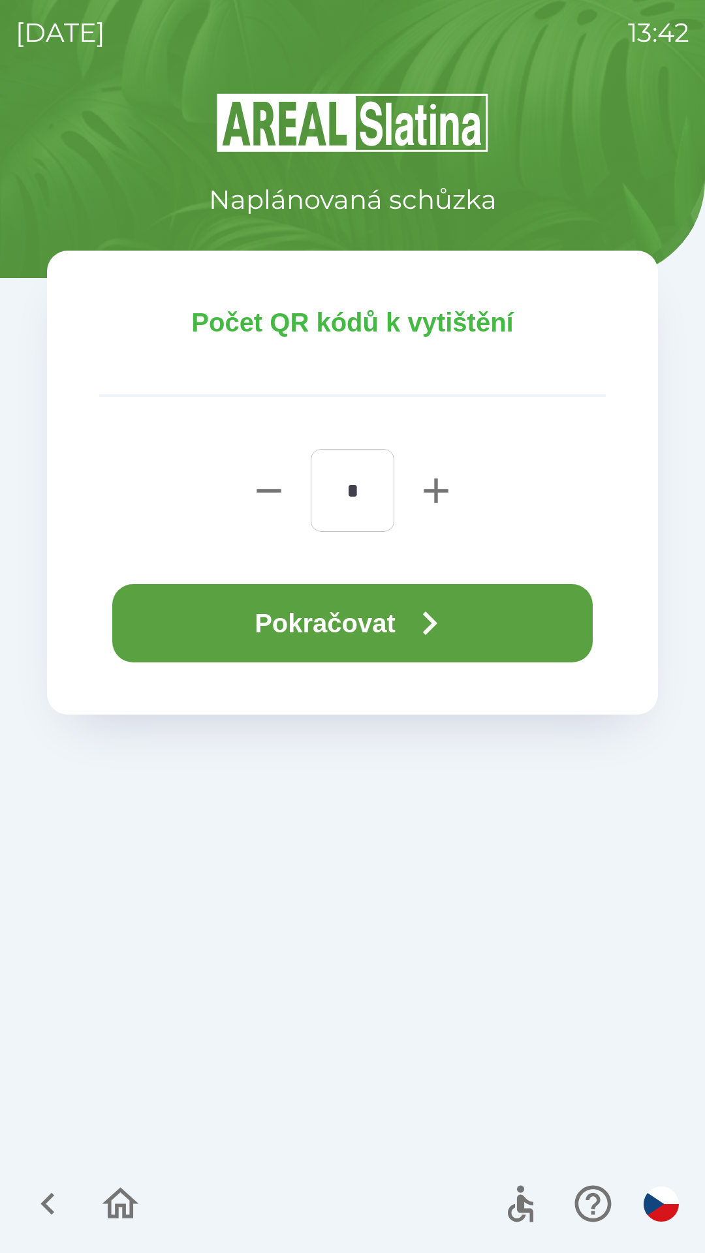
click at [353, 607] on button "Pokračovat" at bounding box center [352, 623] width 480 height 78
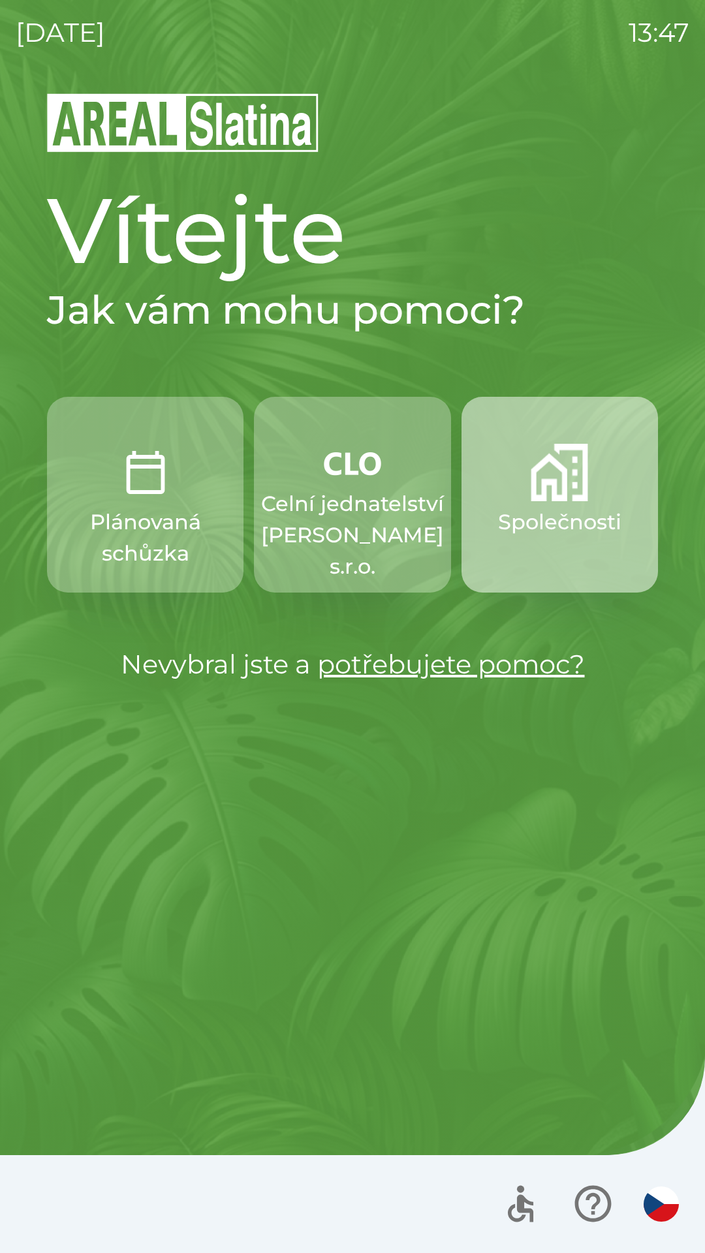
click at [567, 541] on button "Společnosti" at bounding box center [559, 495] width 196 height 196
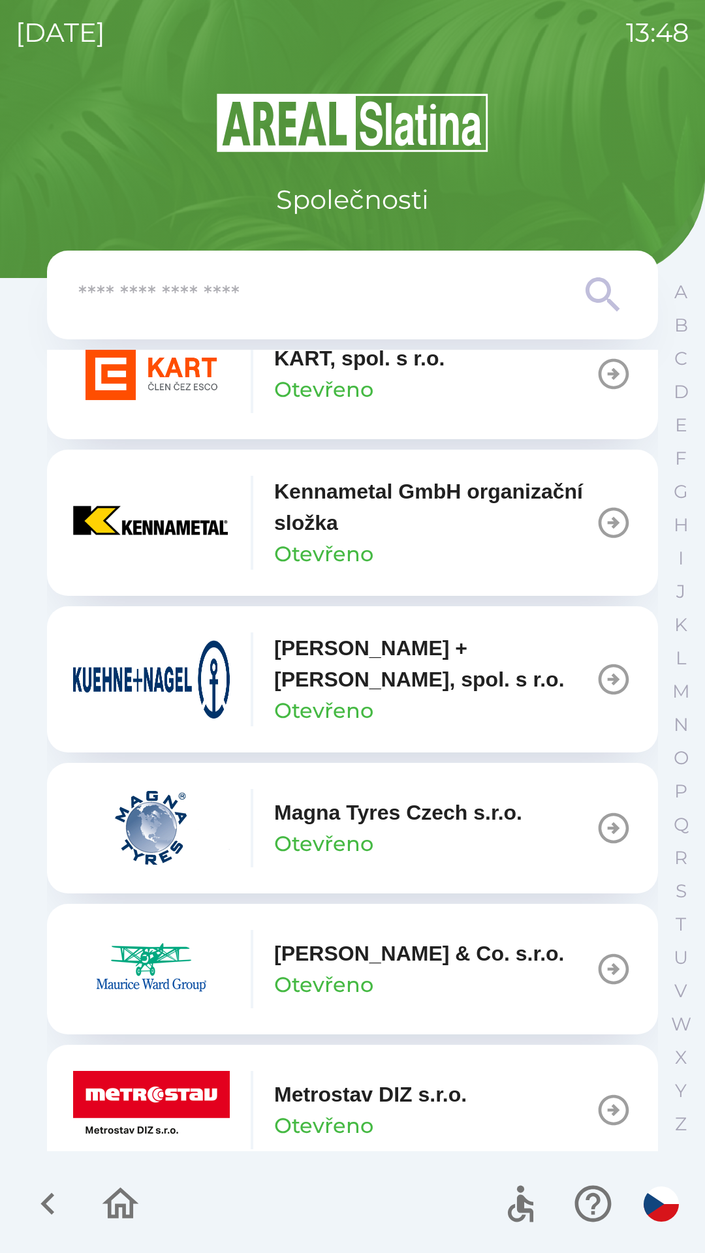
scroll to position [5304, 0]
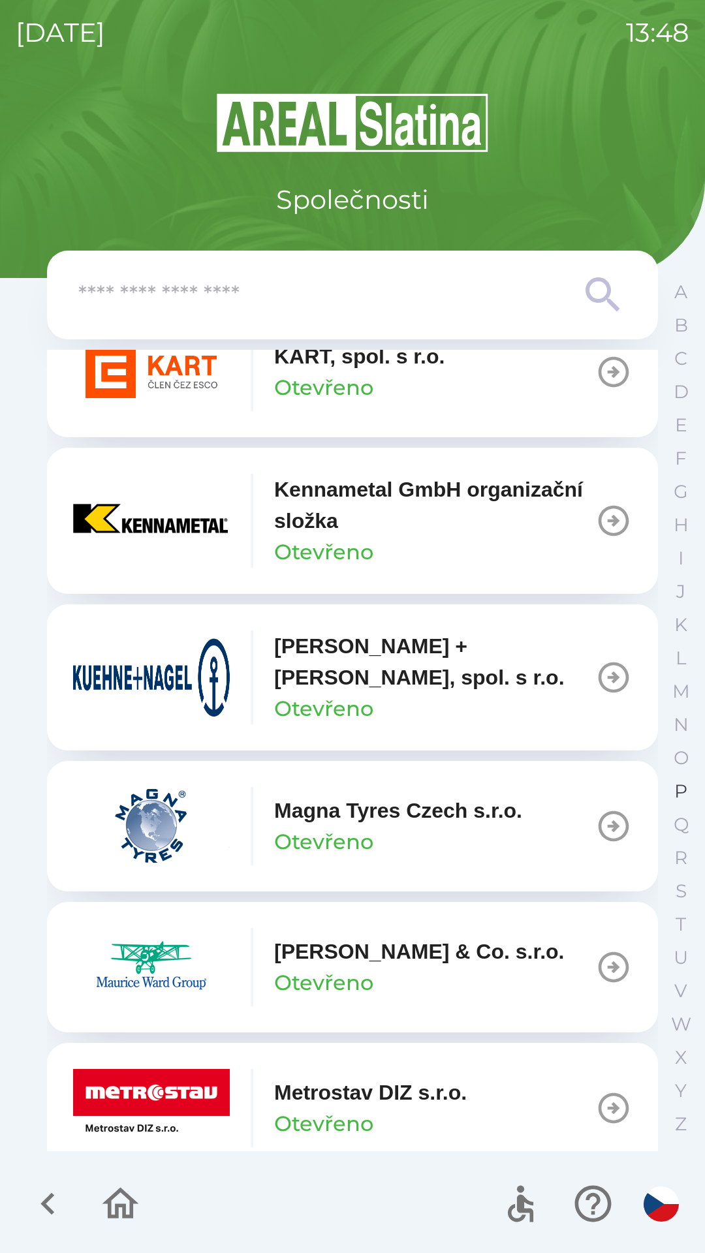
click at [684, 786] on p "P" at bounding box center [680, 791] width 13 height 23
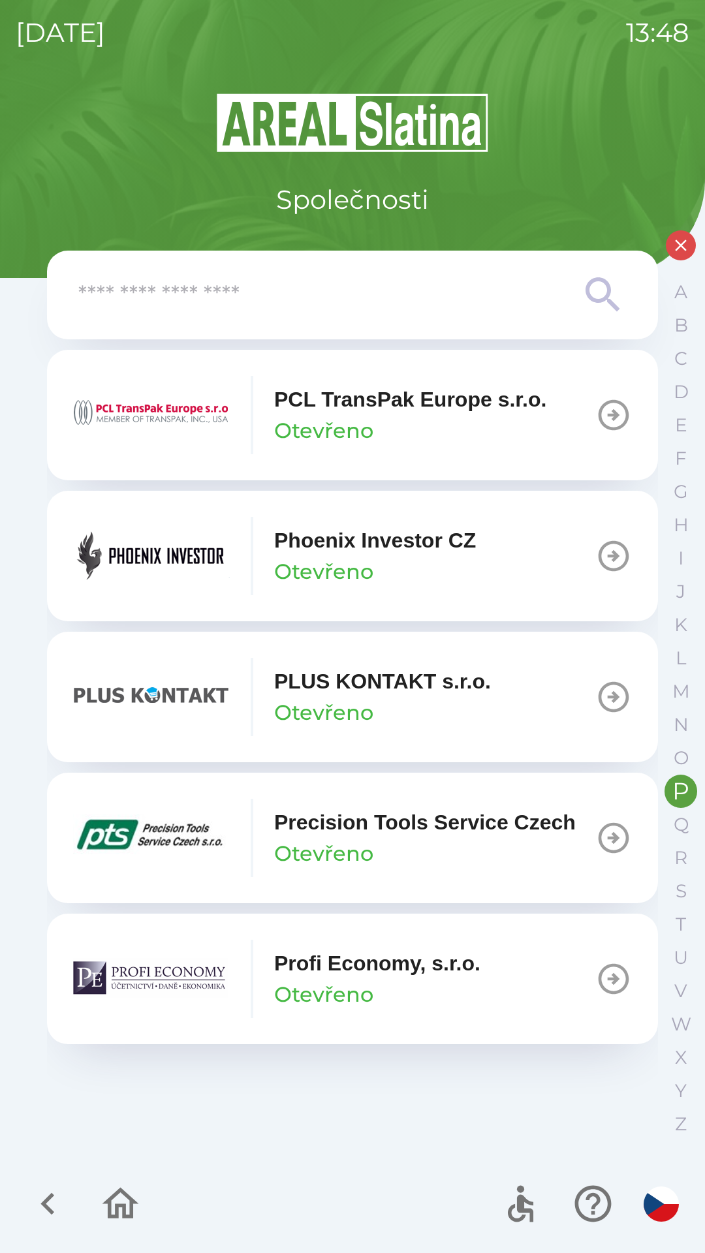
click at [459, 562] on div "Phoenix Investor CZ Otevřeno" at bounding box center [375, 555] width 202 height 63
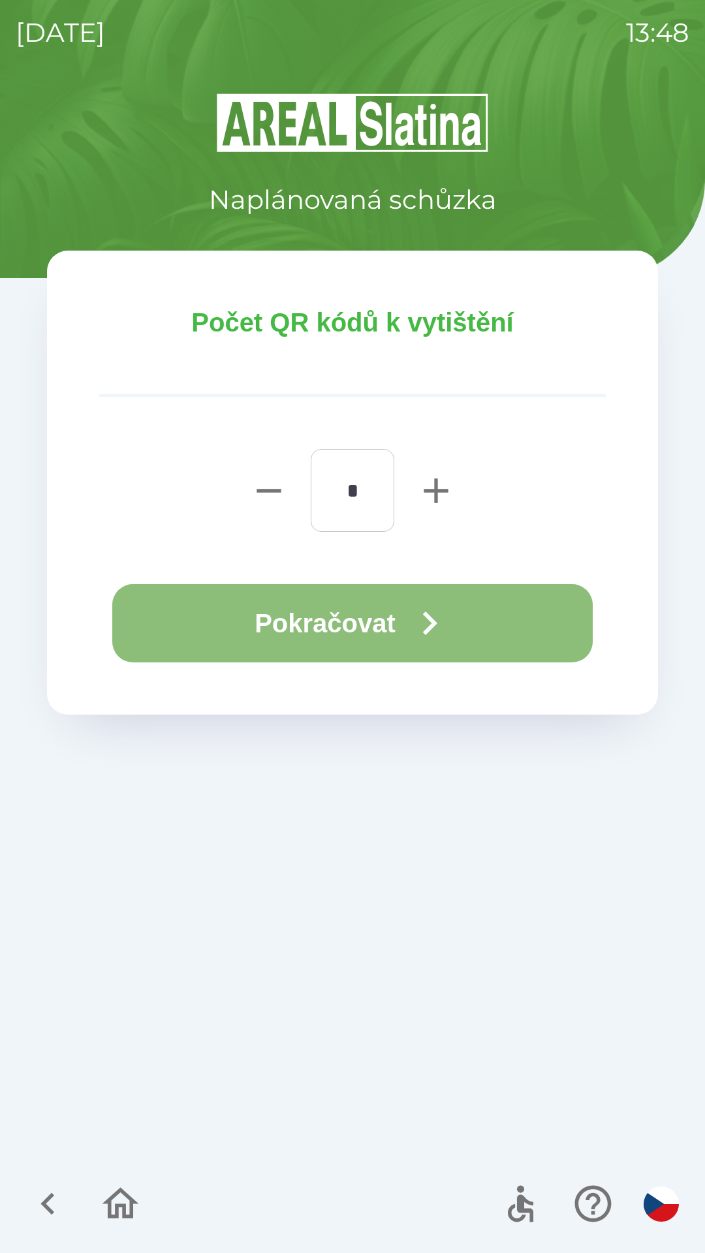
click at [445, 638] on icon "button" at bounding box center [429, 623] width 47 height 47
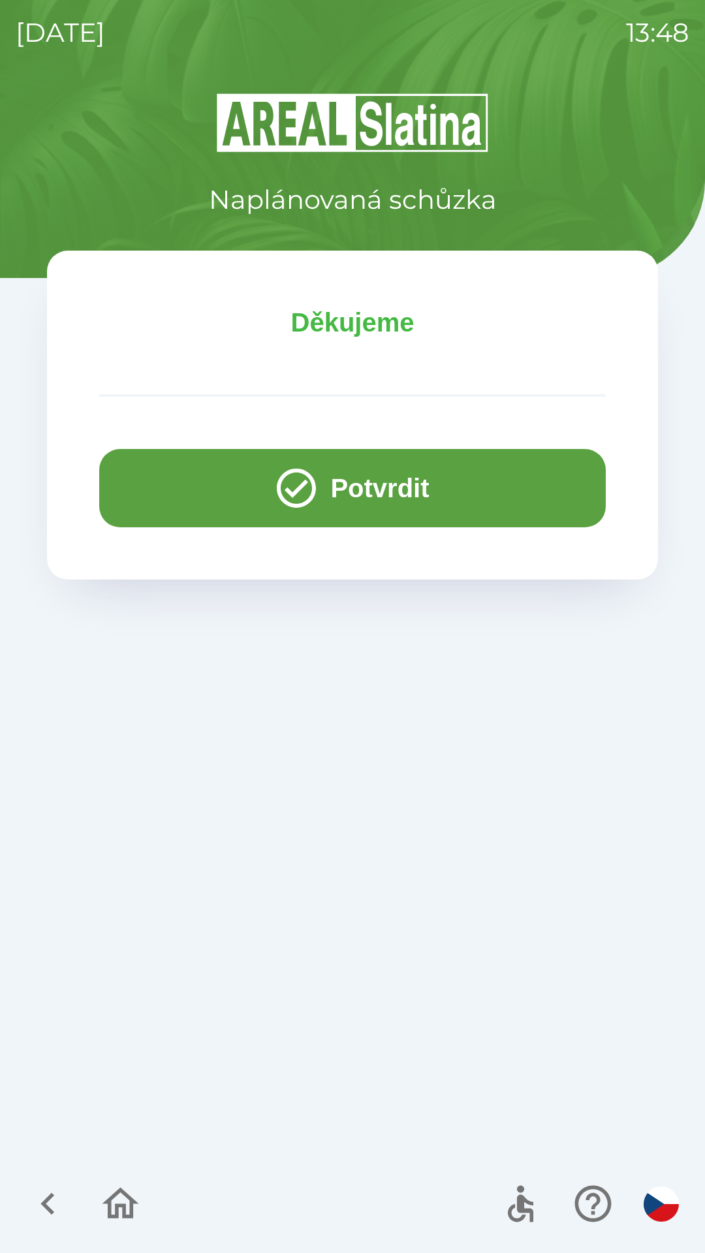
click at [127, 1201] on icon "button" at bounding box center [121, 1203] width 44 height 44
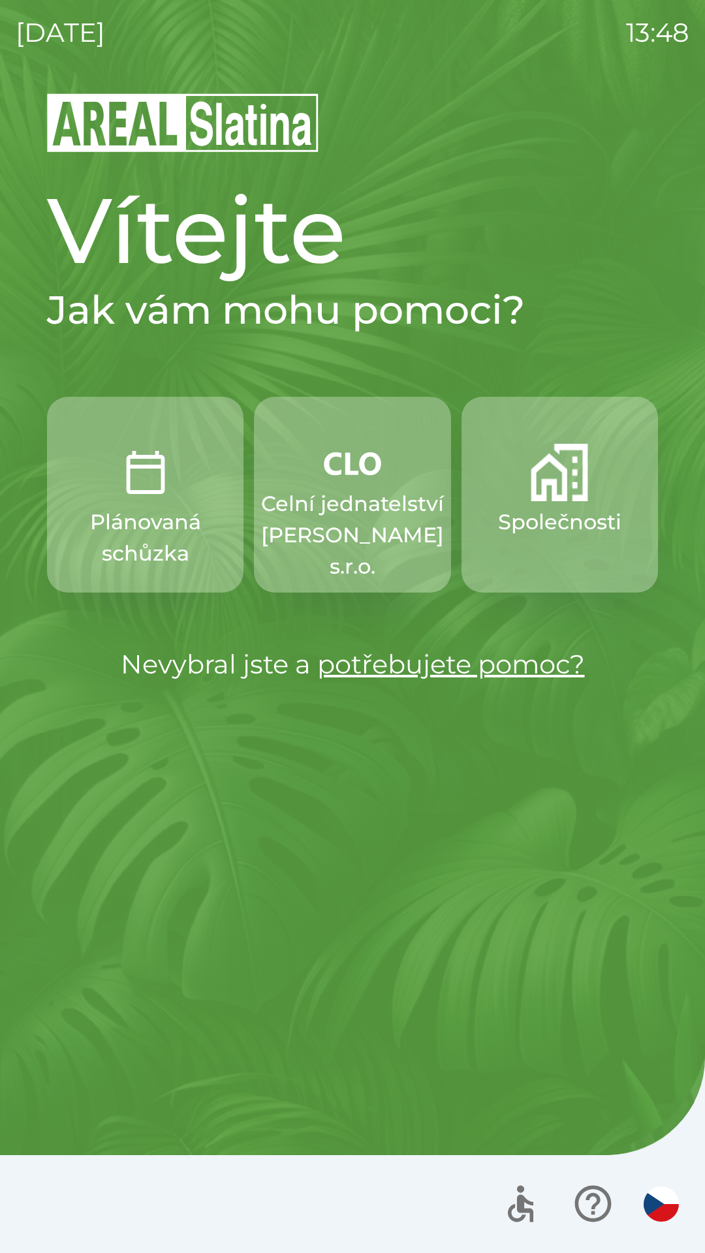
click at [330, 530] on p "Celní jednatelství [PERSON_NAME] s.r.o." at bounding box center [352, 535] width 183 height 94
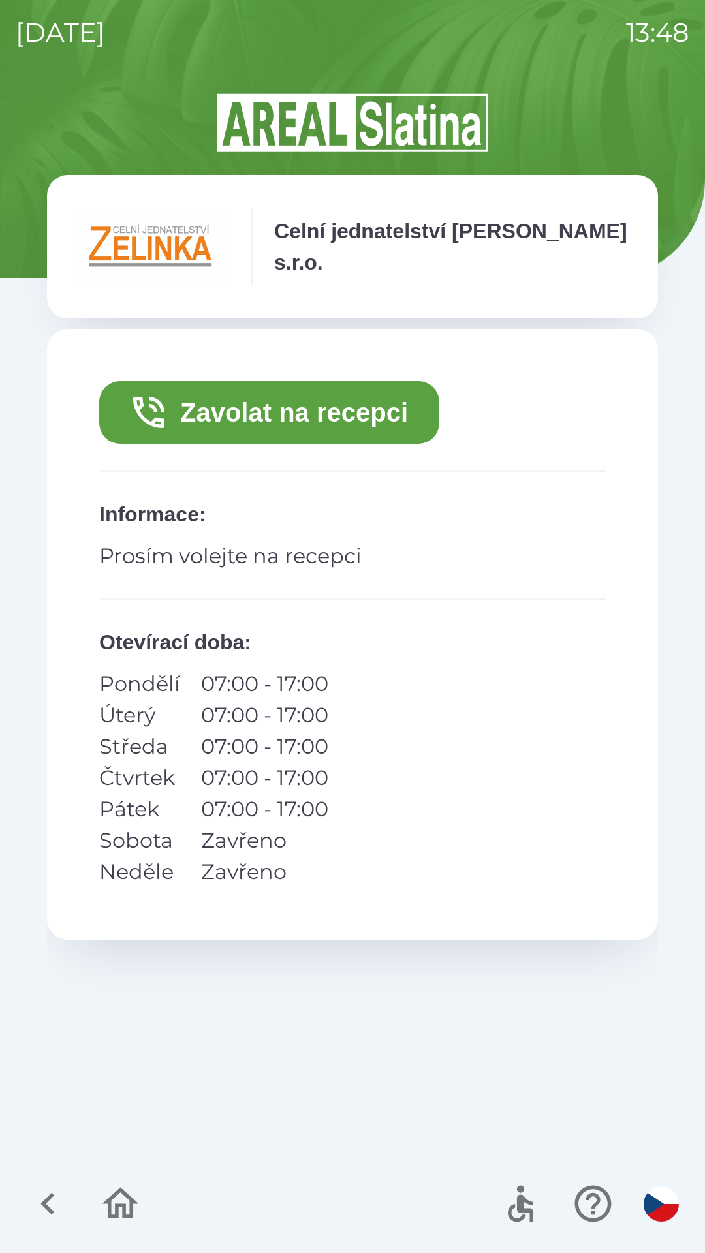
click at [339, 407] on button "Zavolat na recepci" at bounding box center [269, 412] width 340 height 63
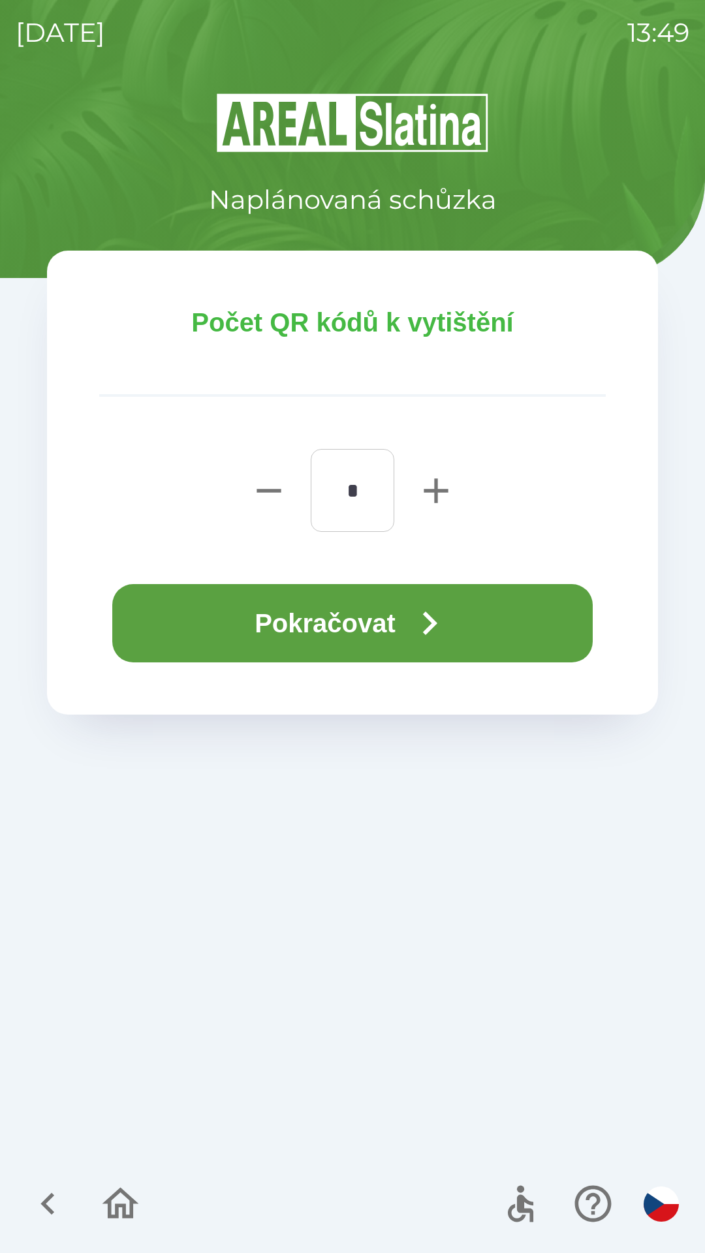
click at [423, 615] on icon "button" at bounding box center [429, 623] width 47 height 47
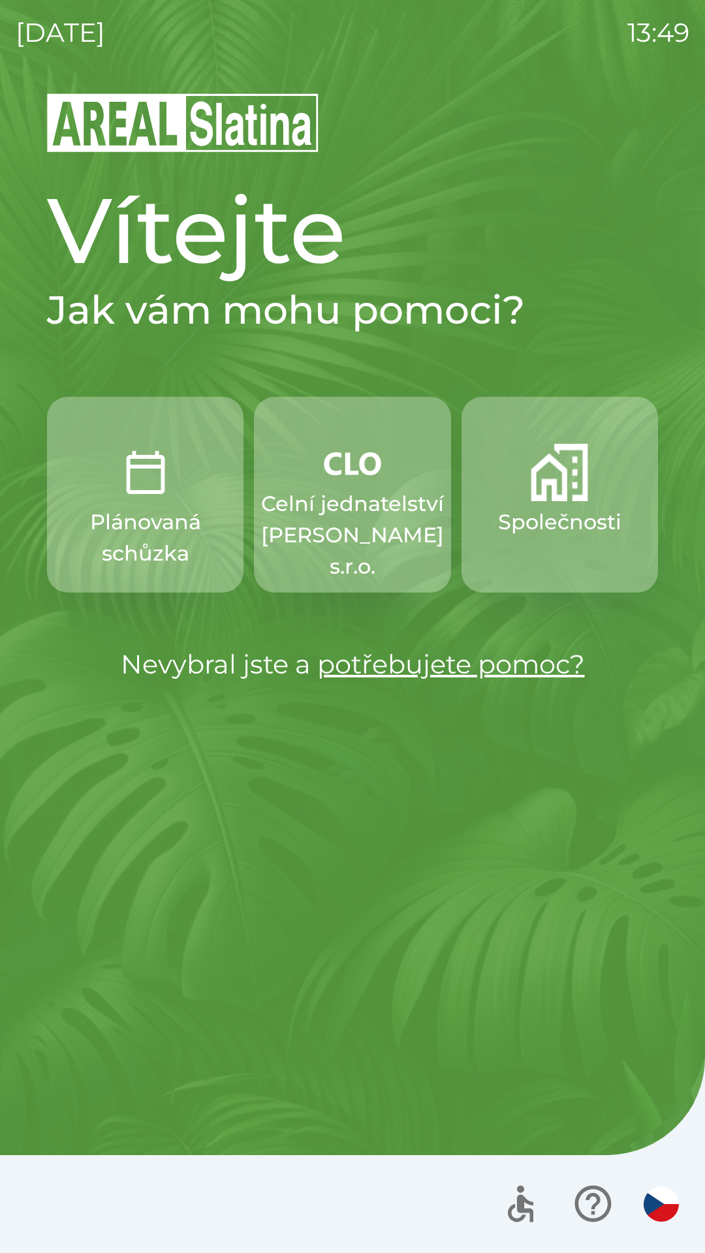
click at [591, 504] on button "Společnosti" at bounding box center [559, 495] width 196 height 196
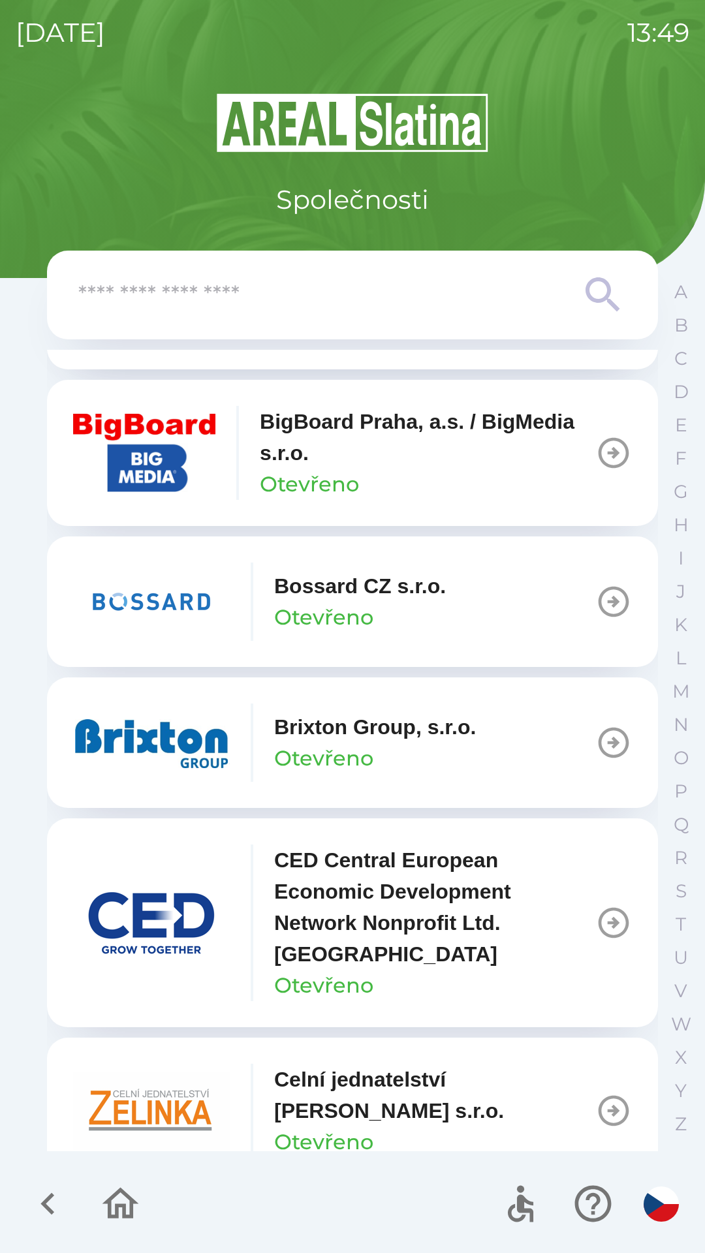
scroll to position [1693, 0]
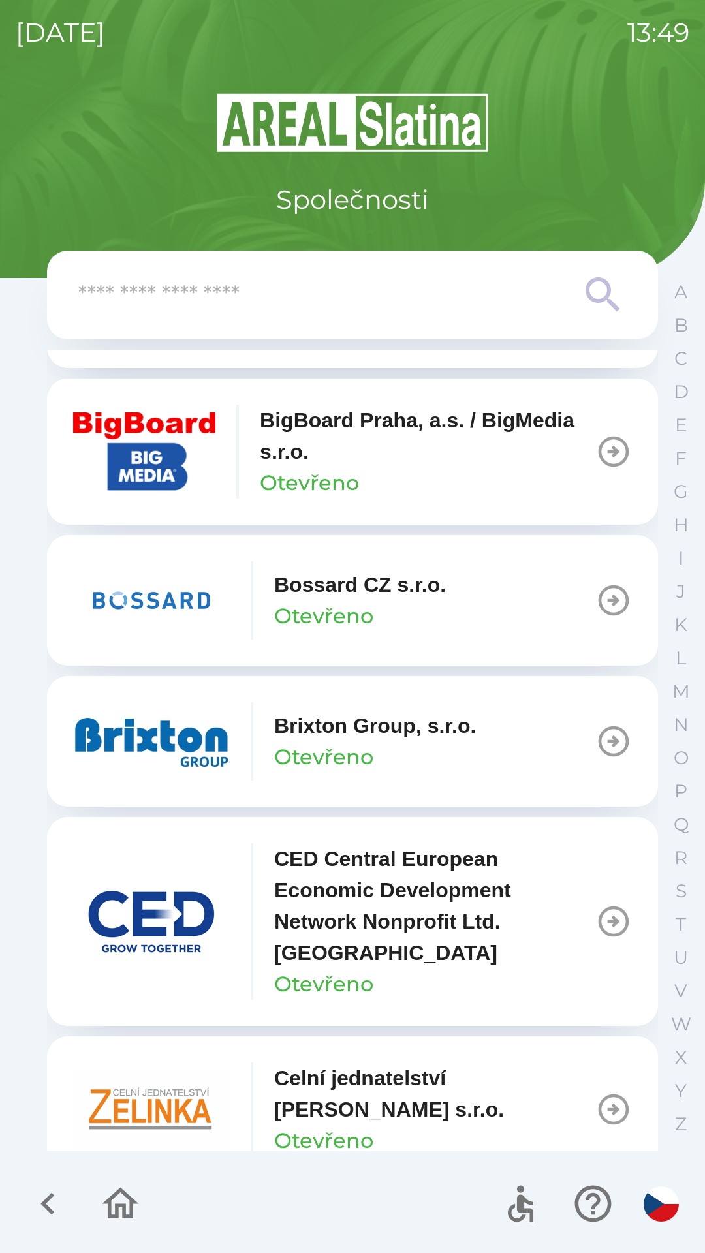
click at [405, 721] on p "Brixton Group, s.r.o." at bounding box center [375, 725] width 202 height 31
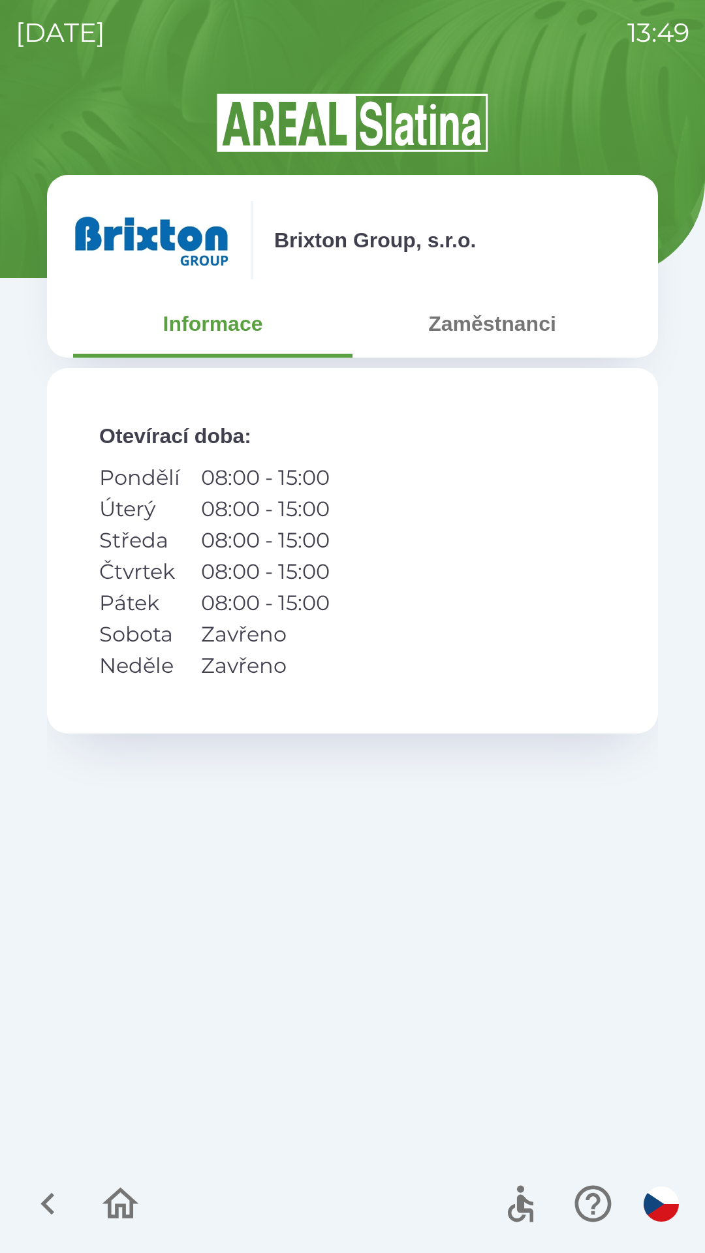
click at [519, 317] on button "Zaměstnanci" at bounding box center [491, 323] width 279 height 47
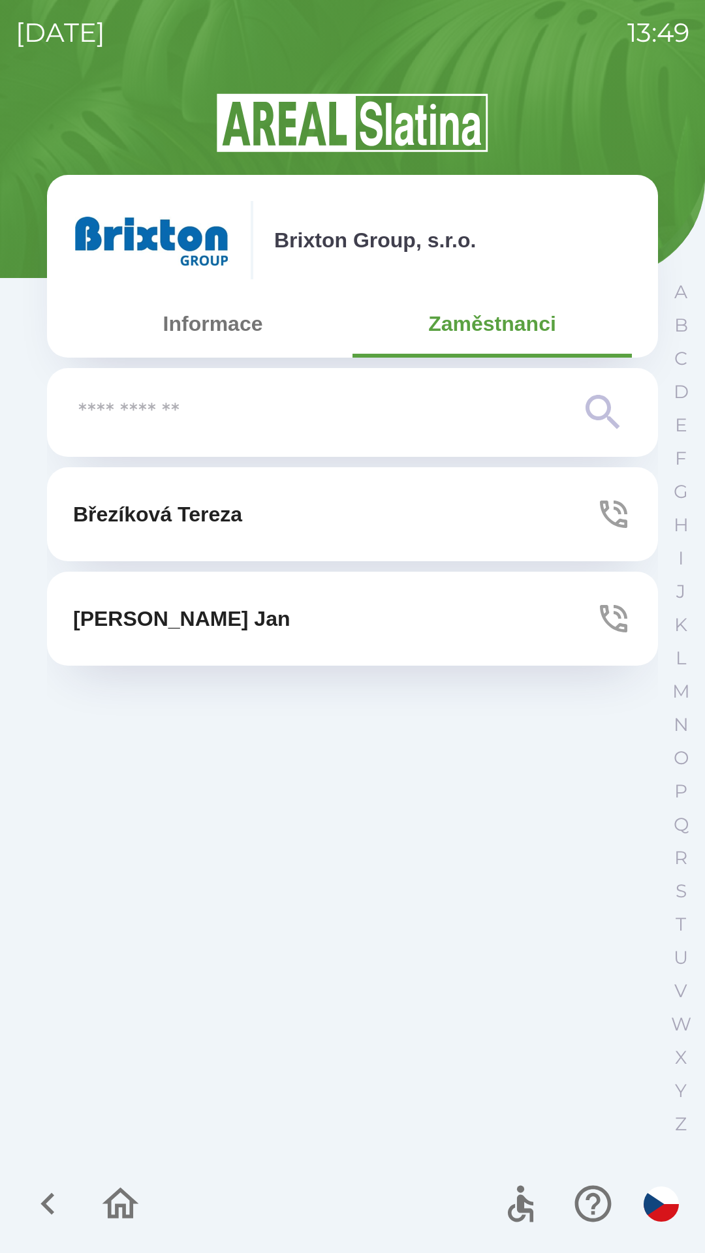
click at [301, 600] on button "[PERSON_NAME]" at bounding box center [352, 618] width 611 height 94
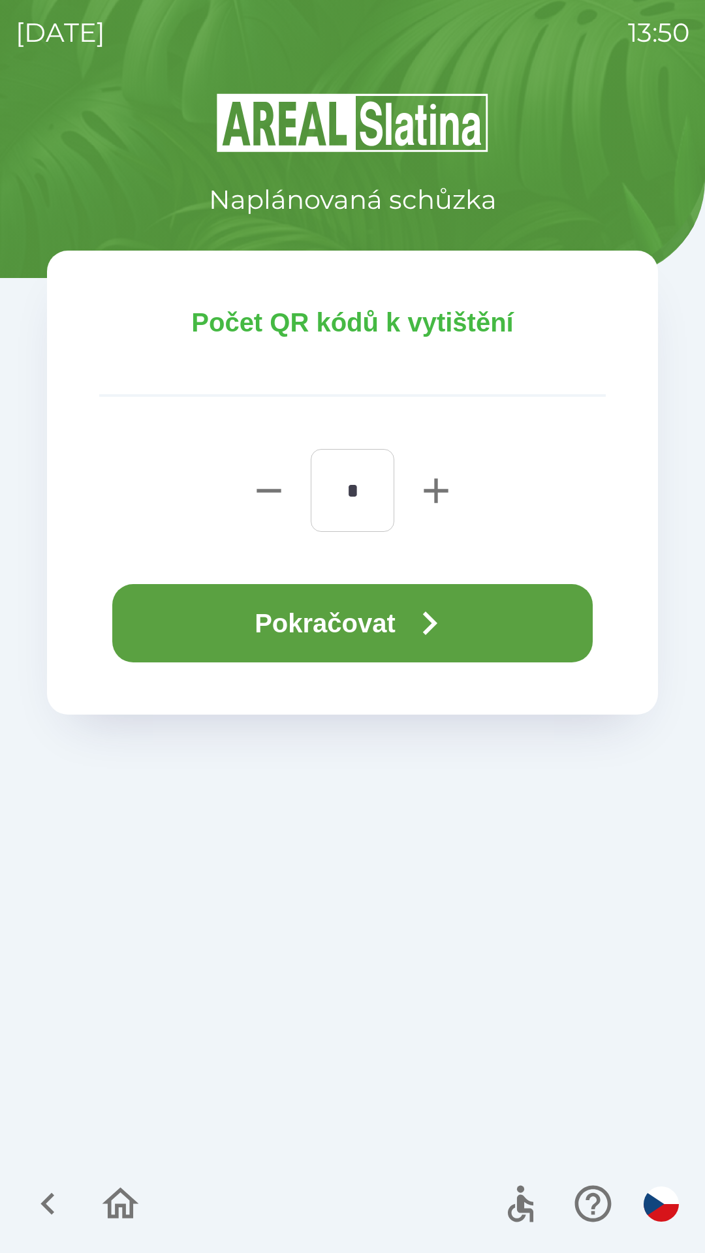
click at [438, 489] on icon "button" at bounding box center [435, 490] width 24 height 24
type input "*"
click at [426, 621] on icon "button" at bounding box center [429, 623] width 47 height 47
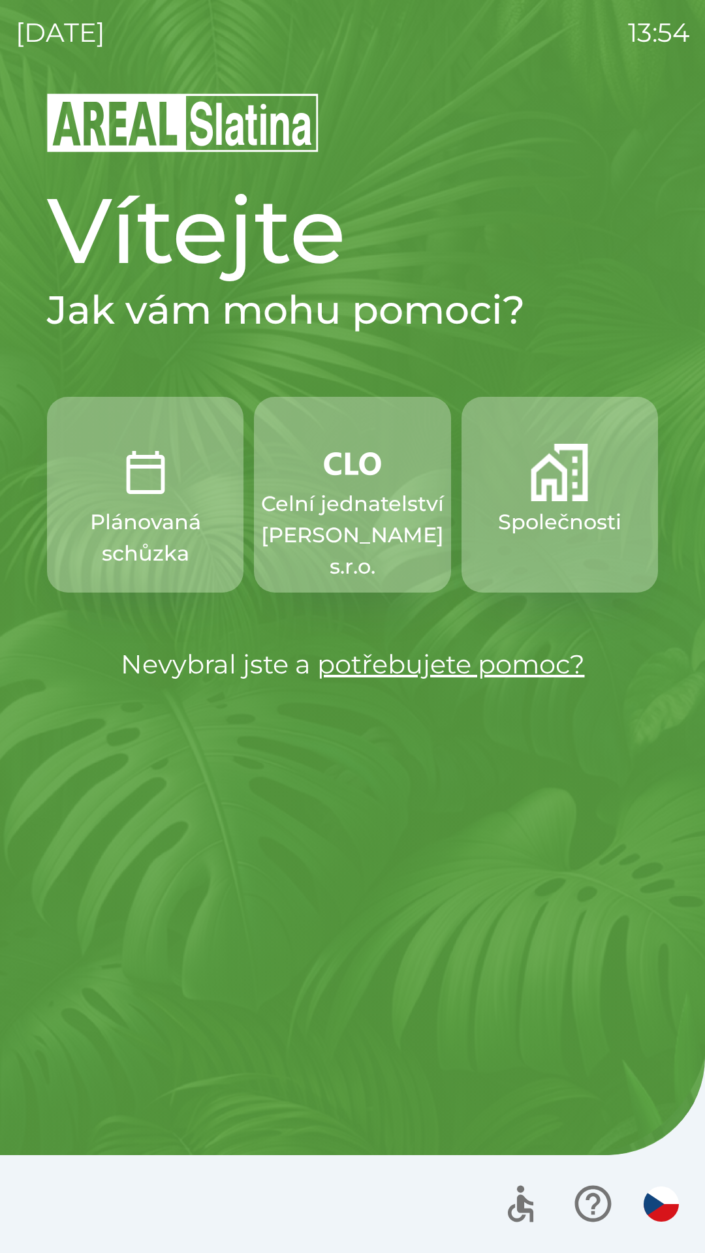
click at [556, 520] on p "Společnosti" at bounding box center [559, 521] width 123 height 31
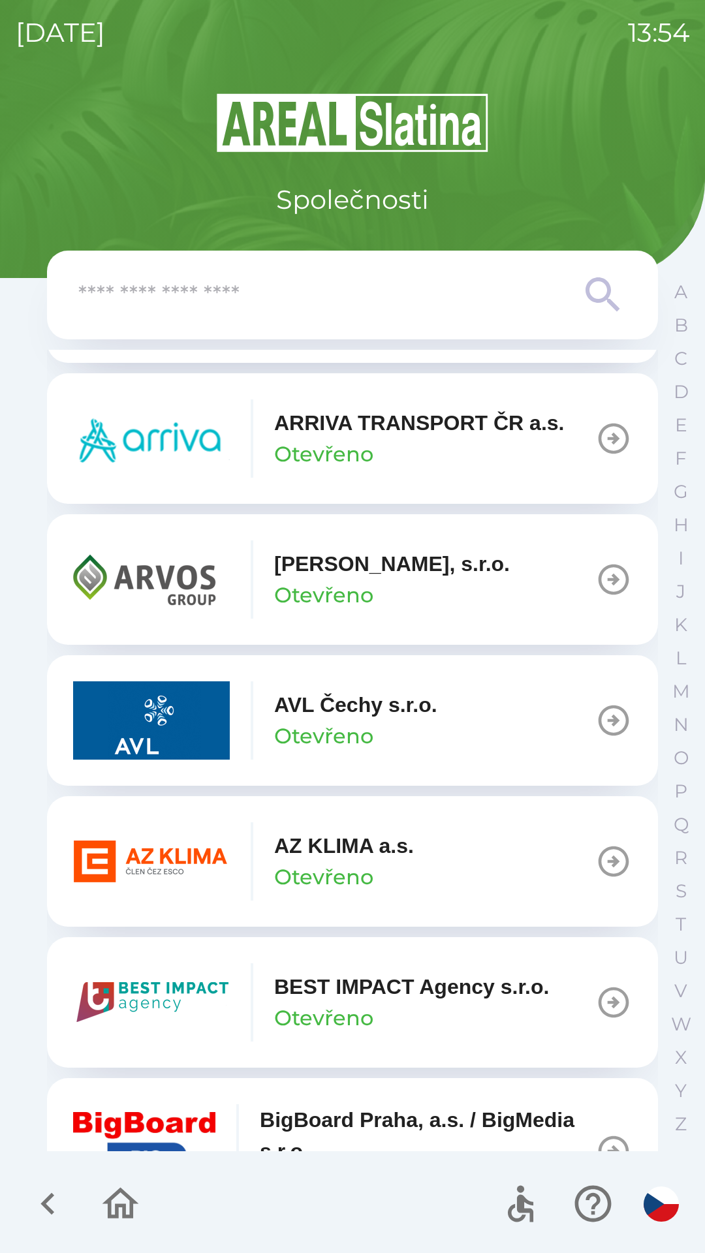
scroll to position [995, 0]
click at [451, 558] on p "[PERSON_NAME], s.r.o." at bounding box center [391, 562] width 235 height 31
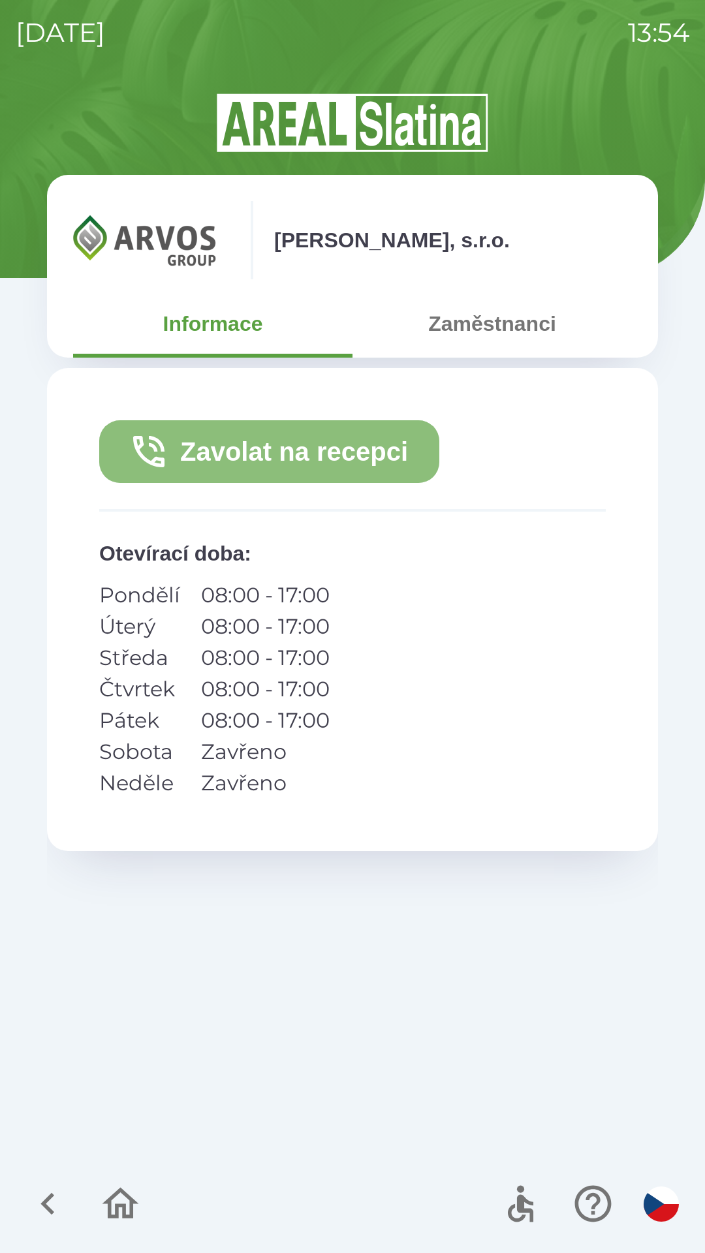
click at [314, 451] on button "Zavolat na recepci" at bounding box center [269, 451] width 340 height 63
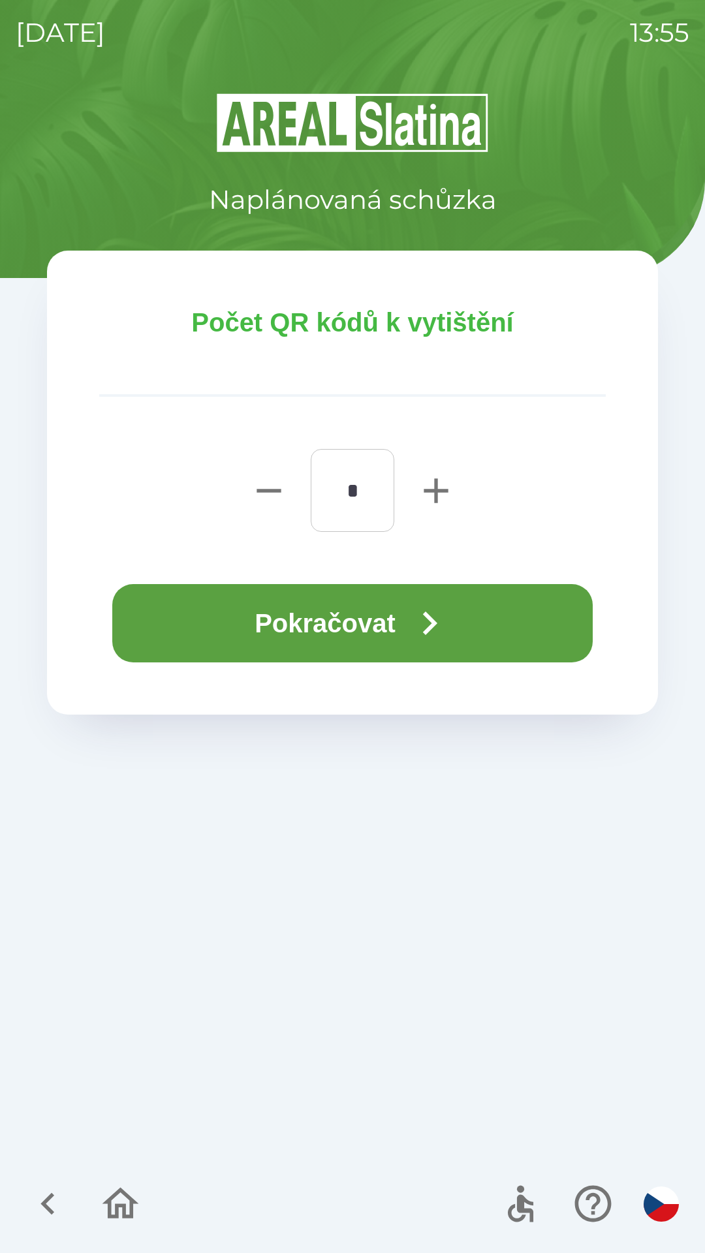
click at [434, 493] on icon "button" at bounding box center [436, 491] width 42 height 42
type input "*"
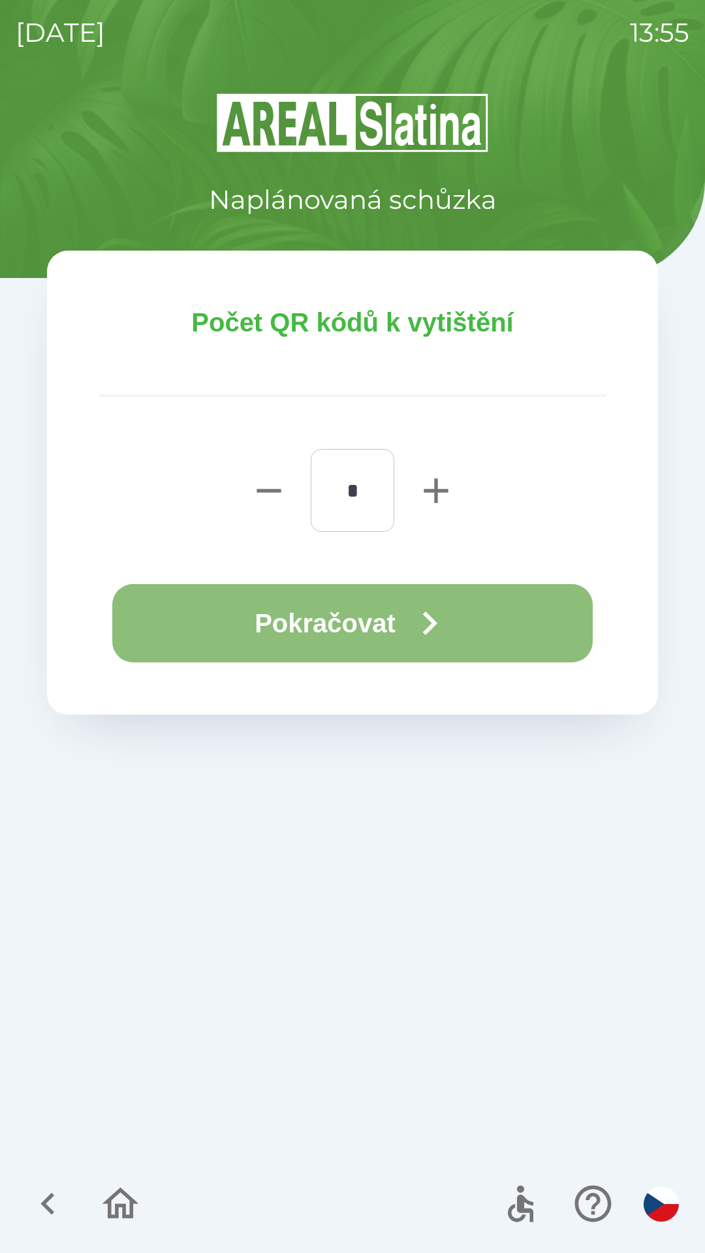
click at [393, 630] on button "Pokračovat" at bounding box center [352, 623] width 480 height 78
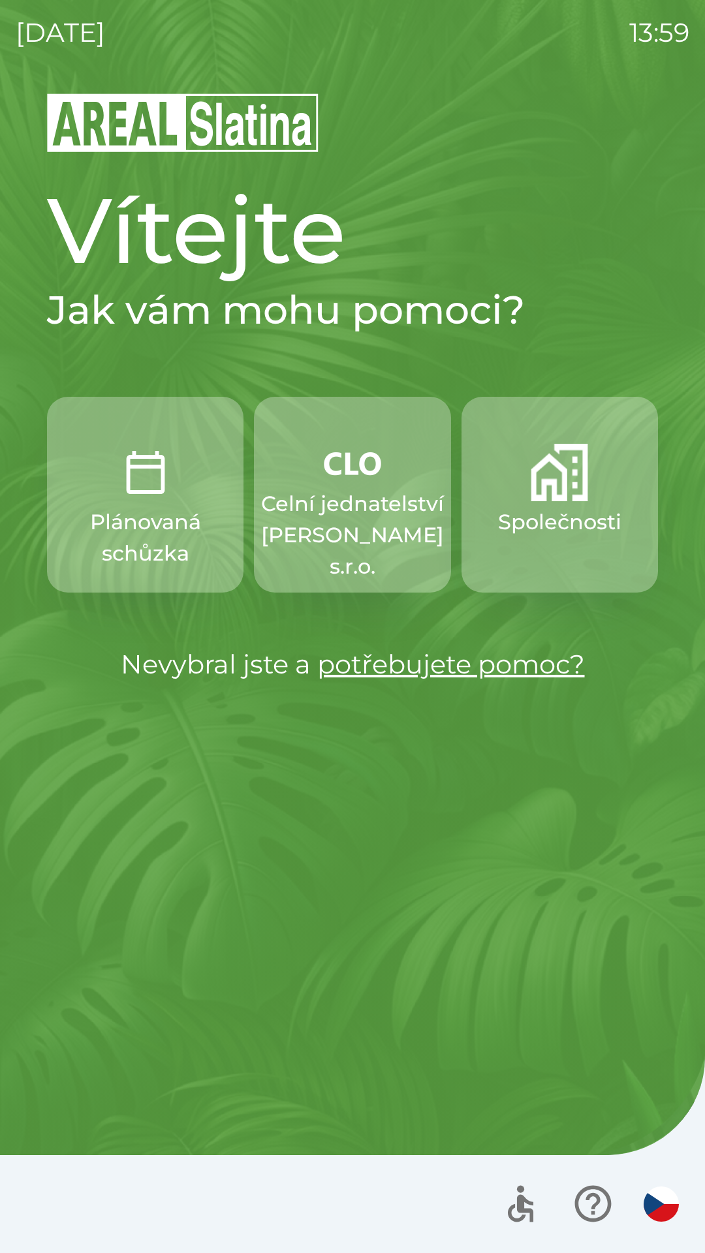
click at [542, 498] on img "button" at bounding box center [558, 472] width 57 height 57
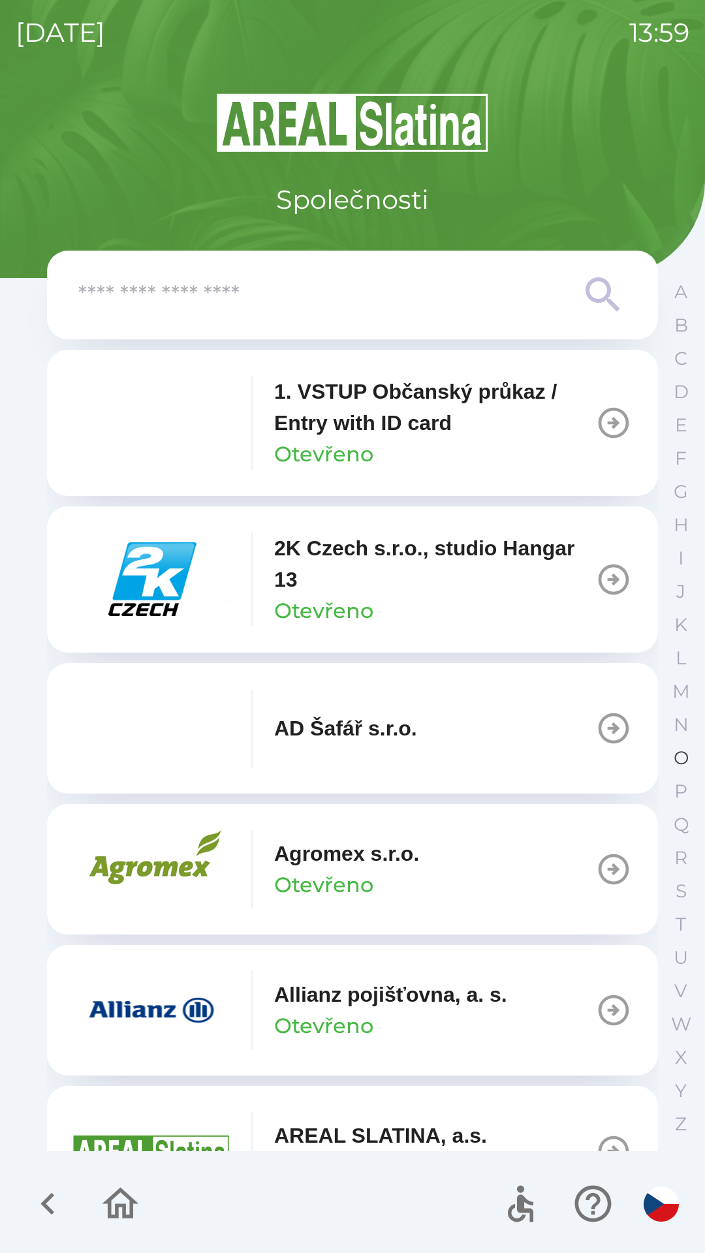
click at [680, 749] on p "O" at bounding box center [680, 757] width 15 height 23
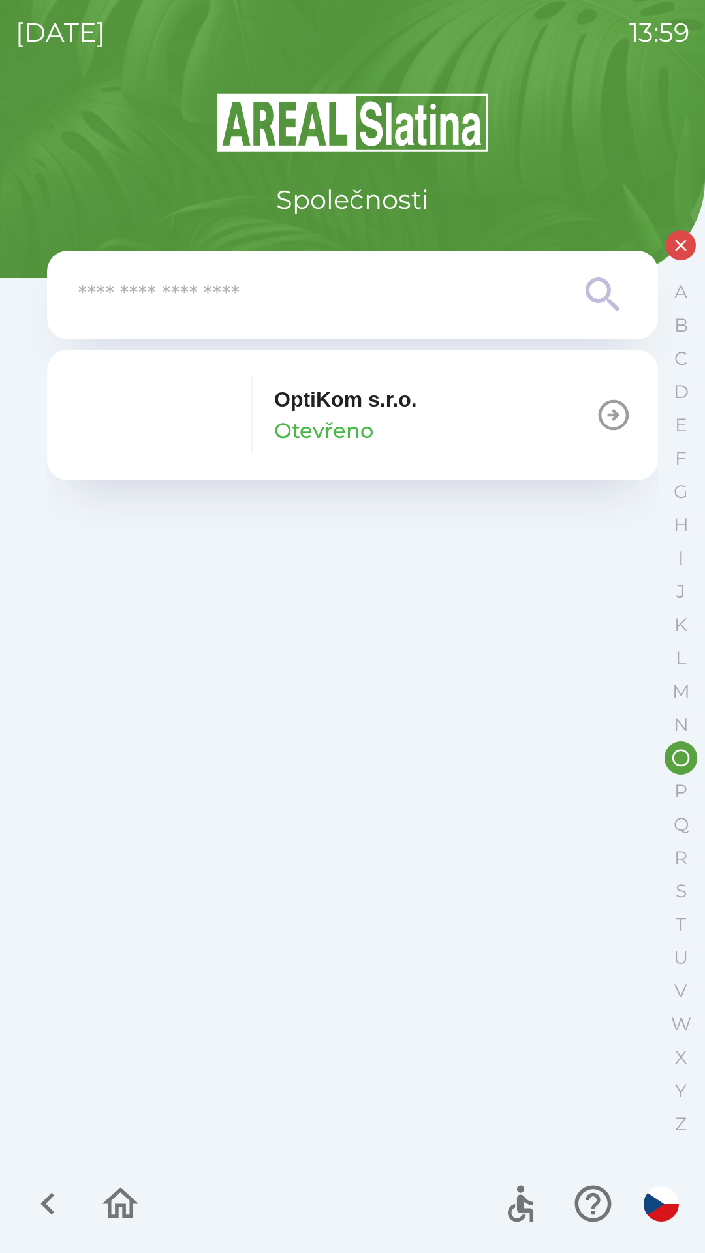
click at [410, 409] on p "OptiKom s.r.o." at bounding box center [345, 399] width 143 height 31
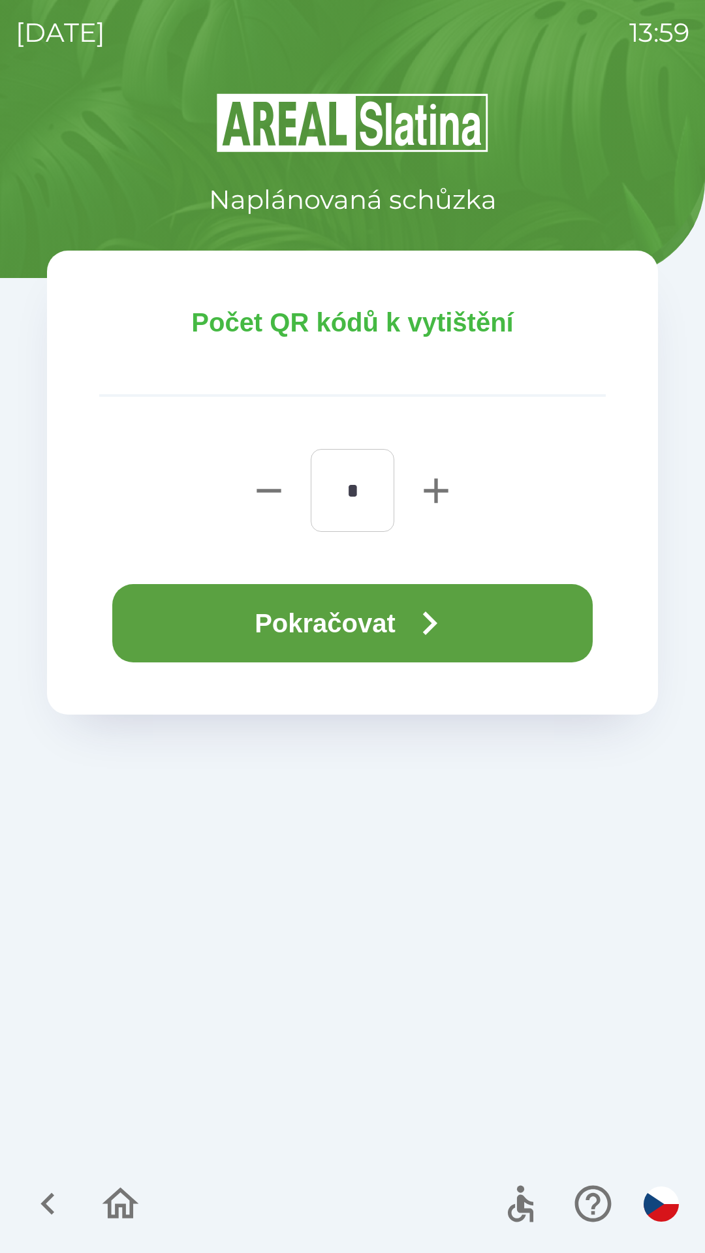
click at [419, 615] on icon "button" at bounding box center [429, 623] width 47 height 47
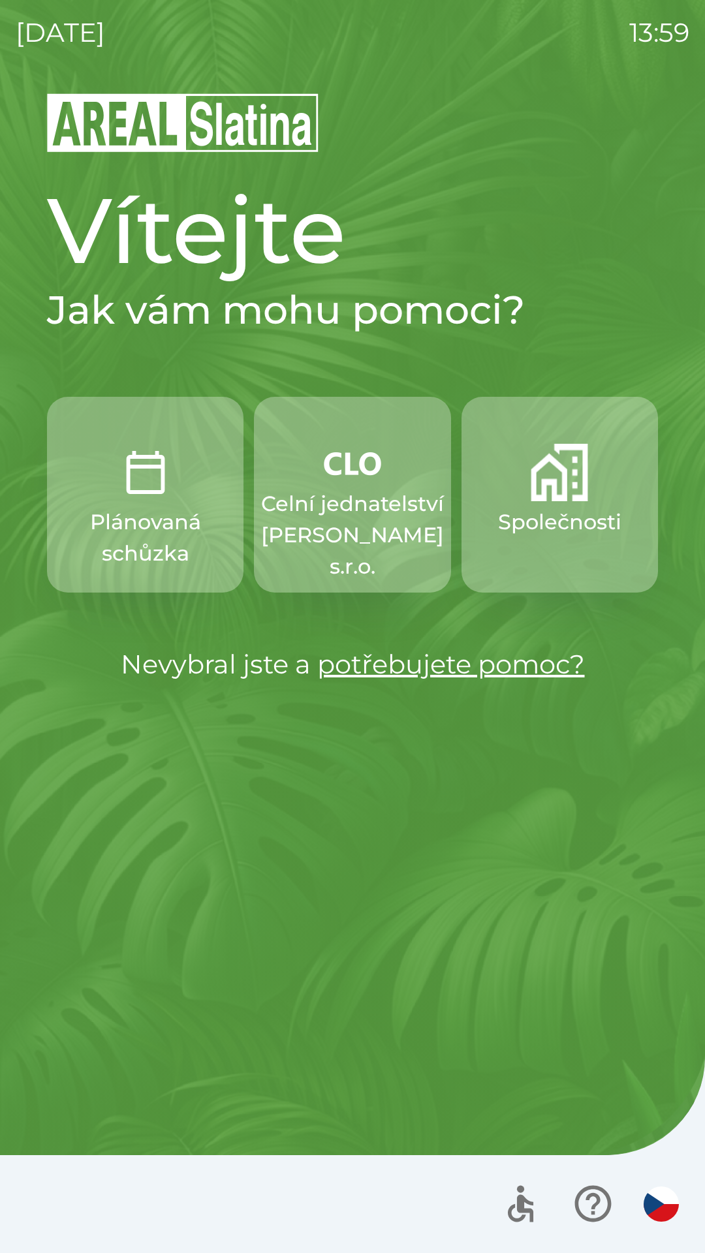
click at [334, 523] on p "Celní jednatelství [PERSON_NAME] s.r.o." at bounding box center [352, 535] width 183 height 94
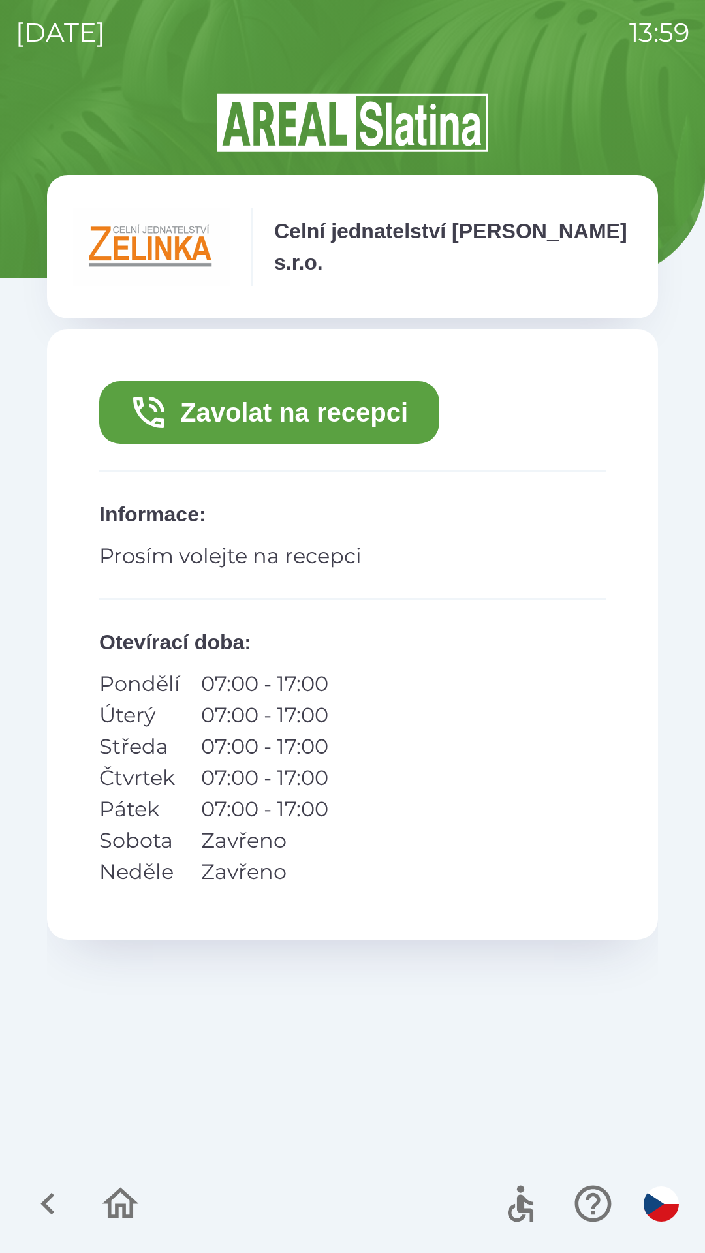
click at [251, 425] on button "Zavolat na recepci" at bounding box center [269, 412] width 340 height 63
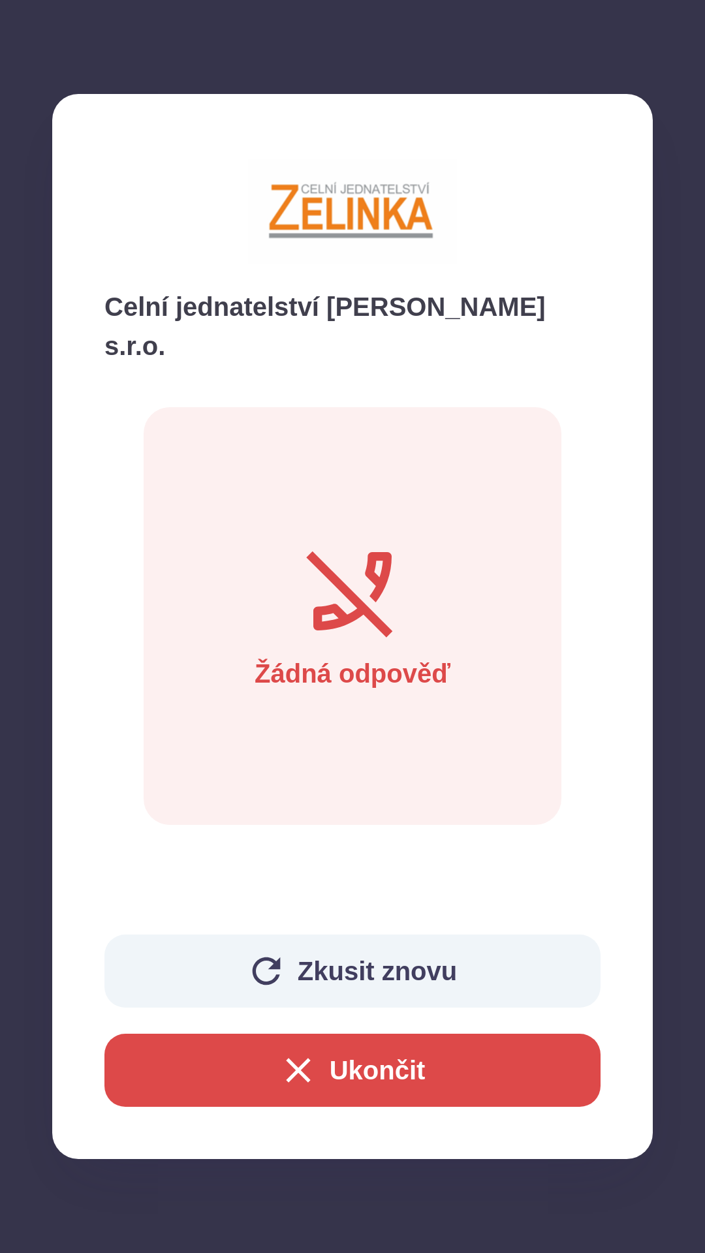
click at [290, 968] on div "Celní jednatelství [PERSON_NAME] s.r.o. Žádná odpověď Zkusit znovu Ukončit" at bounding box center [352, 626] width 600 height 1065
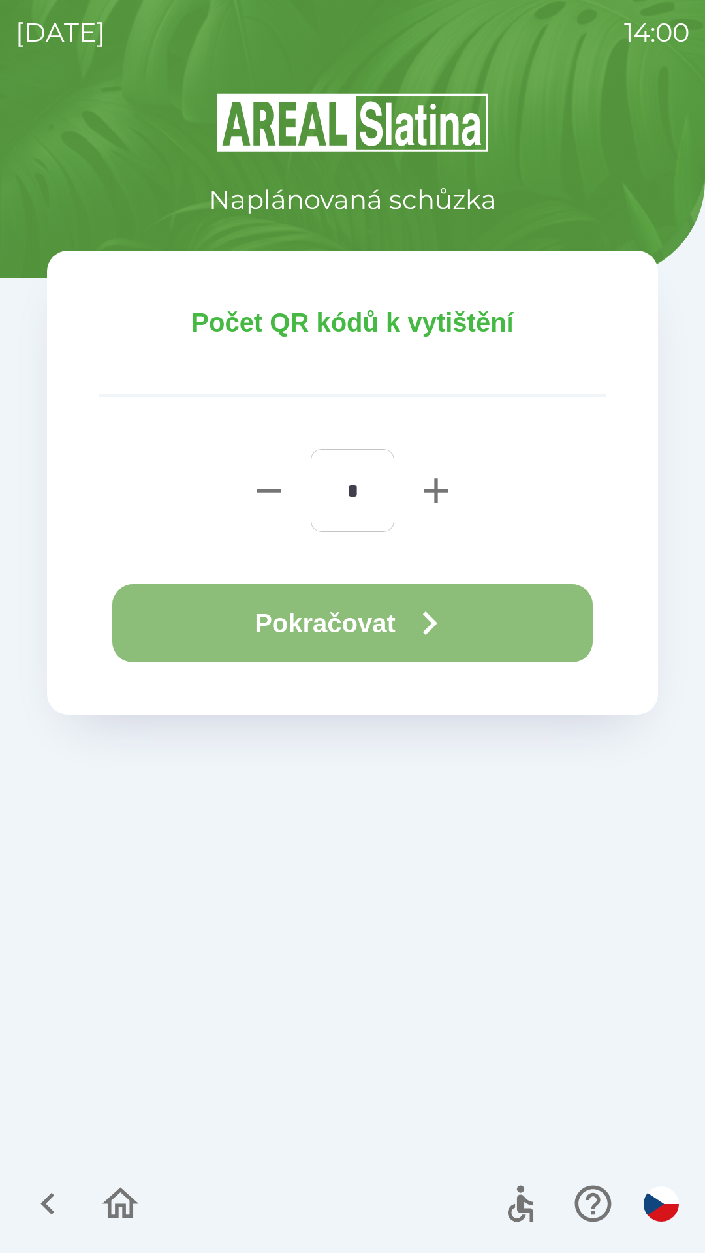
click at [181, 628] on button "Pokračovat" at bounding box center [352, 623] width 480 height 78
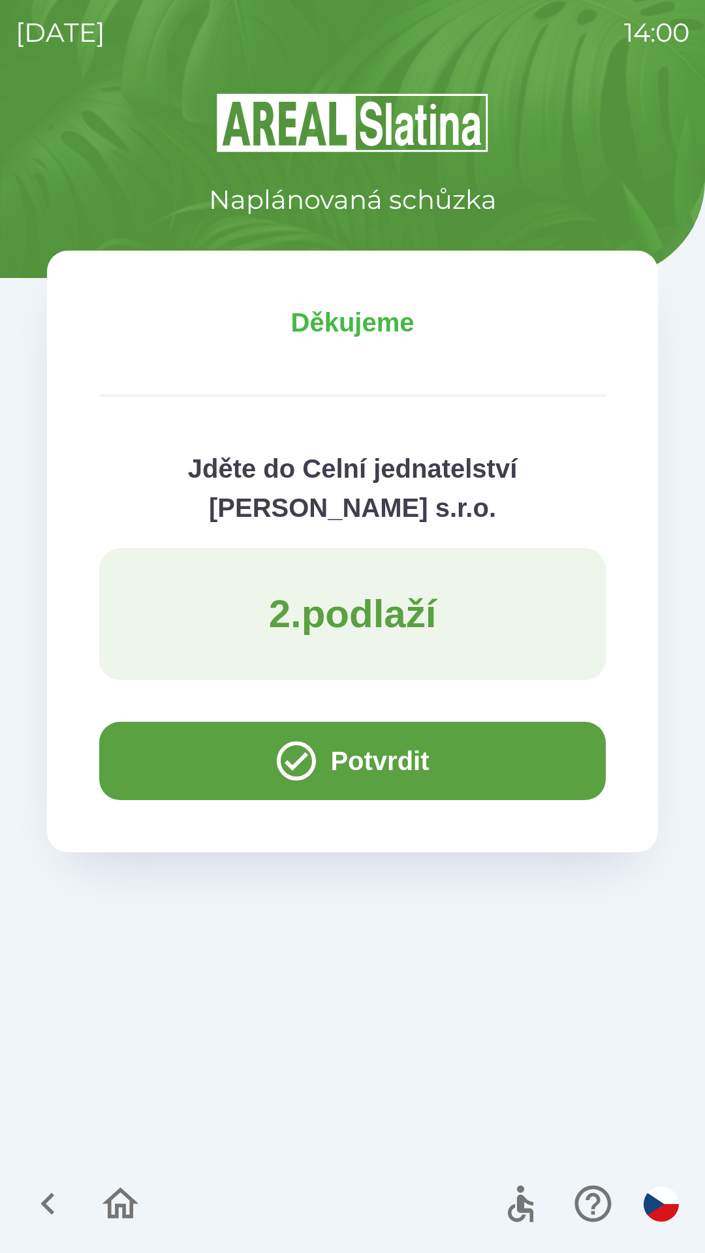
click at [162, 753] on button "Potvrdit" at bounding box center [352, 760] width 506 height 78
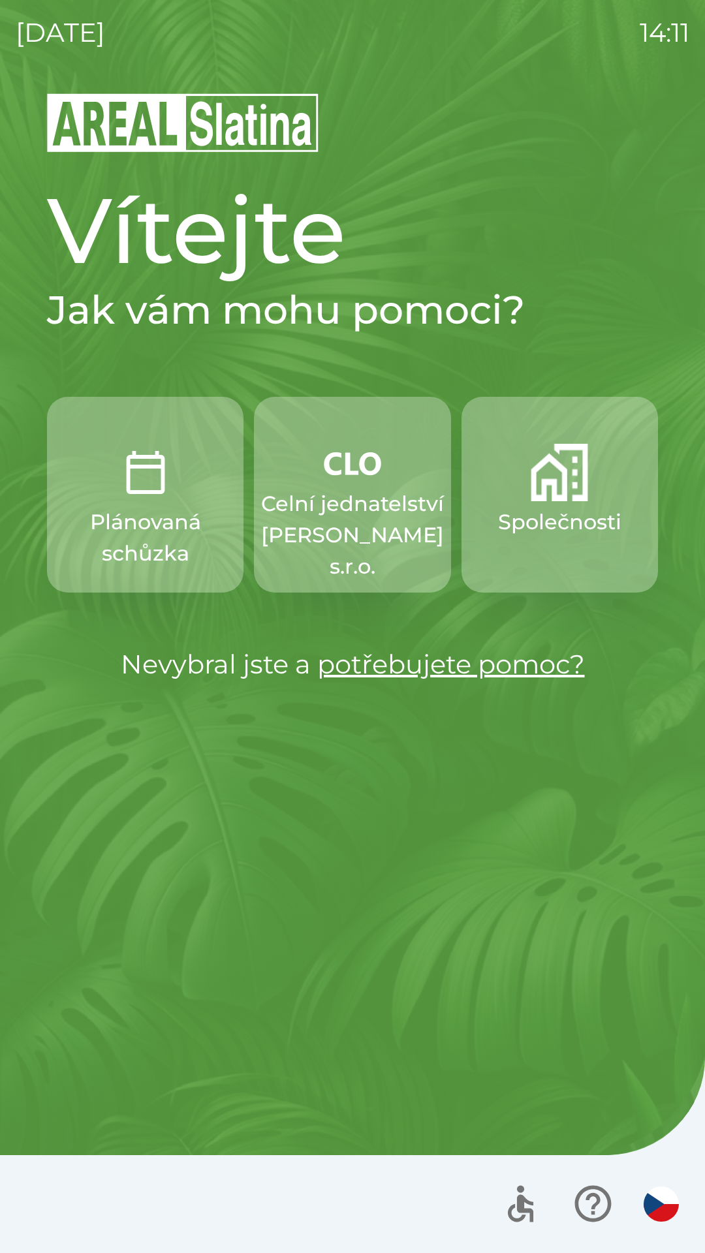
click at [554, 496] on img "button" at bounding box center [558, 472] width 57 height 57
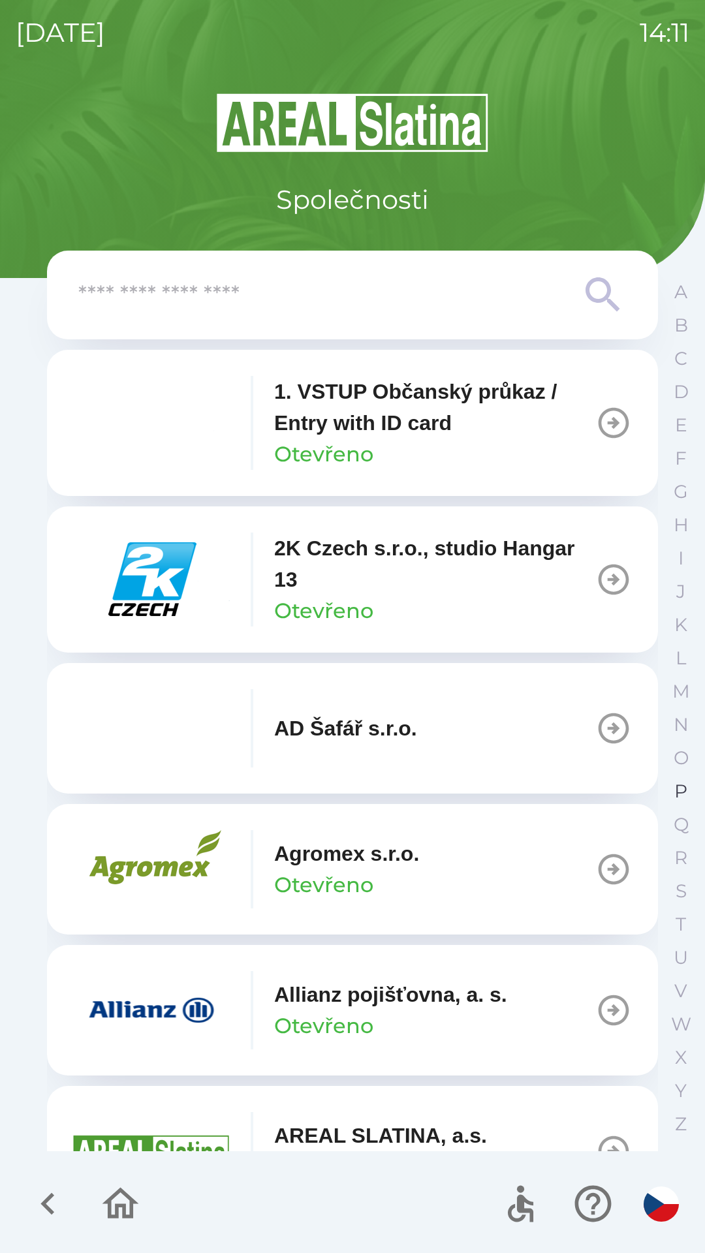
click at [684, 793] on p "P" at bounding box center [680, 791] width 13 height 23
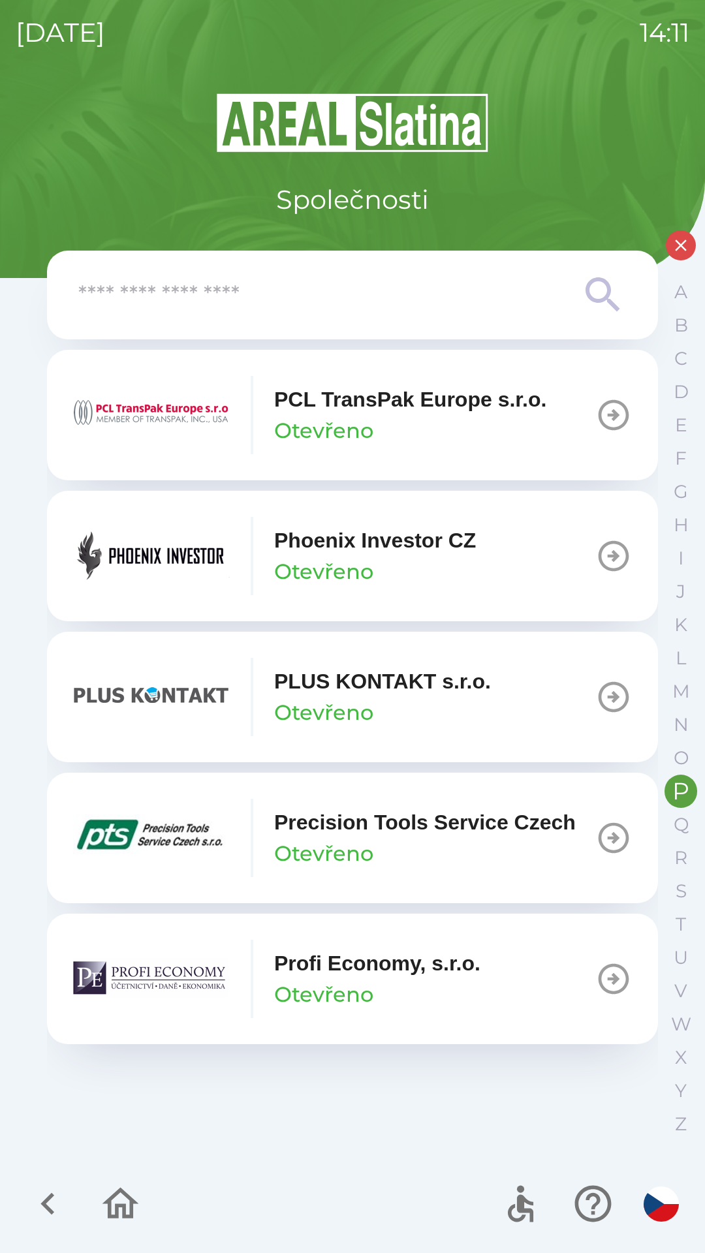
click at [172, 545] on img "button" at bounding box center [151, 556] width 157 height 78
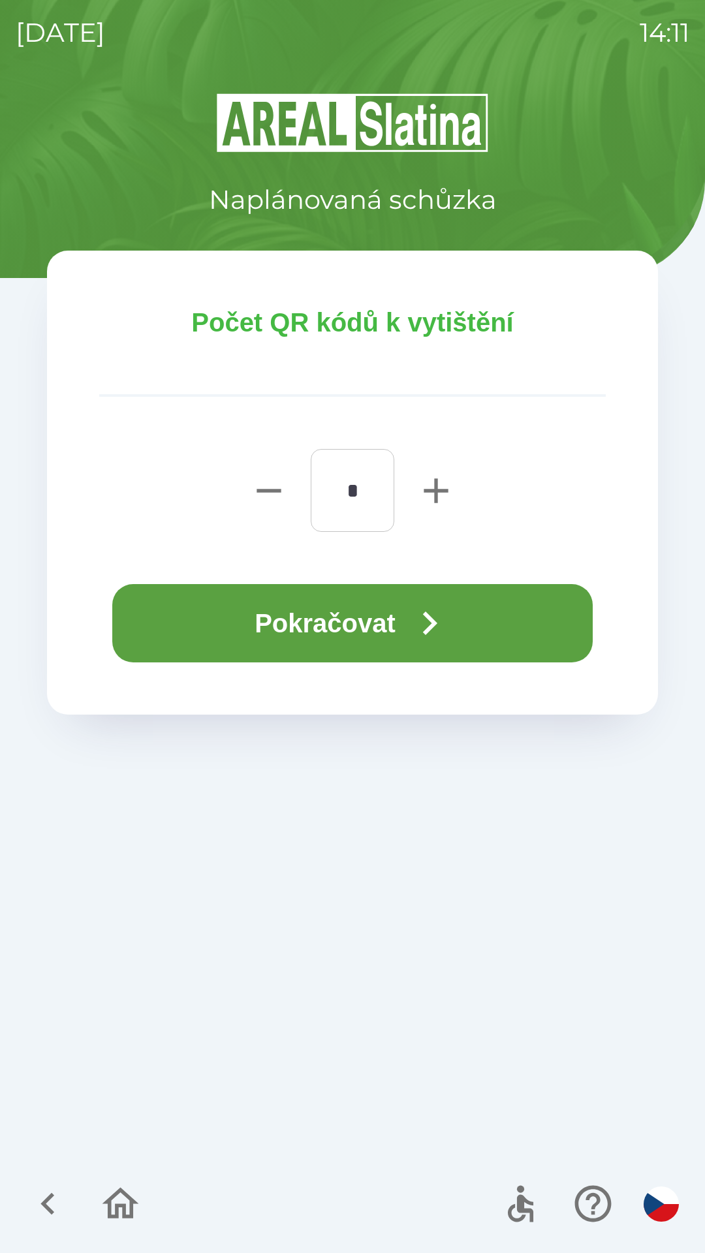
click at [363, 605] on button "Pokračovat" at bounding box center [352, 623] width 480 height 78
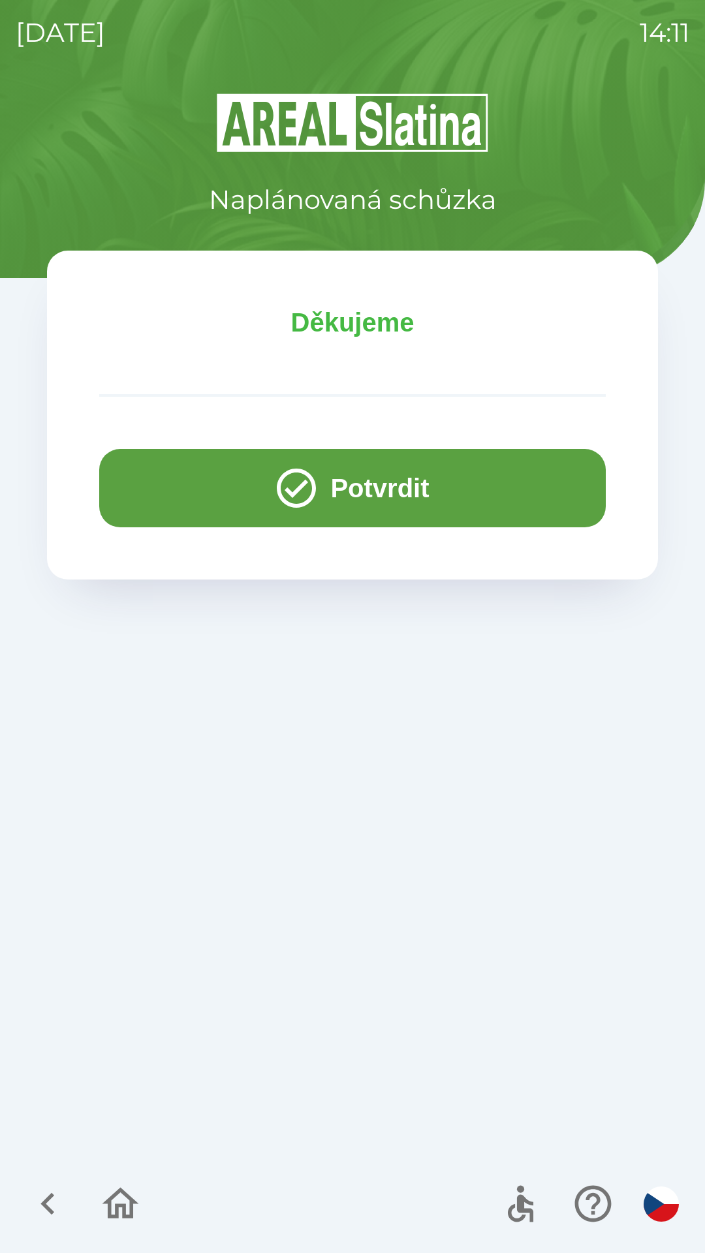
click at [380, 479] on button "Potvrdit" at bounding box center [352, 488] width 506 height 78
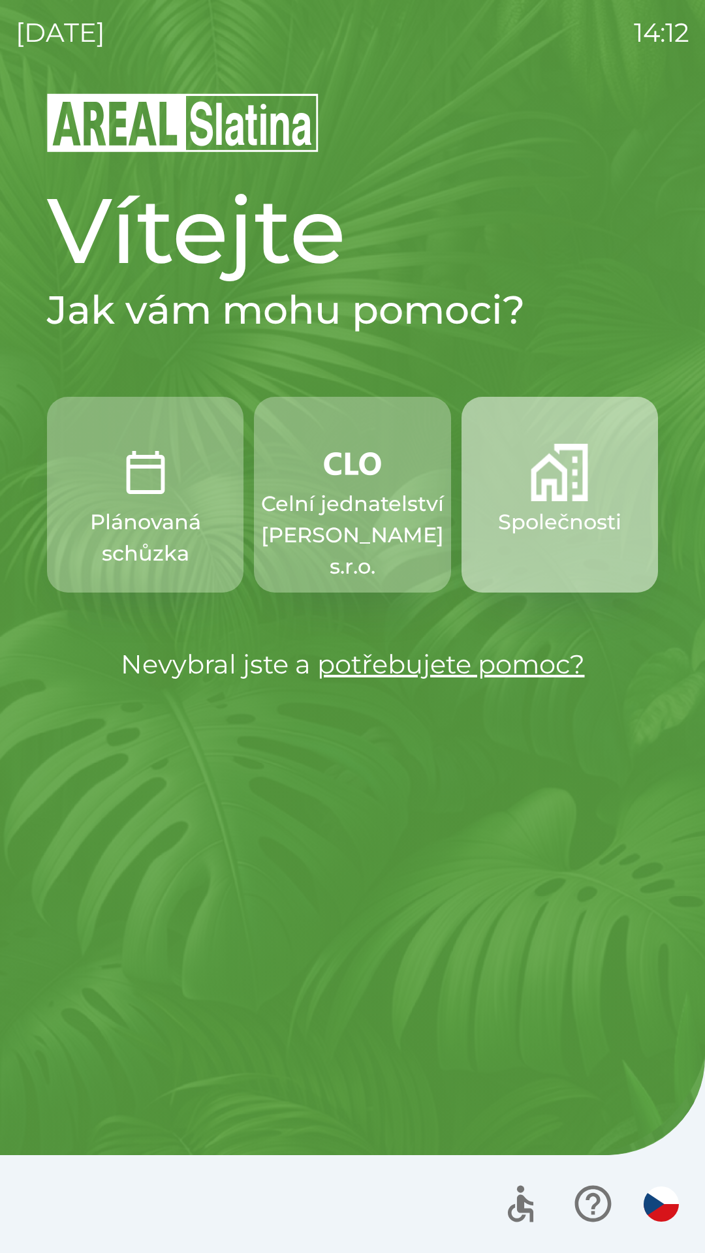
click at [539, 517] on p "Společnosti" at bounding box center [559, 521] width 123 height 31
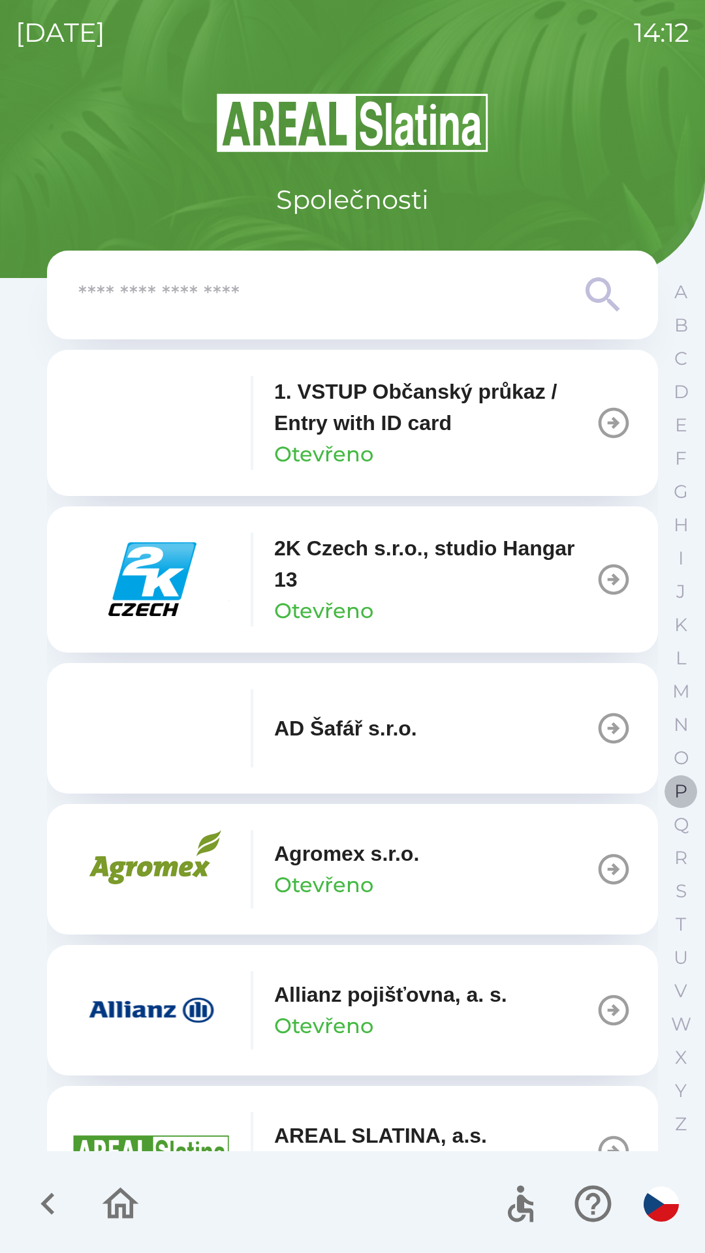
click at [684, 784] on p "P" at bounding box center [680, 791] width 13 height 23
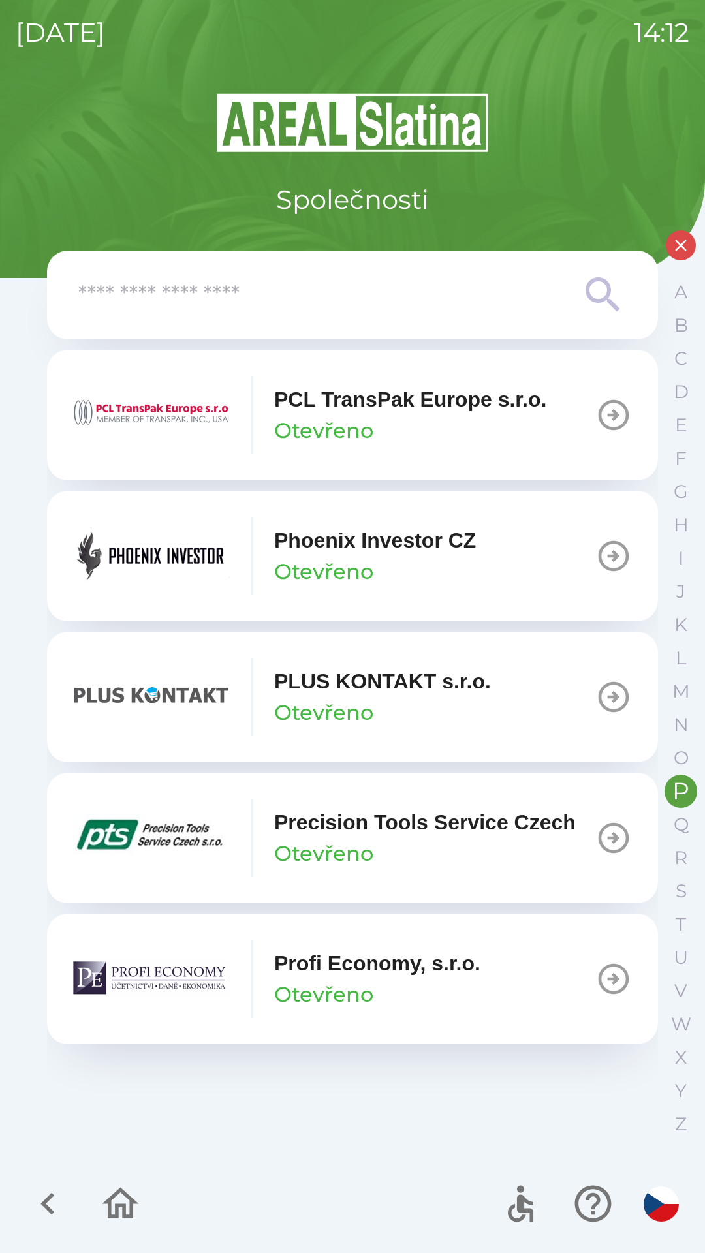
click at [114, 547] on img "button" at bounding box center [151, 556] width 157 height 78
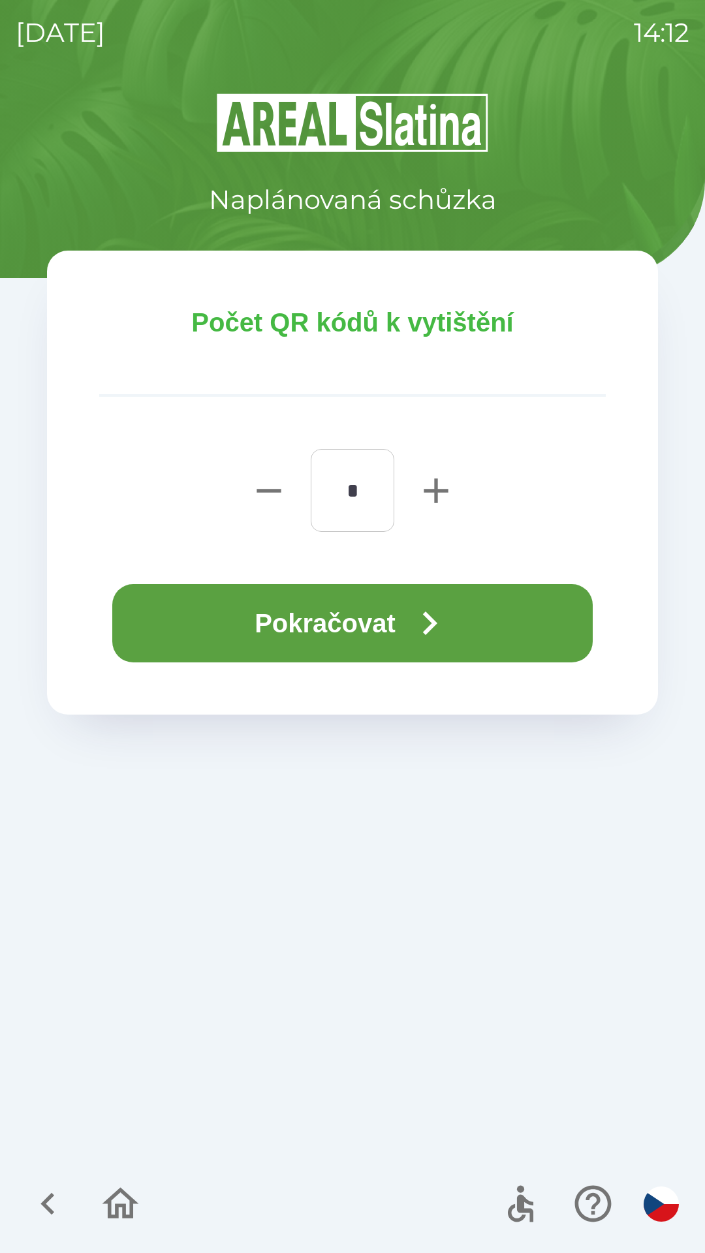
click at [396, 649] on button "Pokračovat" at bounding box center [352, 623] width 480 height 78
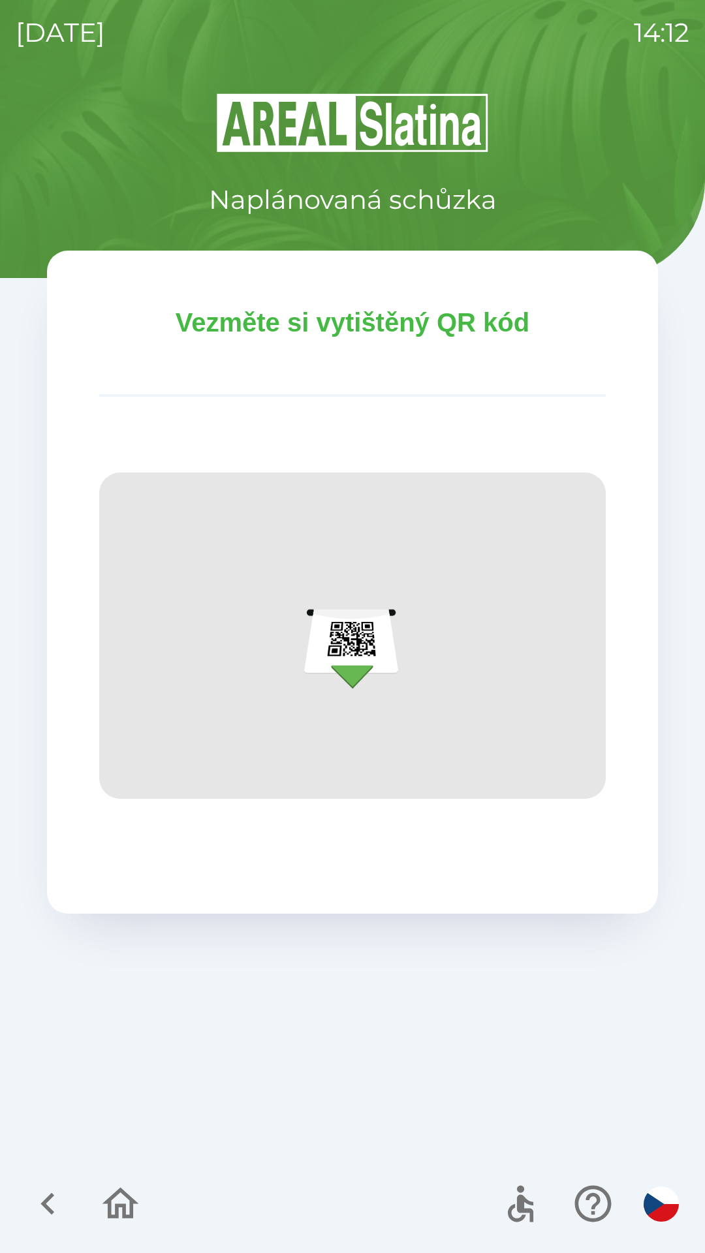
click at [400, 615] on img at bounding box center [352, 635] width 506 height 326
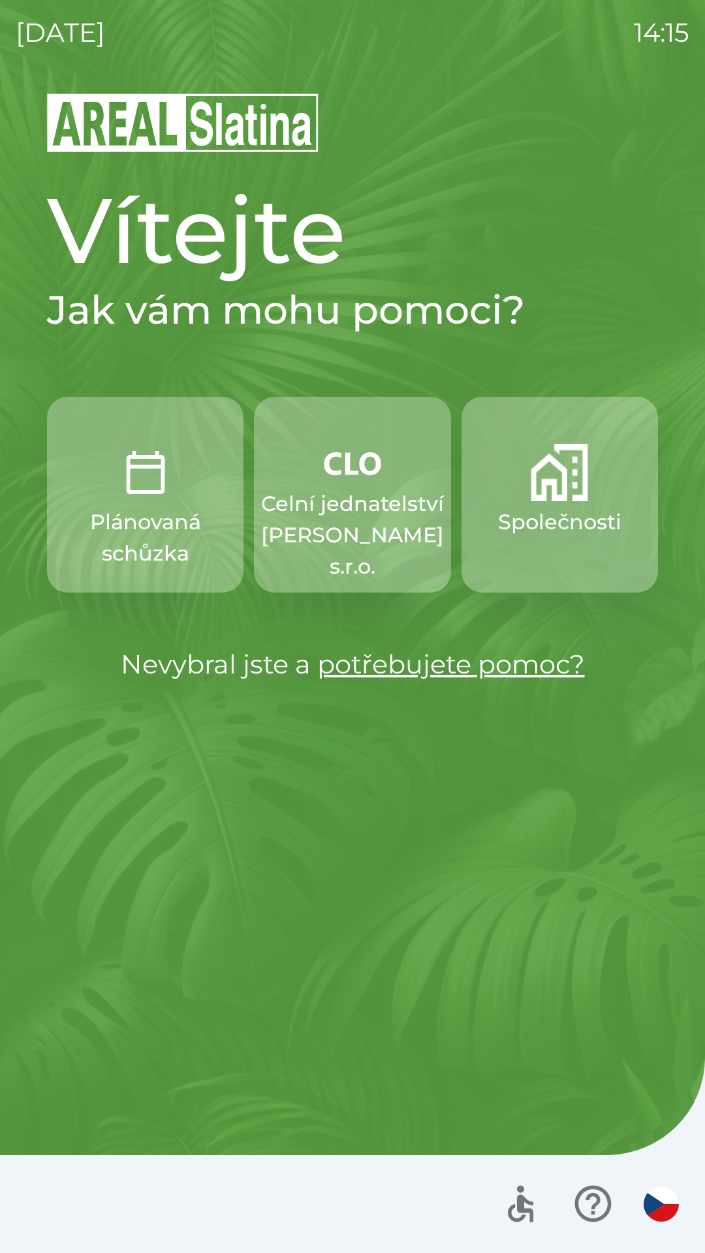
click at [339, 466] on img "button" at bounding box center [352, 463] width 57 height 39
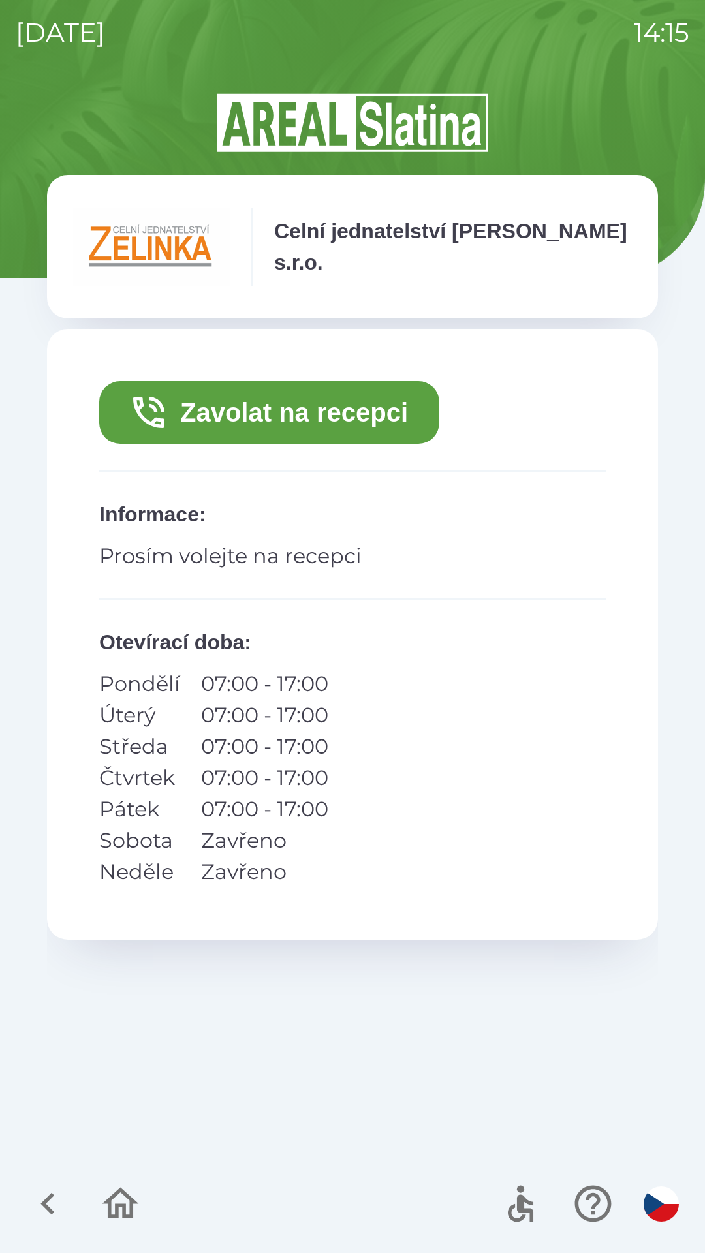
click at [314, 399] on button "Zavolat na recepci" at bounding box center [269, 412] width 340 height 63
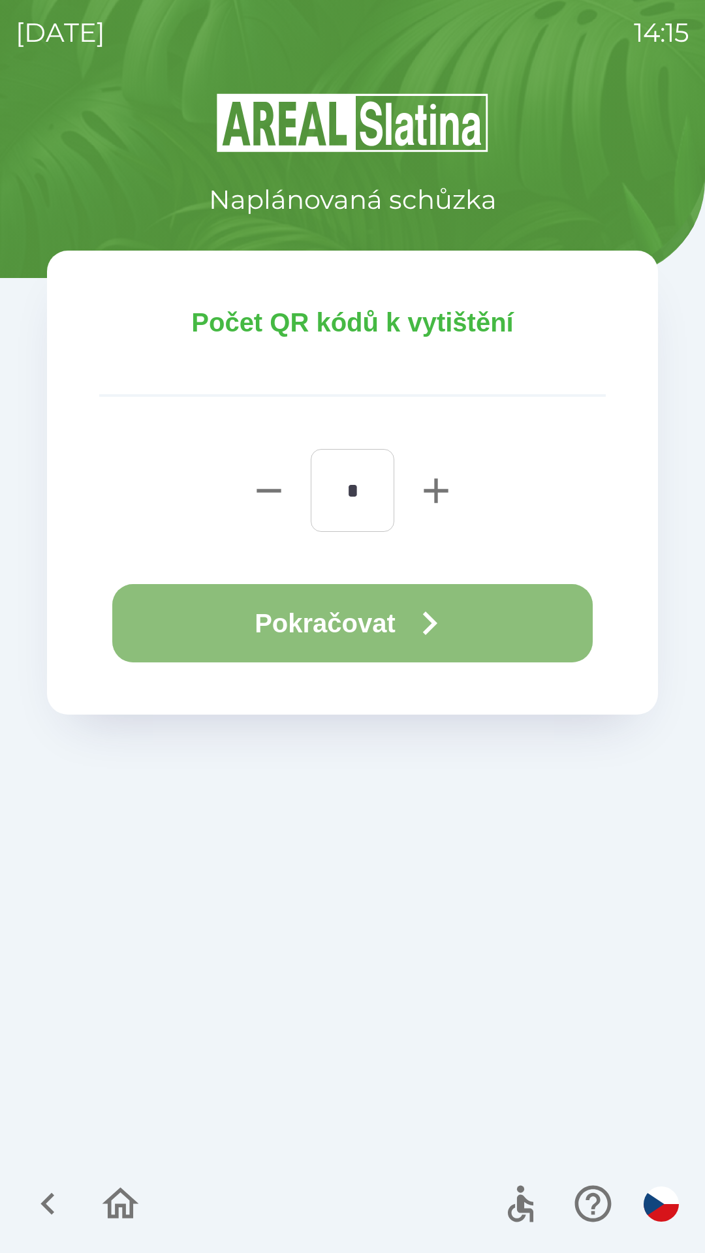
click at [339, 621] on button "Pokračovat" at bounding box center [352, 623] width 480 height 78
